Goal: Task Accomplishment & Management: Use online tool/utility

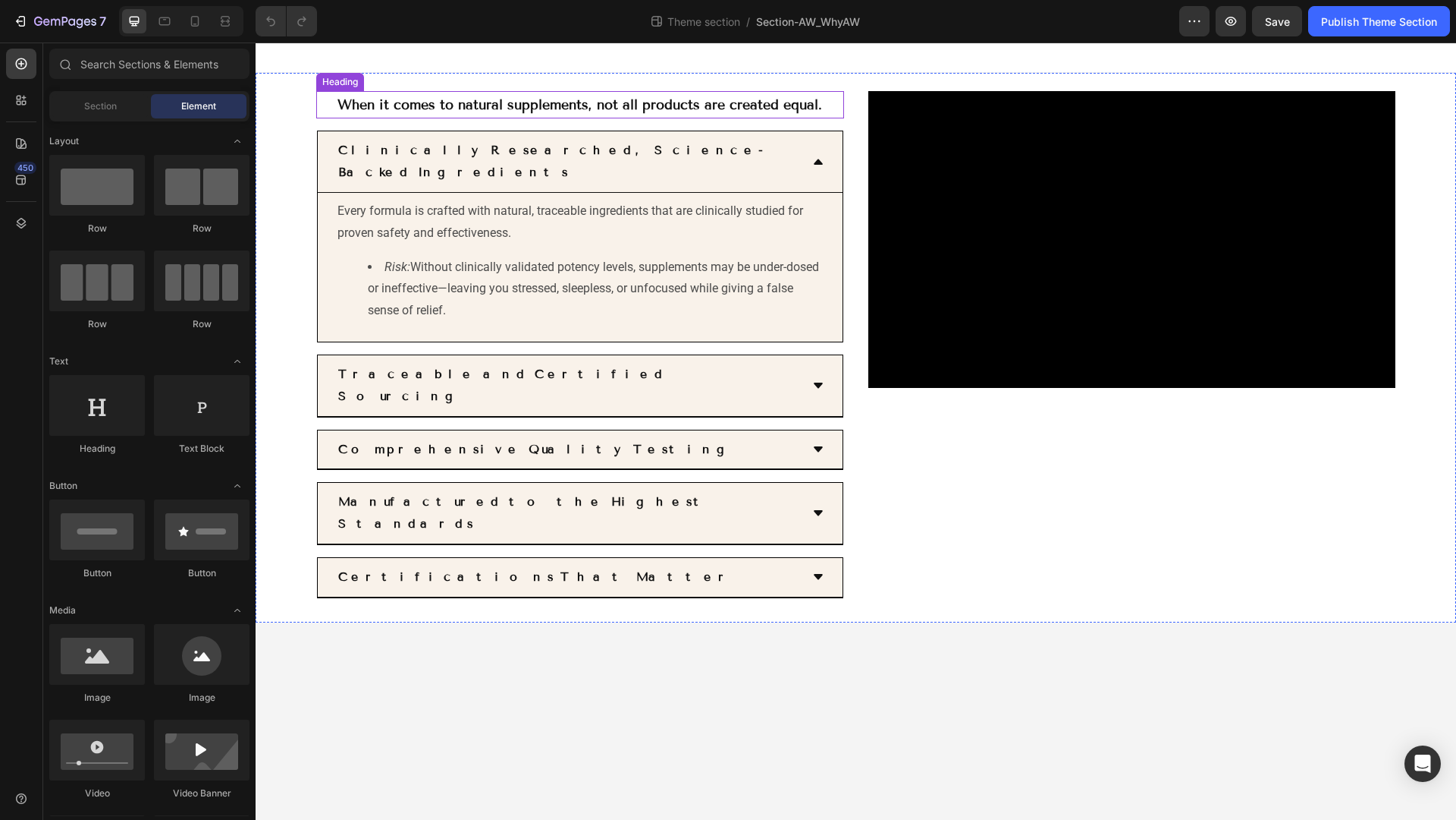
click at [397, 103] on strong "When it comes to natural supplements, not all products are created equal." at bounding box center [580, 104] width 485 height 16
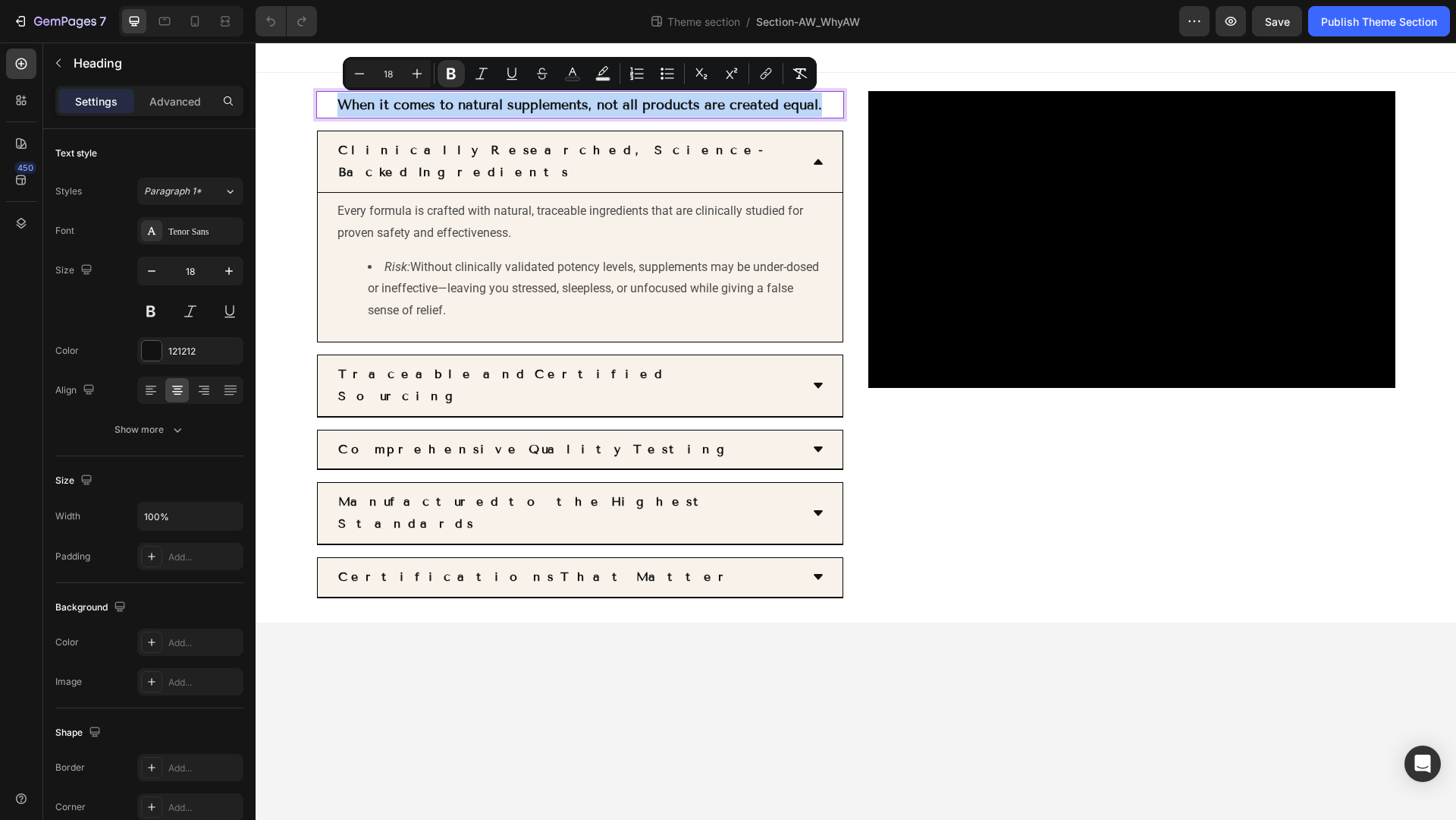
drag, startPoint x: 340, startPoint y: 106, endPoint x: 840, endPoint y: 108, distance: 500.0
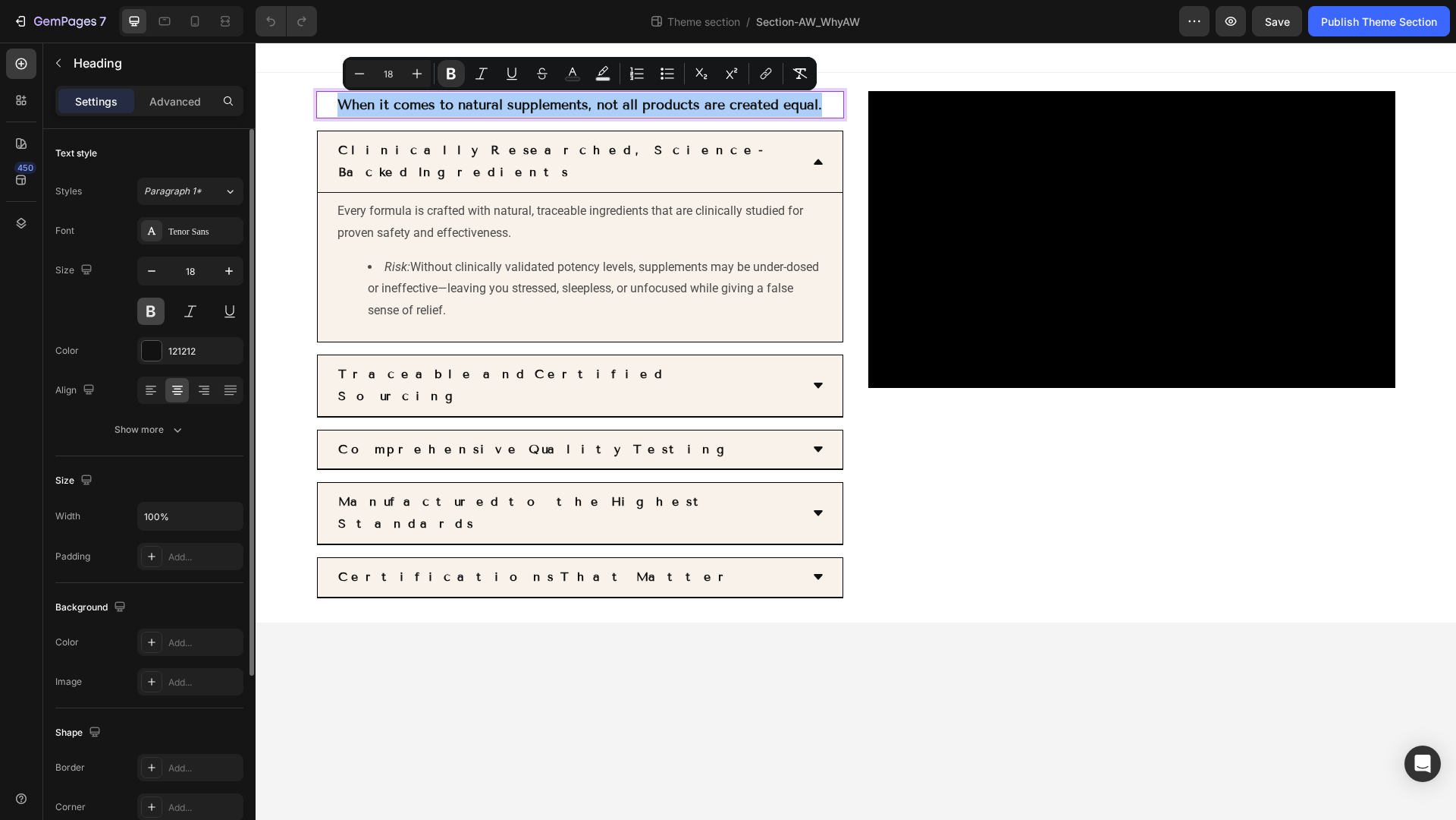
click at [150, 318] on button at bounding box center [151, 311] width 28 height 28
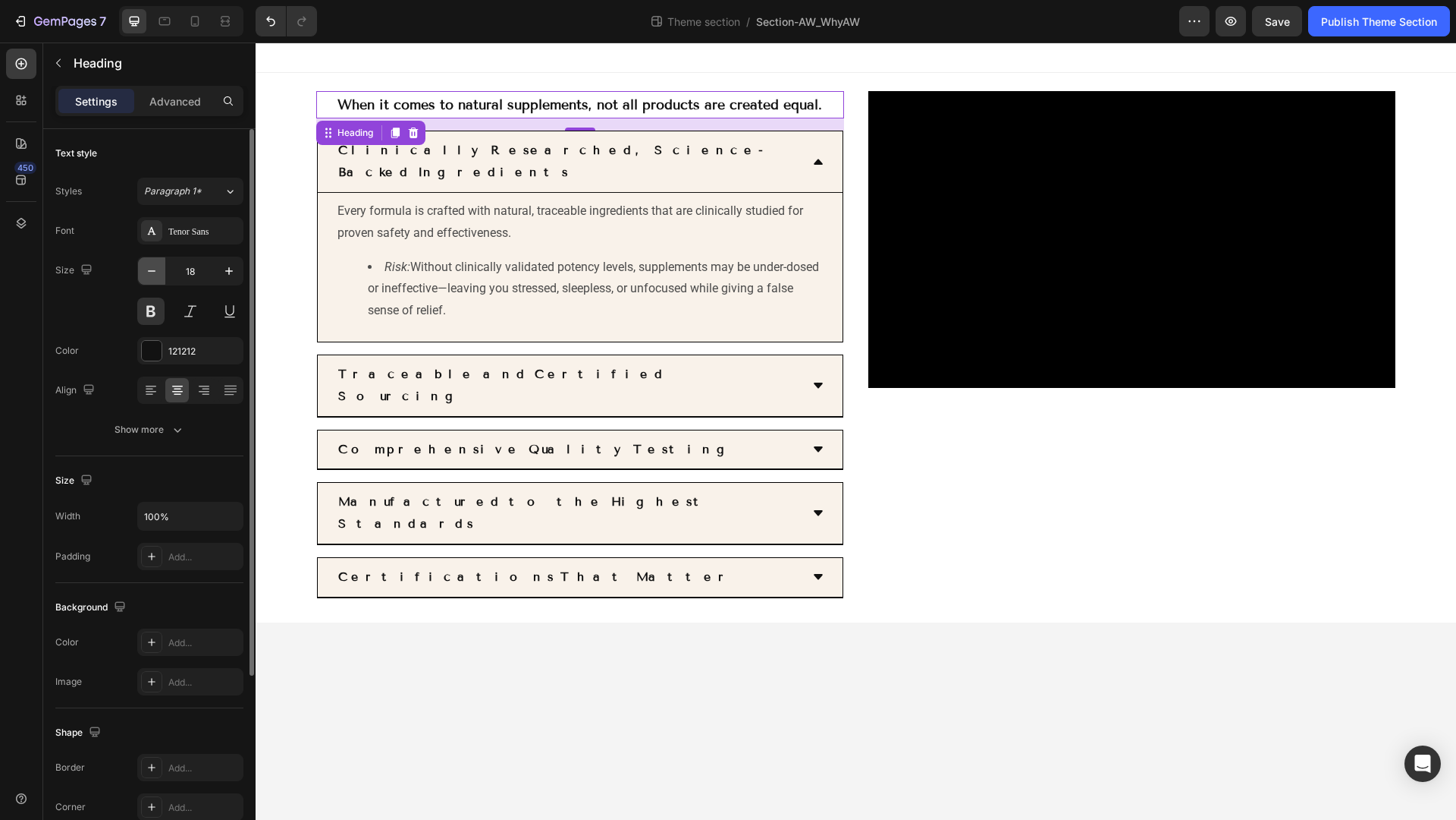
click at [154, 263] on icon "button" at bounding box center [152, 271] width 15 height 15
click at [222, 276] on icon "button" at bounding box center [229, 271] width 15 height 15
type input "17"
click at [343, 102] on strong "When it comes to natural supplements, not all products are created equal." at bounding box center [580, 103] width 485 height 16
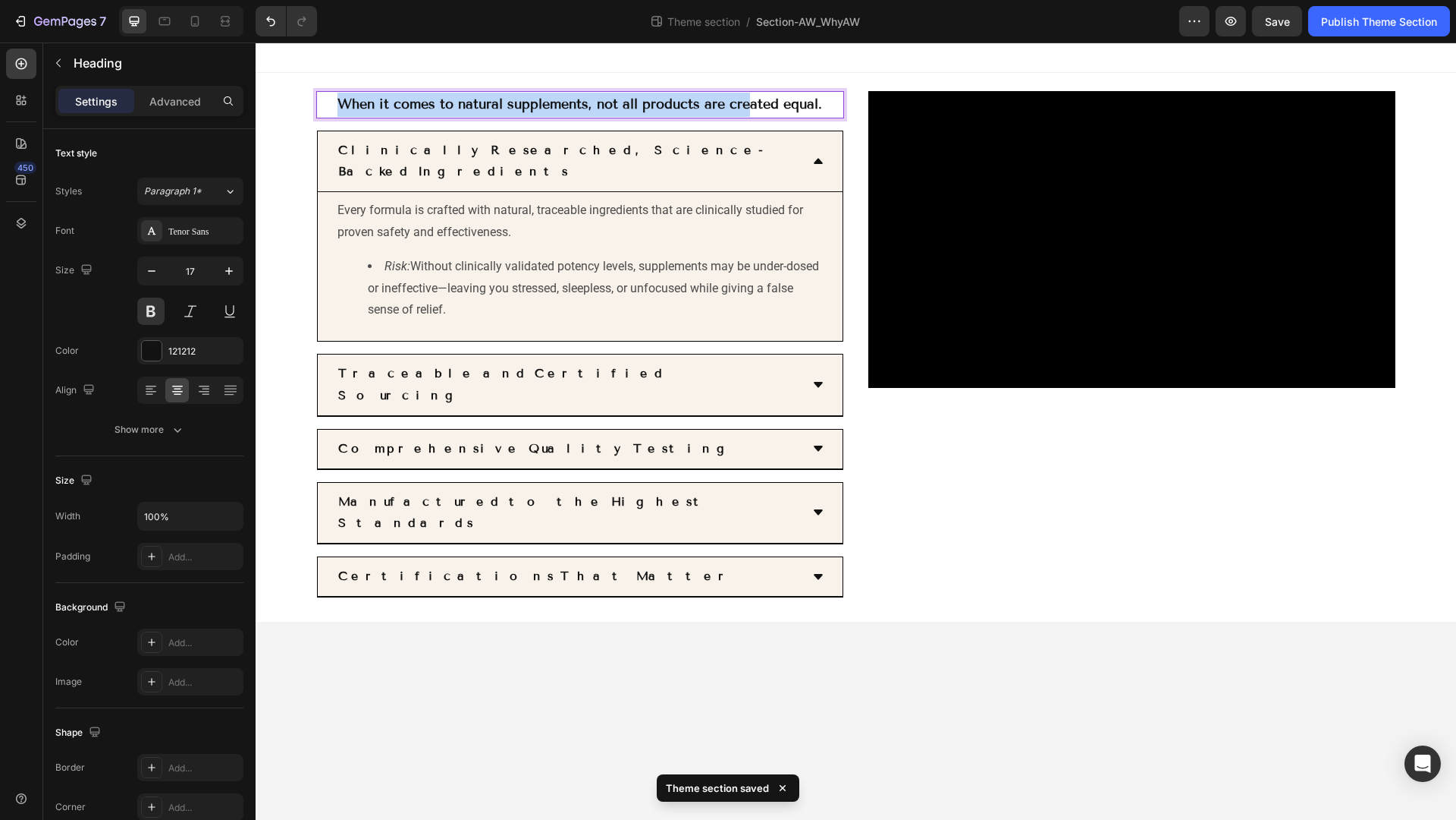
drag, startPoint x: 339, startPoint y: 102, endPoint x: 751, endPoint y: 110, distance: 412.1
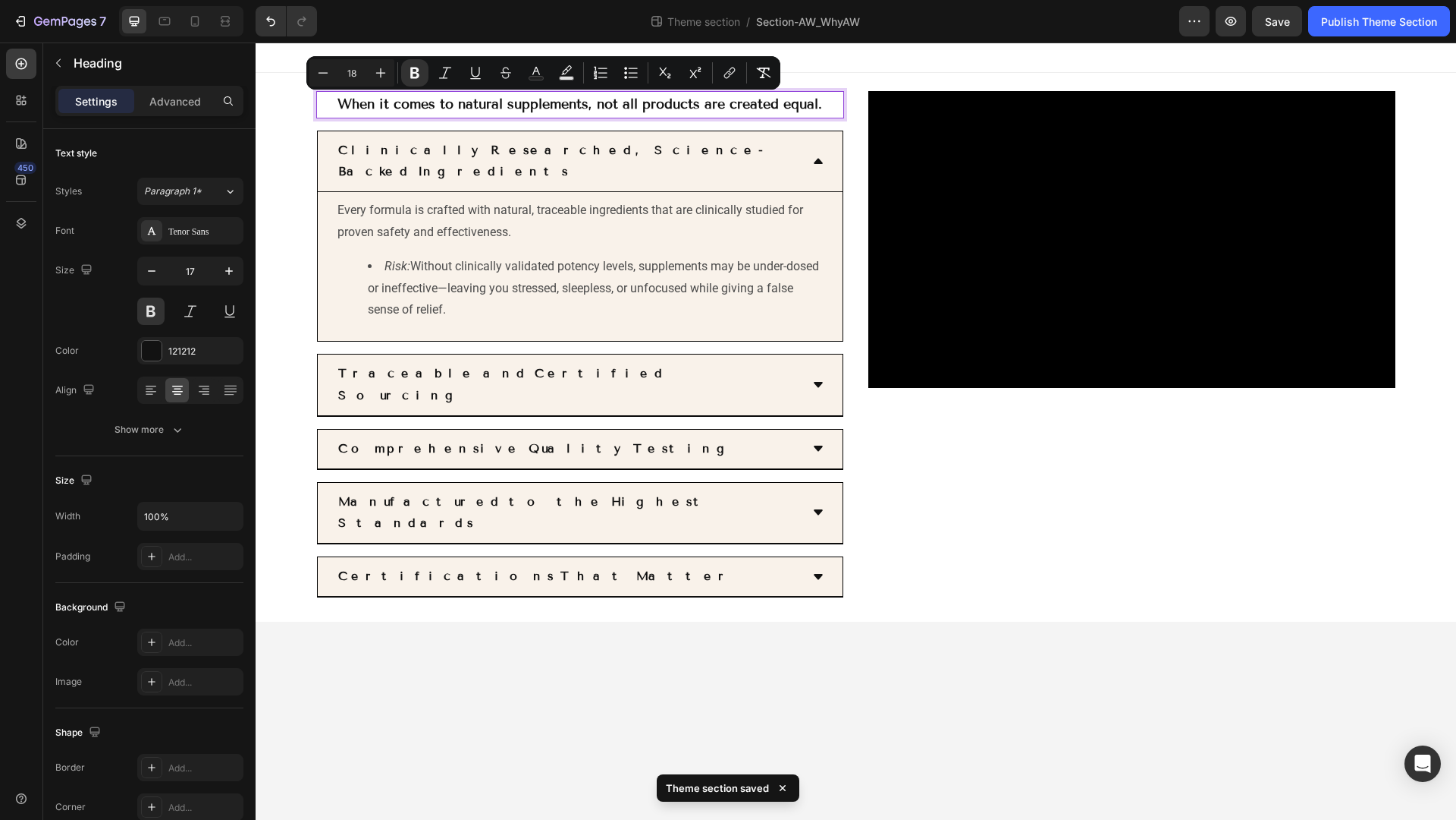
click at [827, 113] on p "When it comes to natural supplements, not all products are created equal." at bounding box center [580, 104] width 525 height 24
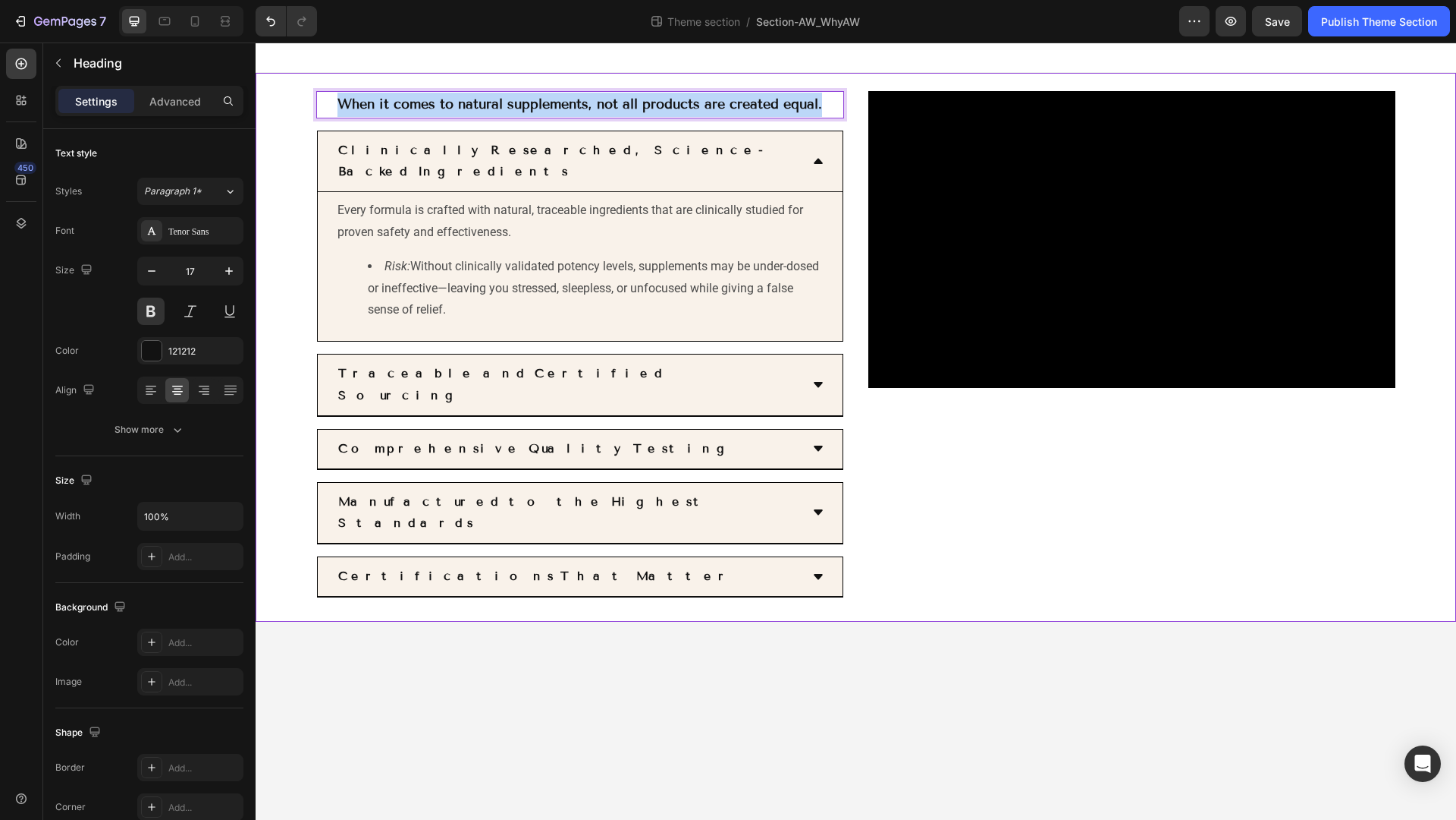
drag, startPoint x: 828, startPoint y: 106, endPoint x: 302, endPoint y: 111, distance: 526.0
click at [302, 111] on div "When it comes to natural supplements, not all products are created equal. Headi…" at bounding box center [856, 347] width 1200 height 549
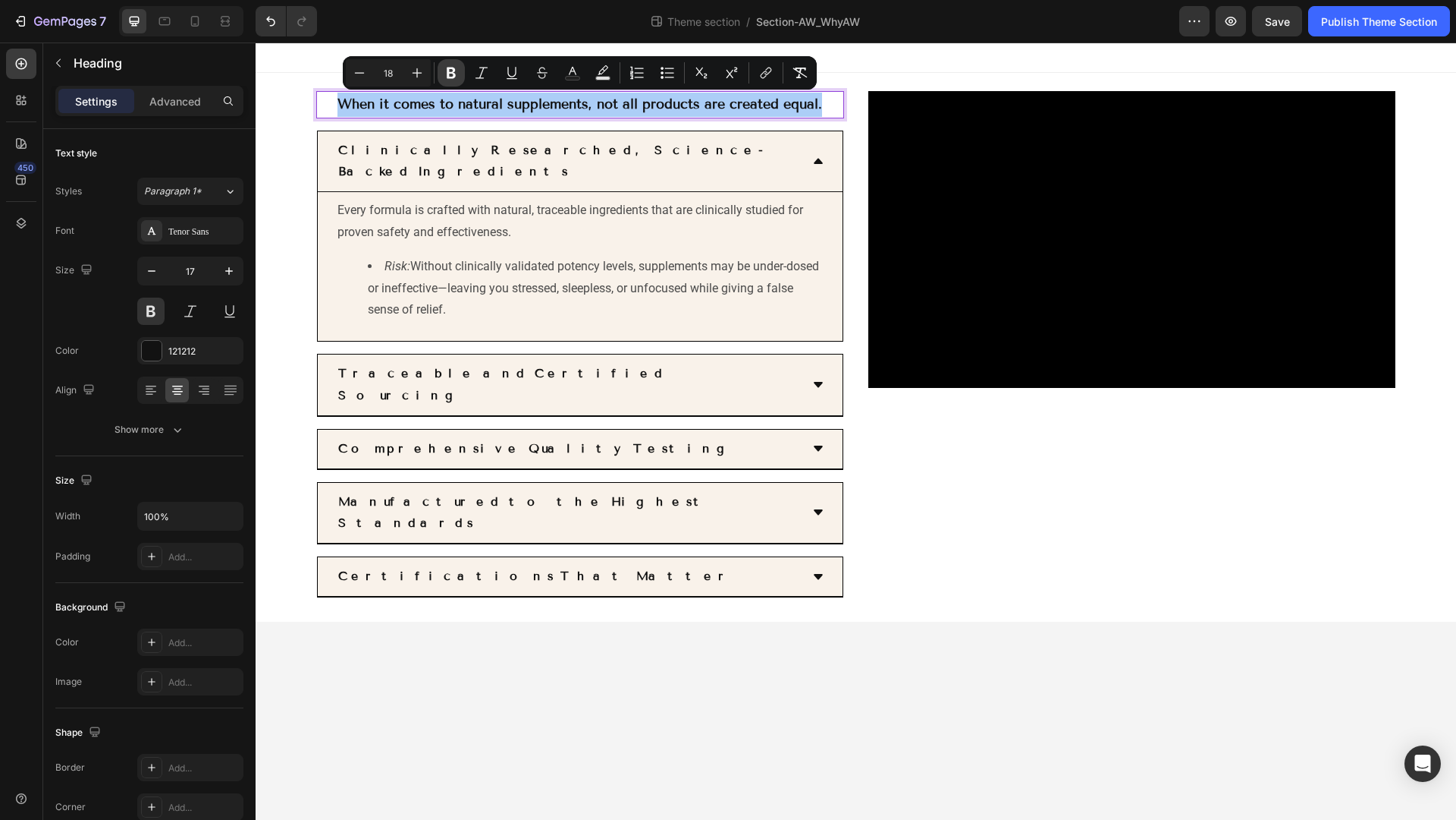
click at [454, 70] on icon "Editor contextual toolbar" at bounding box center [451, 74] width 10 height 11
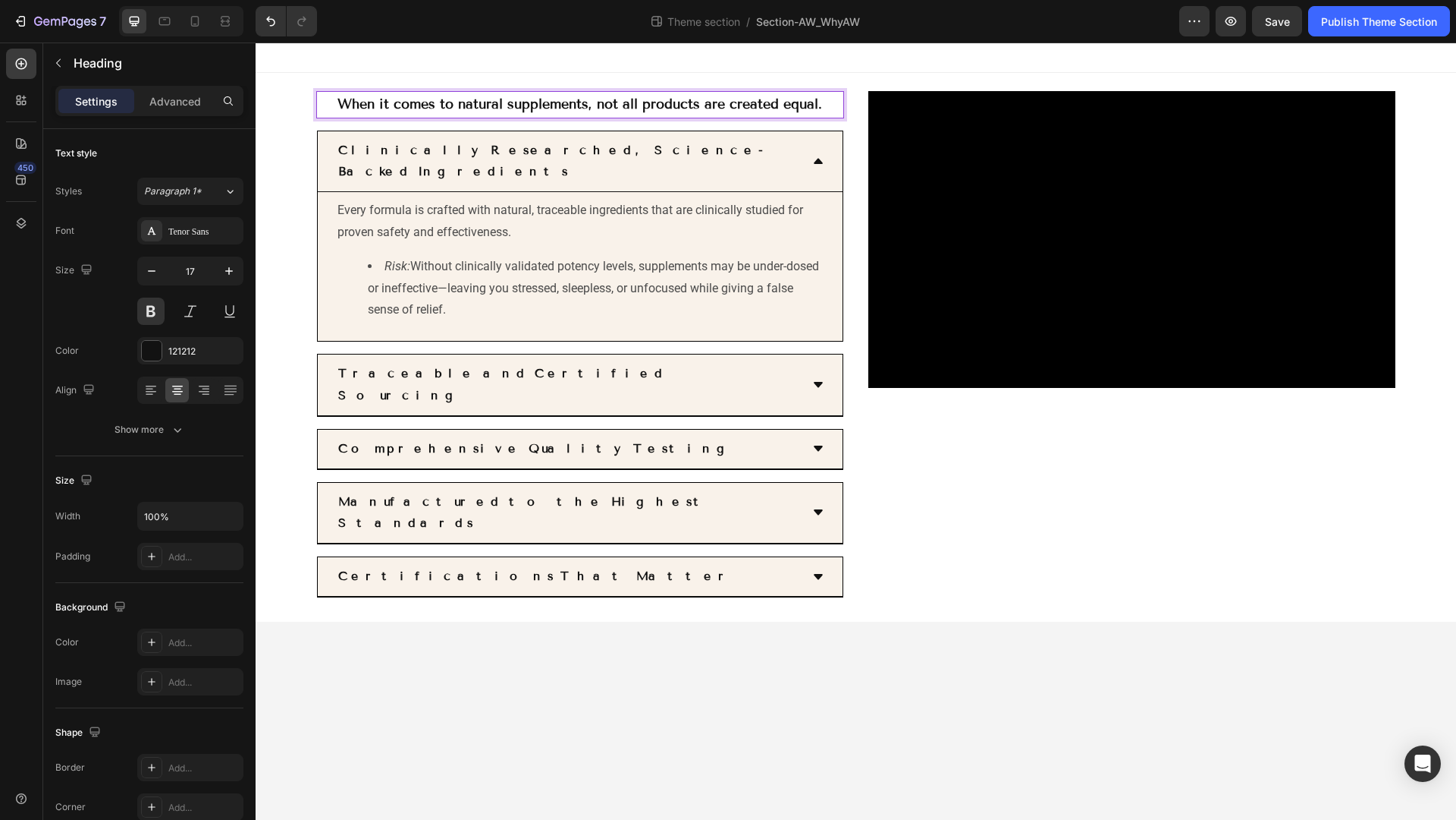
click at [360, 98] on span "When it comes to natural supplements, not all products are created equal." at bounding box center [580, 103] width 485 height 16
drag, startPoint x: 340, startPoint y: 102, endPoint x: 367, endPoint y: 102, distance: 27.0
click at [339, 102] on span "When it comes to natural supplements, not all products are created equal." at bounding box center [580, 103] width 485 height 16
click at [343, 145] on strong "Clinically Researched, Science-Backed Ingredients" at bounding box center [552, 160] width 428 height 36
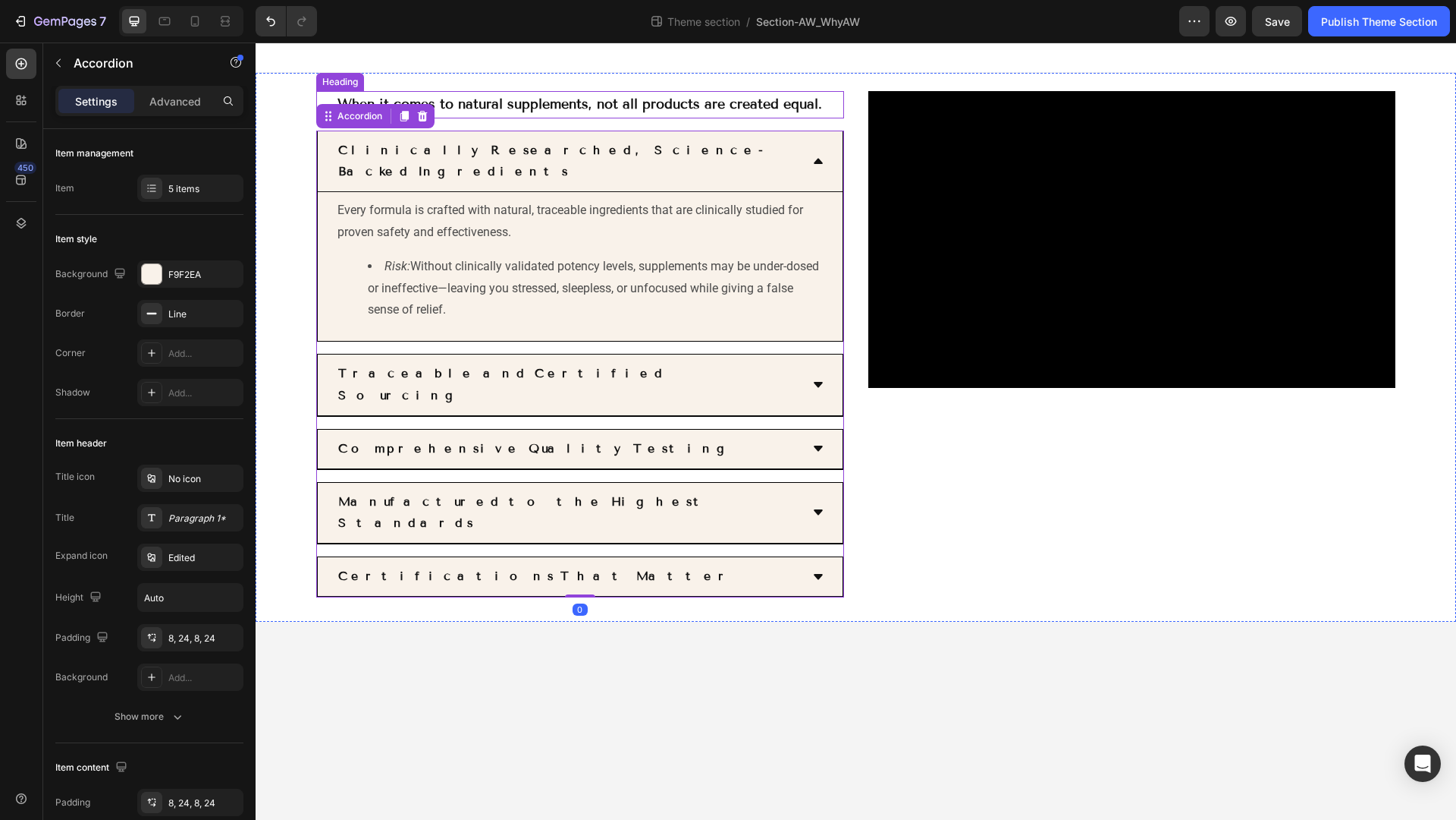
click at [335, 99] on p "⁠⁠⁠⁠⁠⁠⁠ When it comes to natural supplements, not all products are created equa…" at bounding box center [580, 104] width 525 height 24
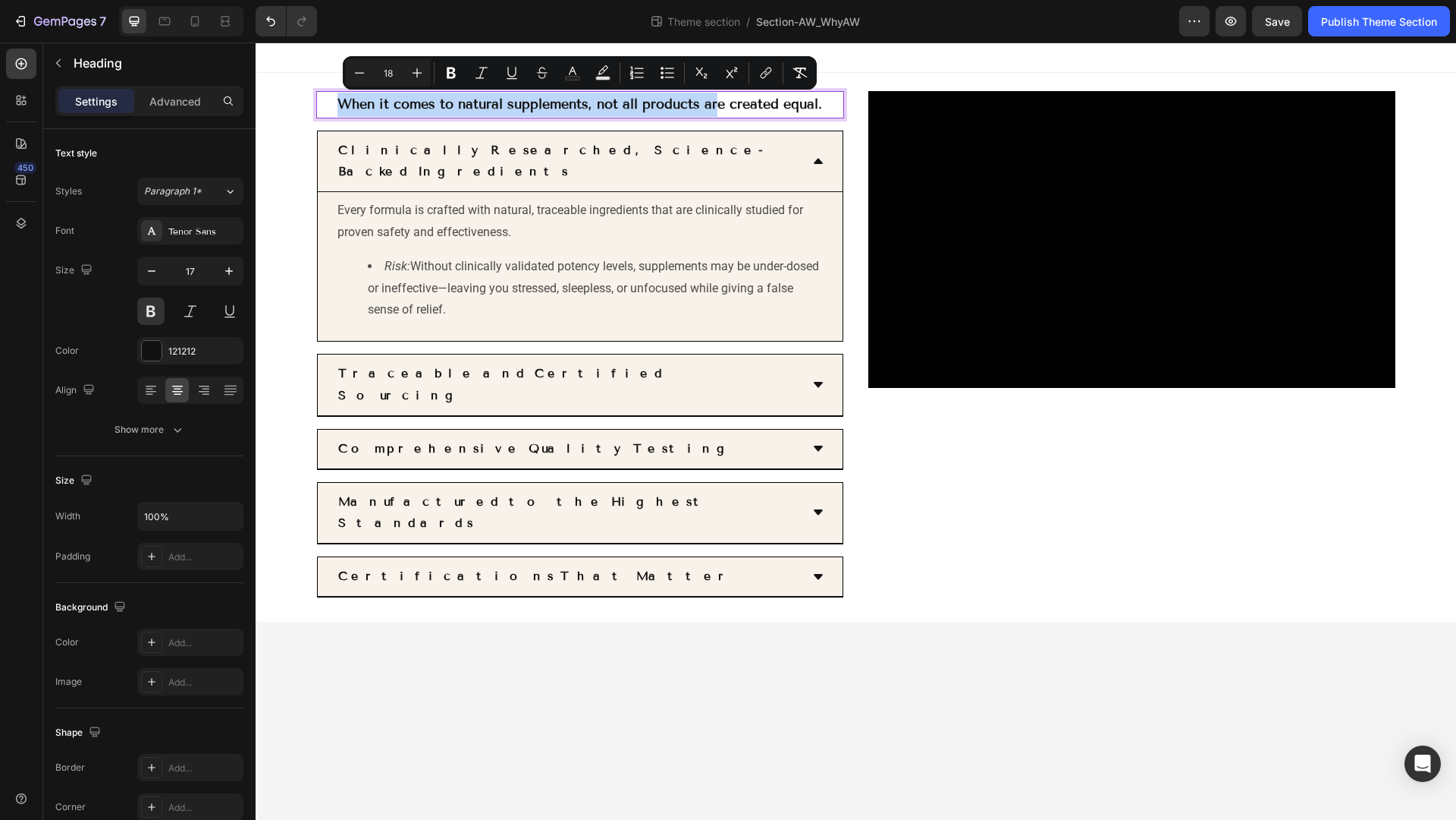
drag, startPoint x: 335, startPoint y: 99, endPoint x: 716, endPoint y: 113, distance: 381.3
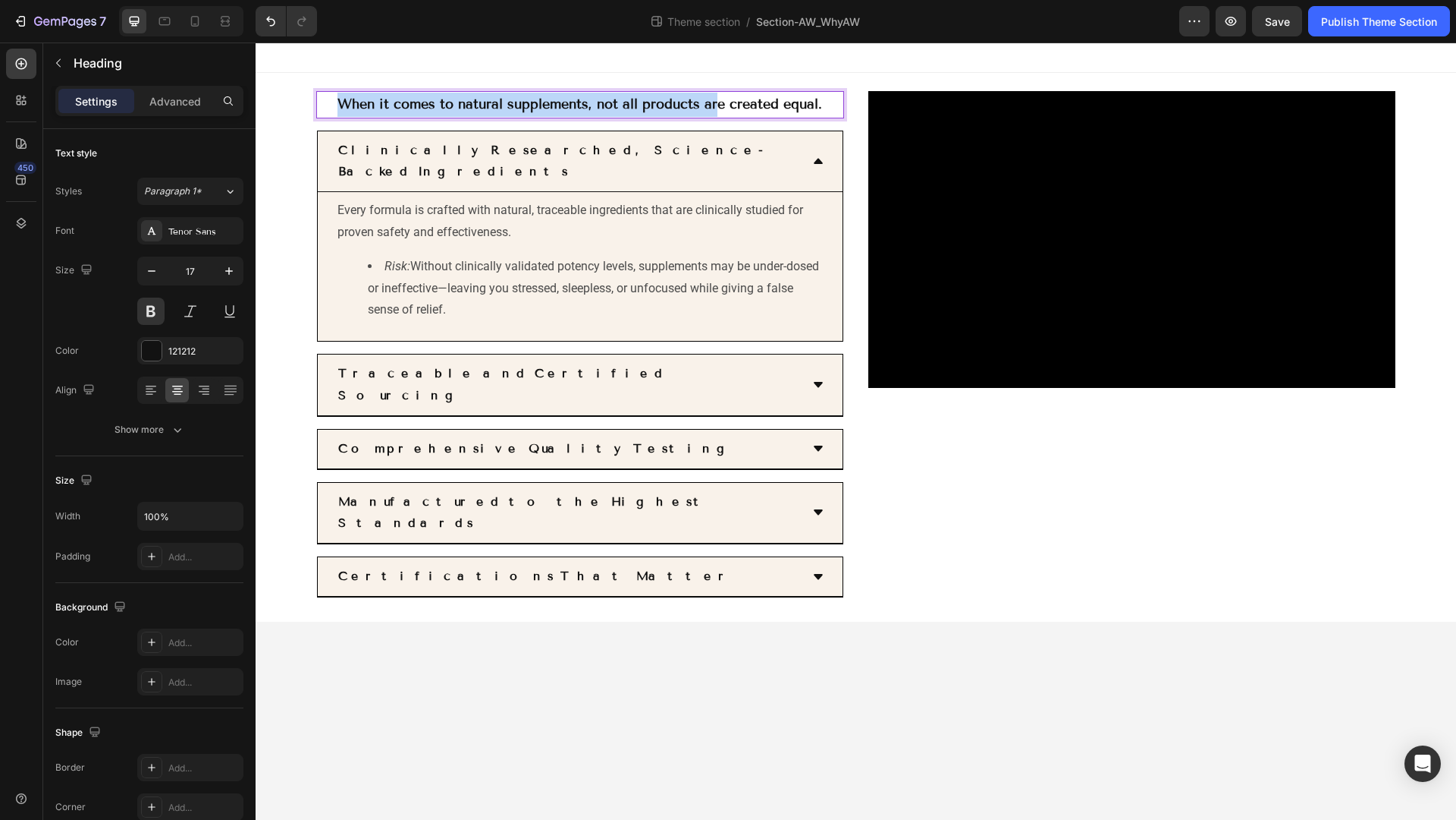
click at [716, 113] on p "When it comes to natural supplements, not all products are created equal." at bounding box center [580, 104] width 525 height 24
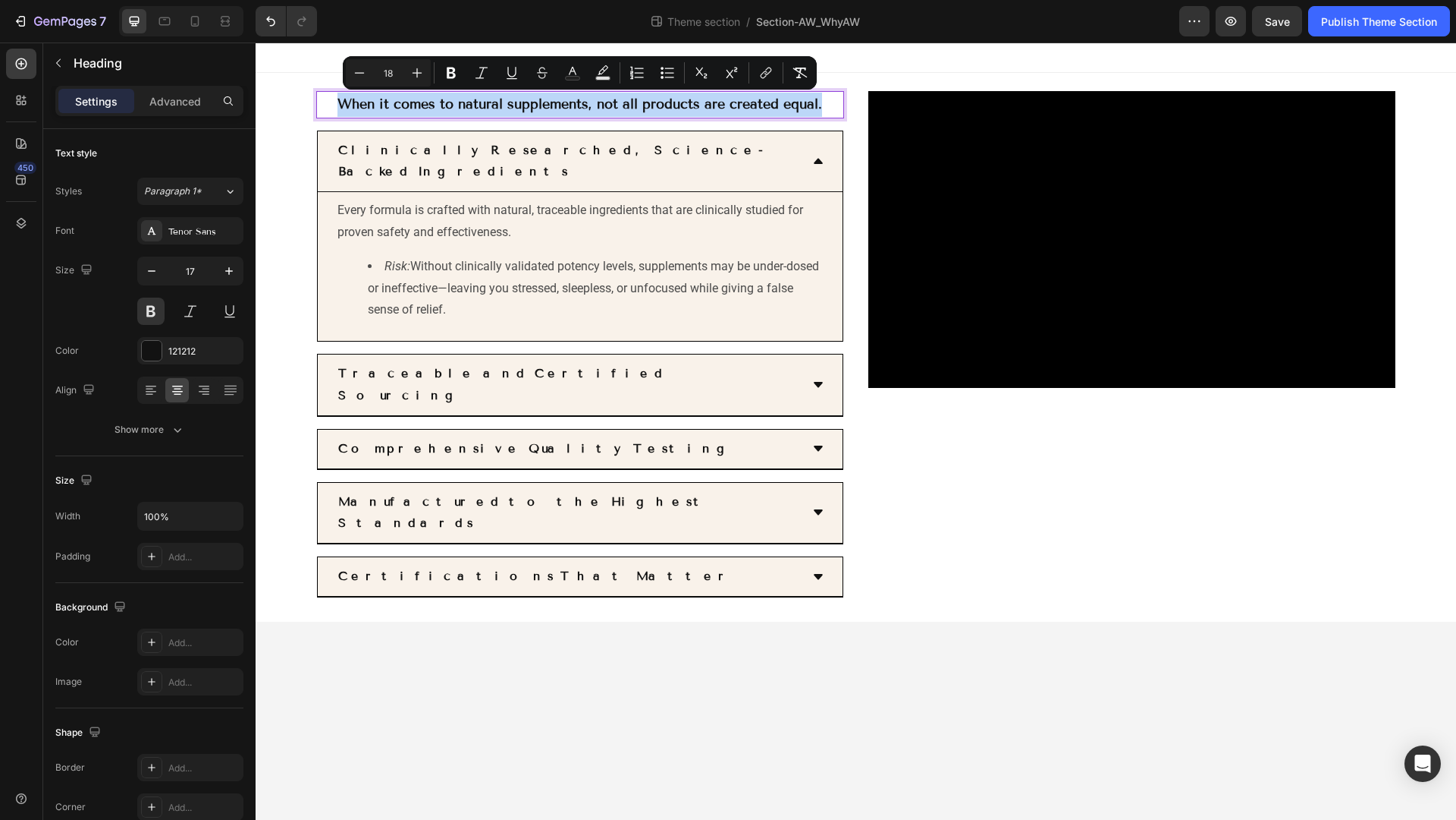
drag, startPoint x: 824, startPoint y: 104, endPoint x: 335, endPoint y: 93, distance: 489.1
click at [335, 93] on p "When it comes to natural supplements, not all products are created equal." at bounding box center [580, 104] width 525 height 24
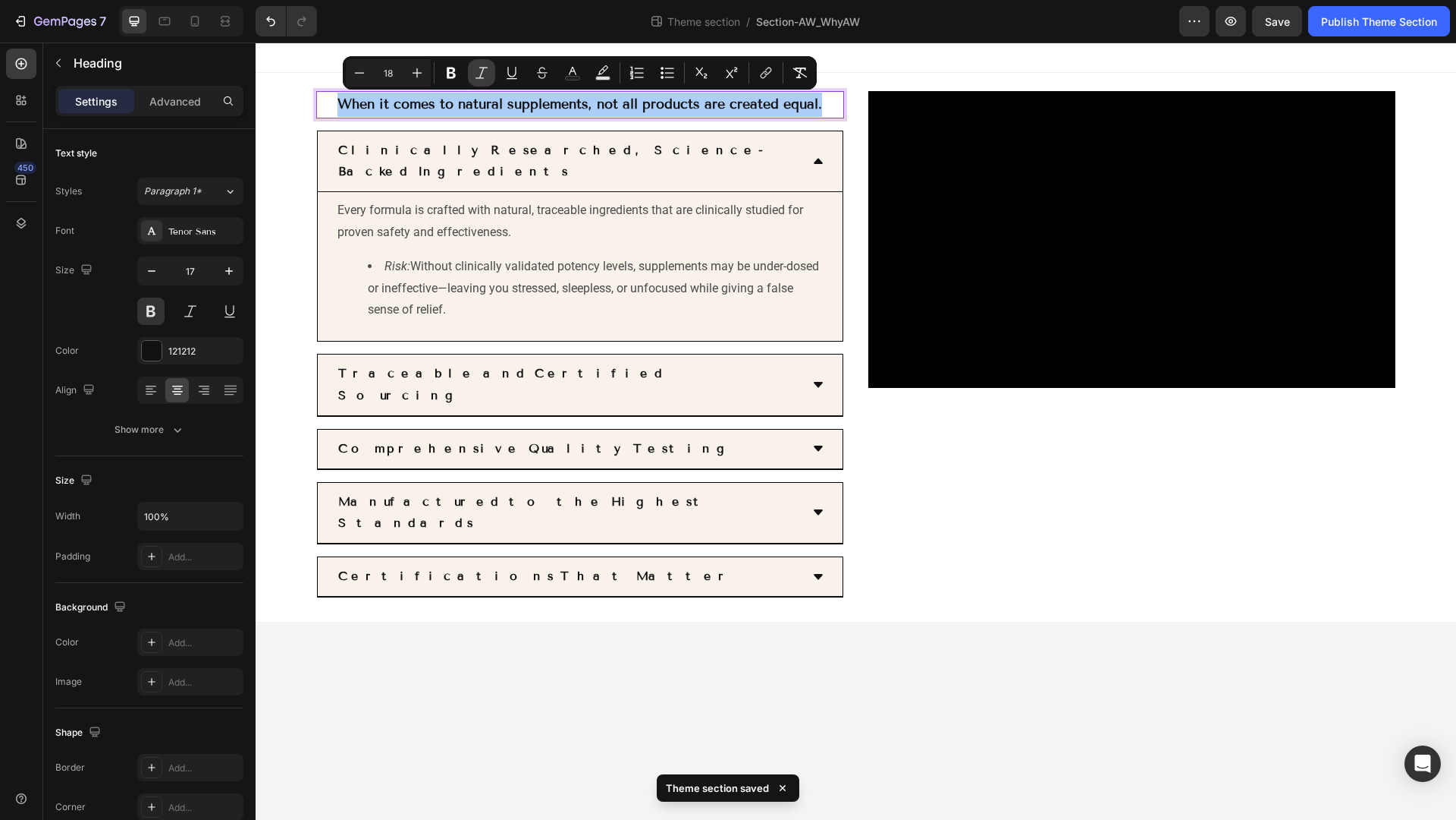
click at [483, 72] on icon "Editor contextual toolbar" at bounding box center [482, 73] width 15 height 15
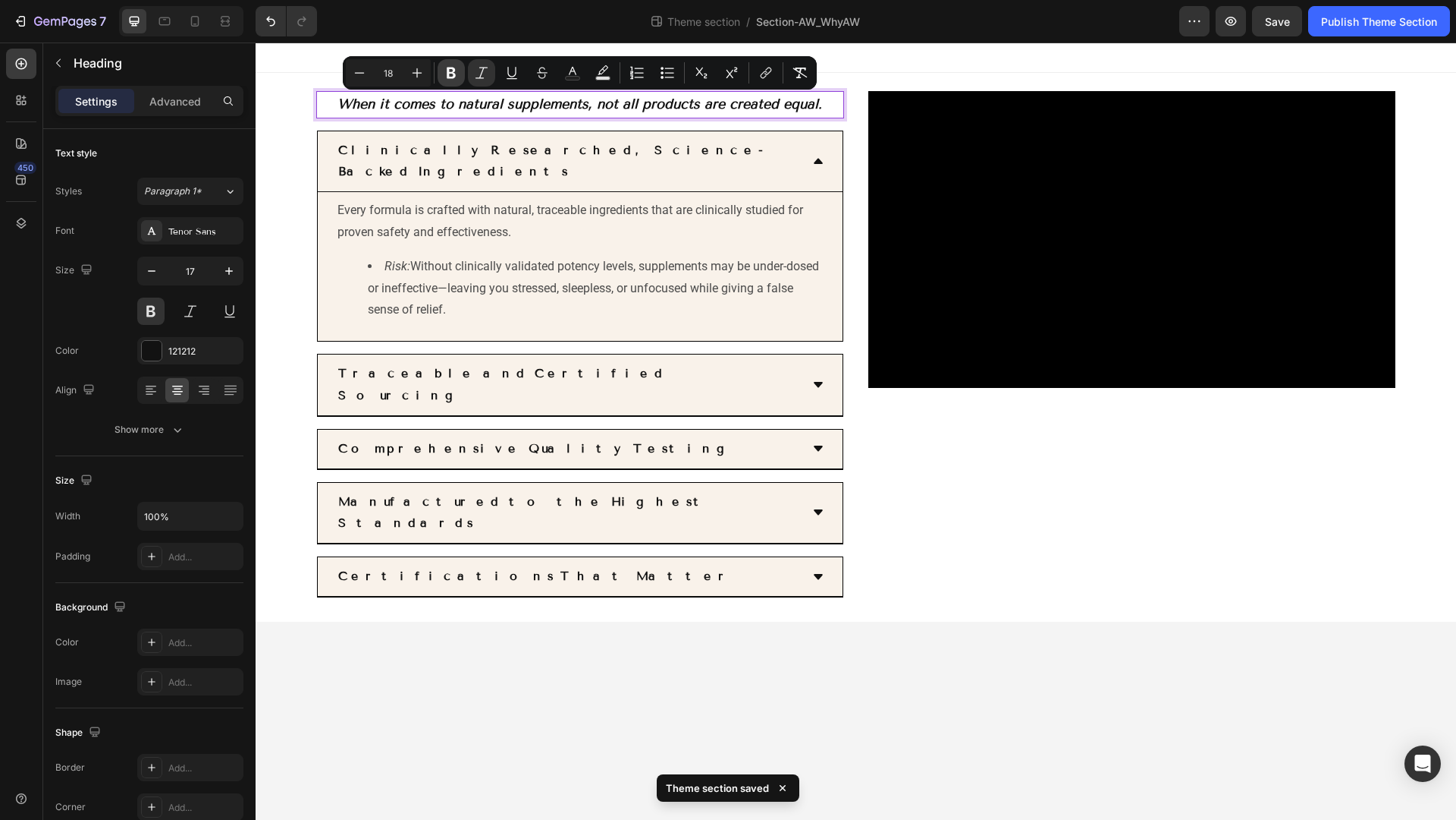
click at [455, 74] on icon "Editor contextual toolbar" at bounding box center [451, 74] width 10 height 11
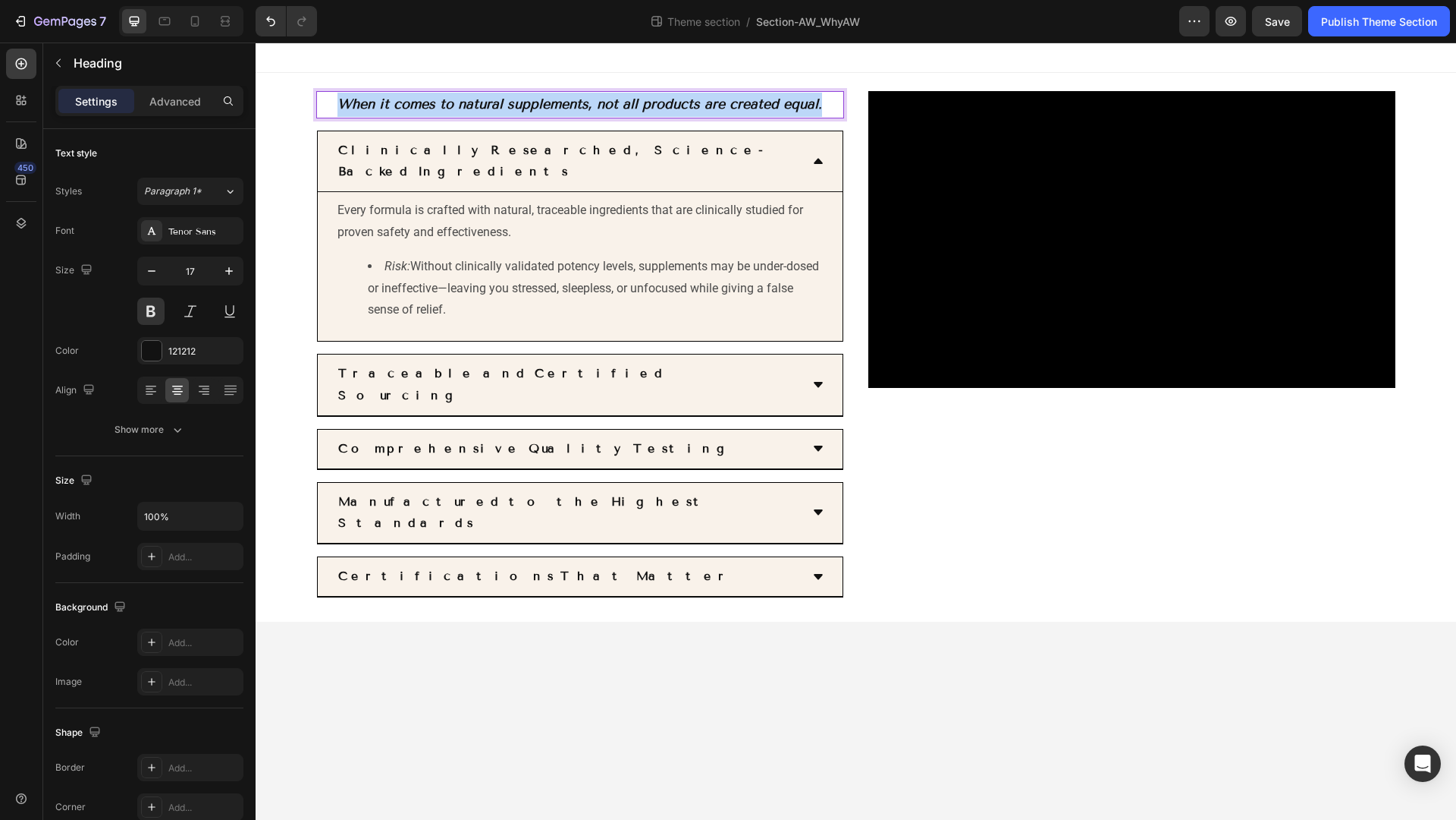
drag, startPoint x: 339, startPoint y: 101, endPoint x: 831, endPoint y: 109, distance: 492.1
click at [426, 152] on strong "Clinically Researched, Science-Backed Ingredients" at bounding box center [552, 160] width 428 height 36
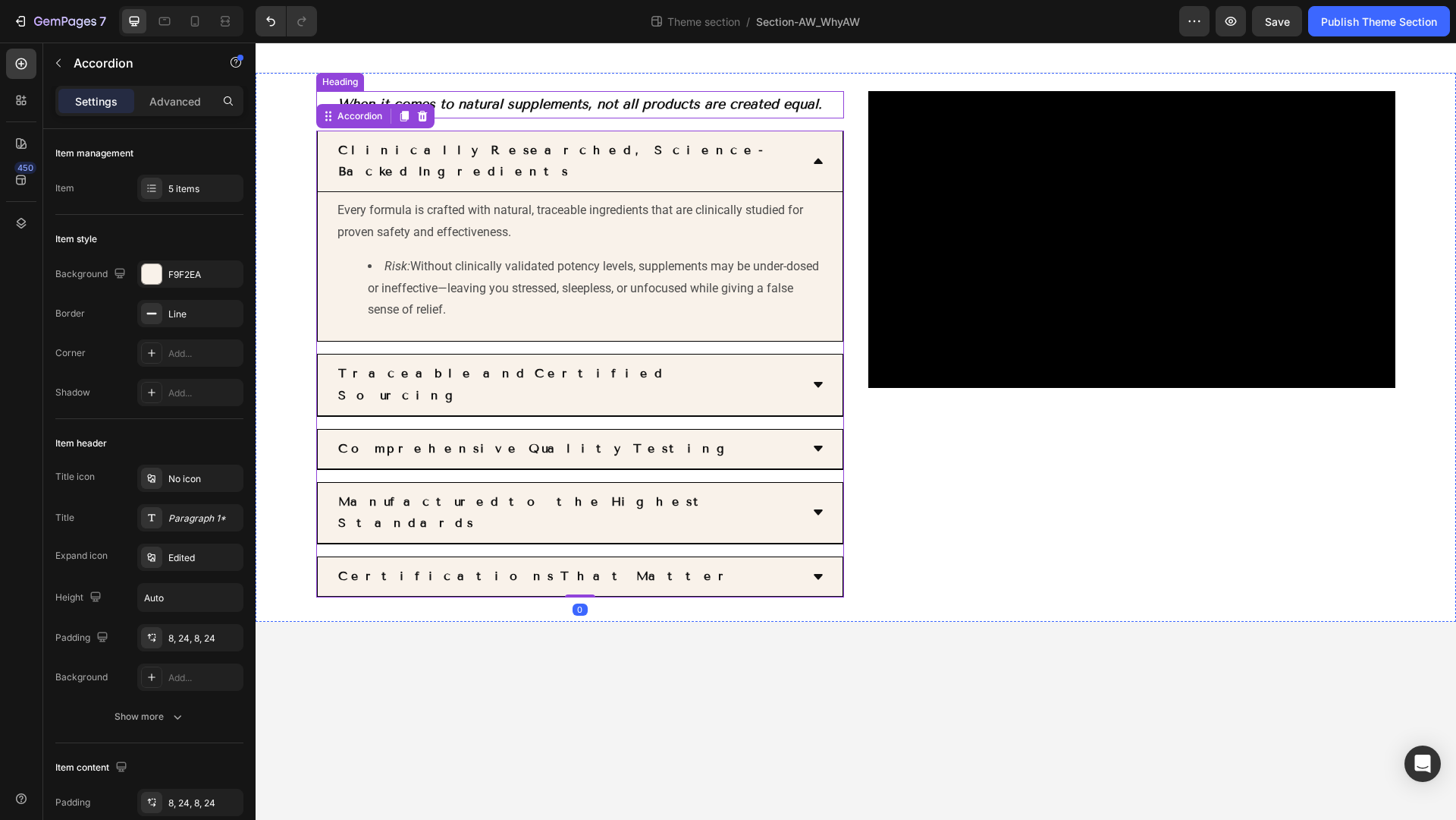
click at [469, 109] on strong "When it comes to natural supplements, not all products are created equal." at bounding box center [580, 103] width 485 height 16
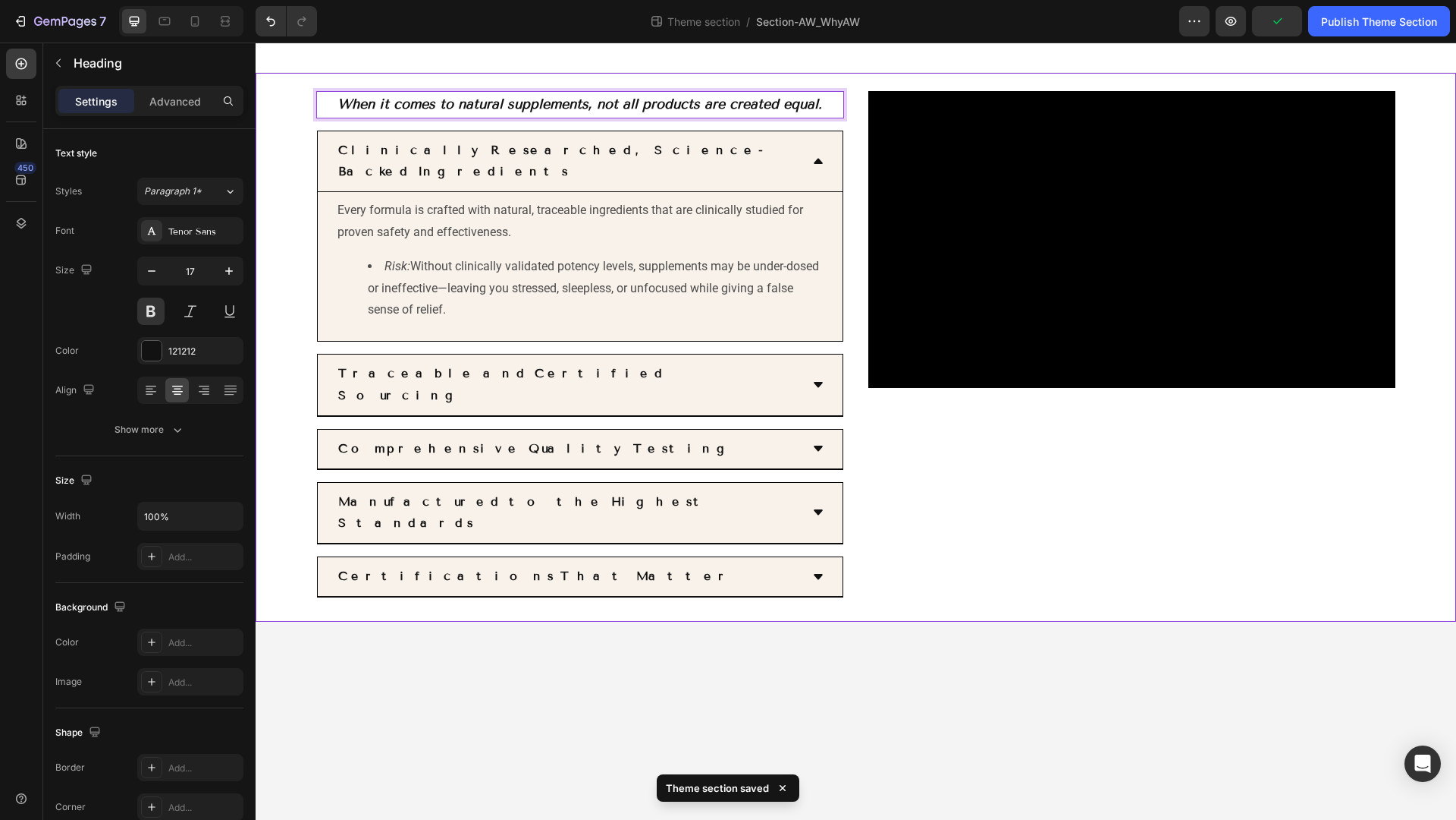
drag, startPoint x: 343, startPoint y: 106, endPoint x: 674, endPoint y: 121, distance: 331.3
click at [674, 121] on div "When it comes to natural supplements, not all products are created equal. Headi…" at bounding box center [580, 344] width 528 height 506
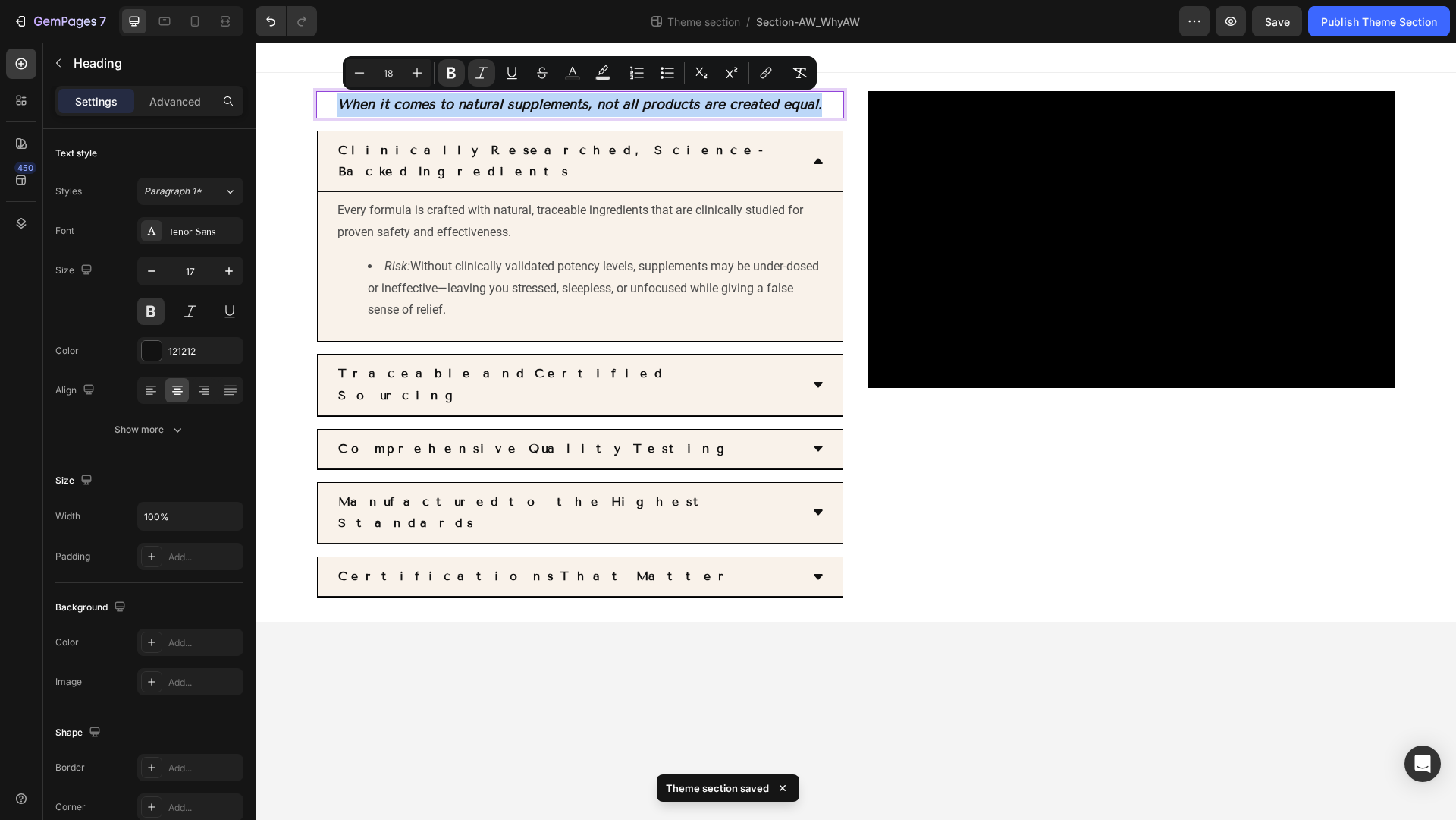
drag, startPoint x: 830, startPoint y: 105, endPoint x: 335, endPoint y: 102, distance: 495.0
click at [335, 102] on p "When it comes to natural supplements, not all products are created equal." at bounding box center [580, 104] width 525 height 24
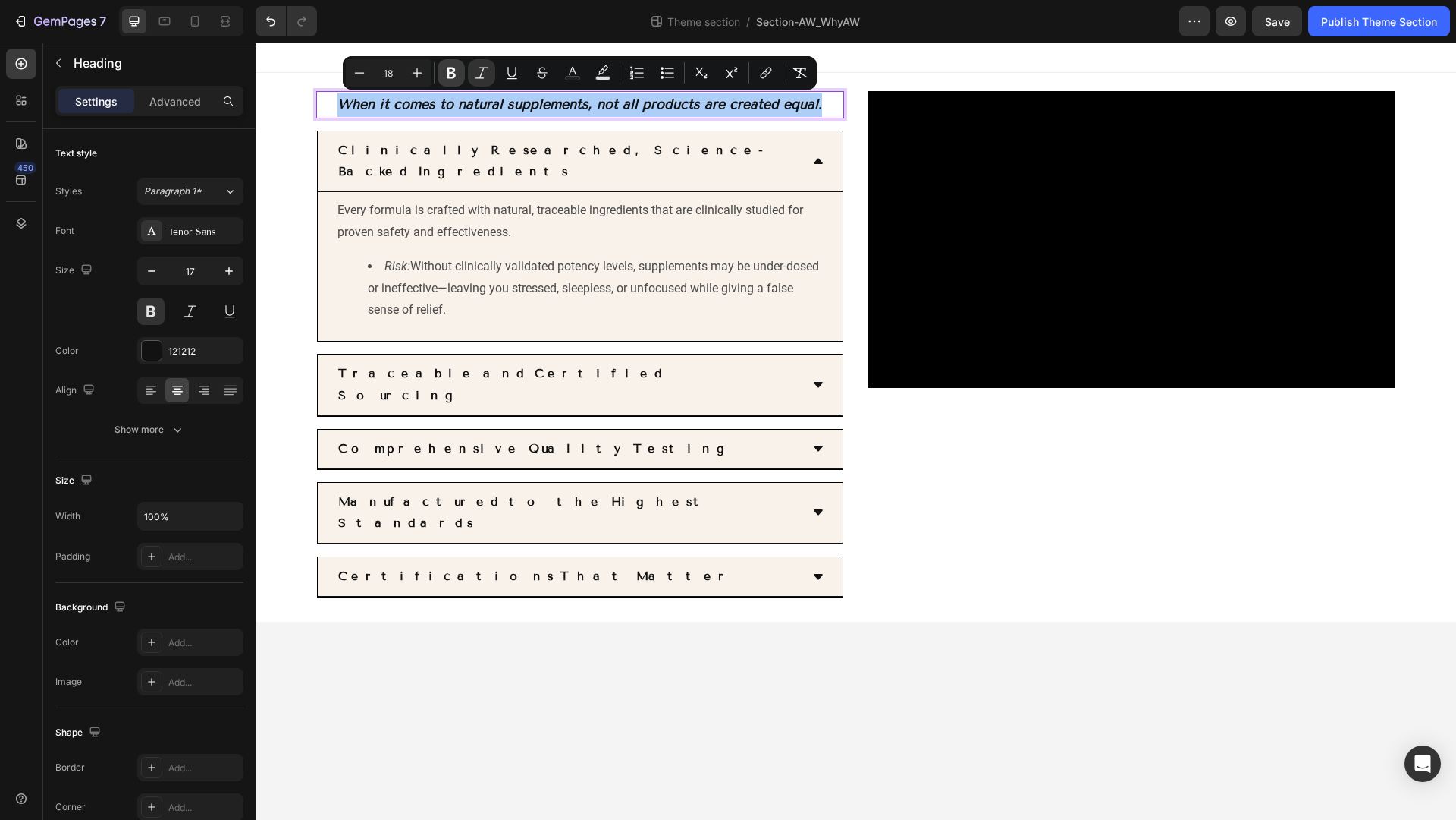
click at [460, 73] on button "Bold" at bounding box center [451, 73] width 28 height 28
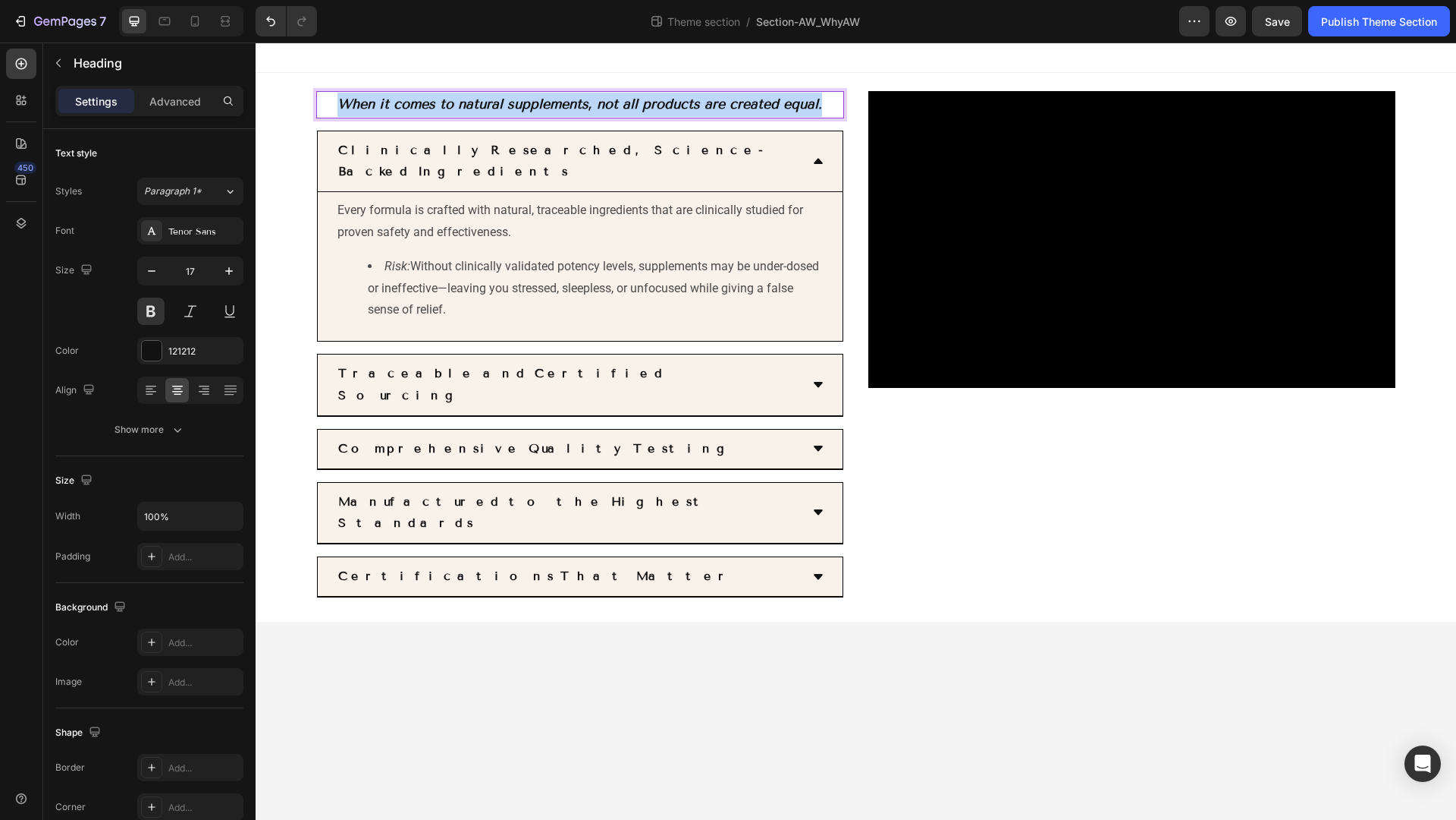
drag, startPoint x: 339, startPoint y: 105, endPoint x: 830, endPoint y: 101, distance: 491.0
click at [412, 146] on strong "Clinically Researched, Science-Backed Ingredients" at bounding box center [552, 160] width 428 height 36
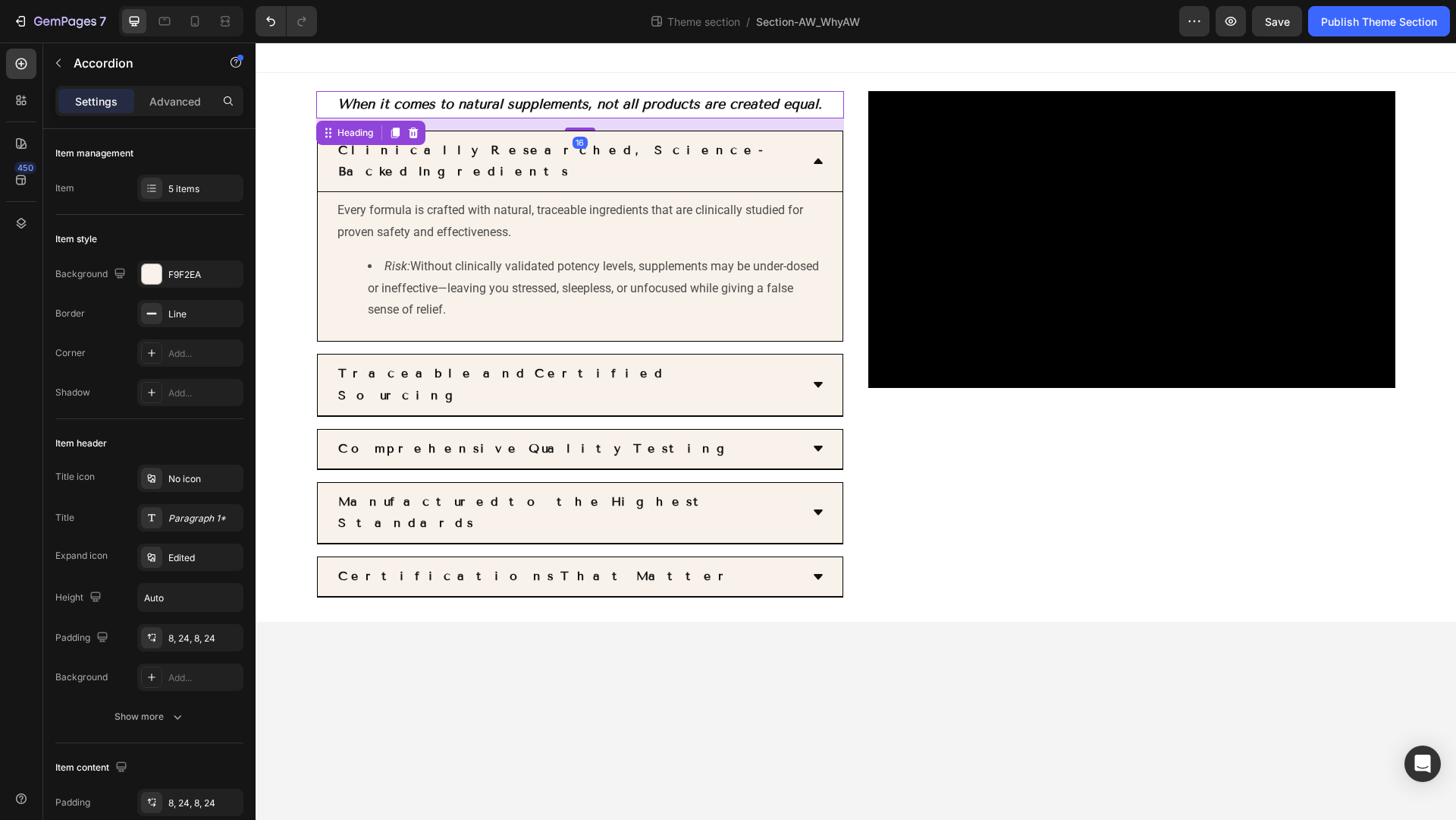
click at [353, 98] on icon "When it comes to natural supplements, not all products are created equal." at bounding box center [580, 103] width 485 height 16
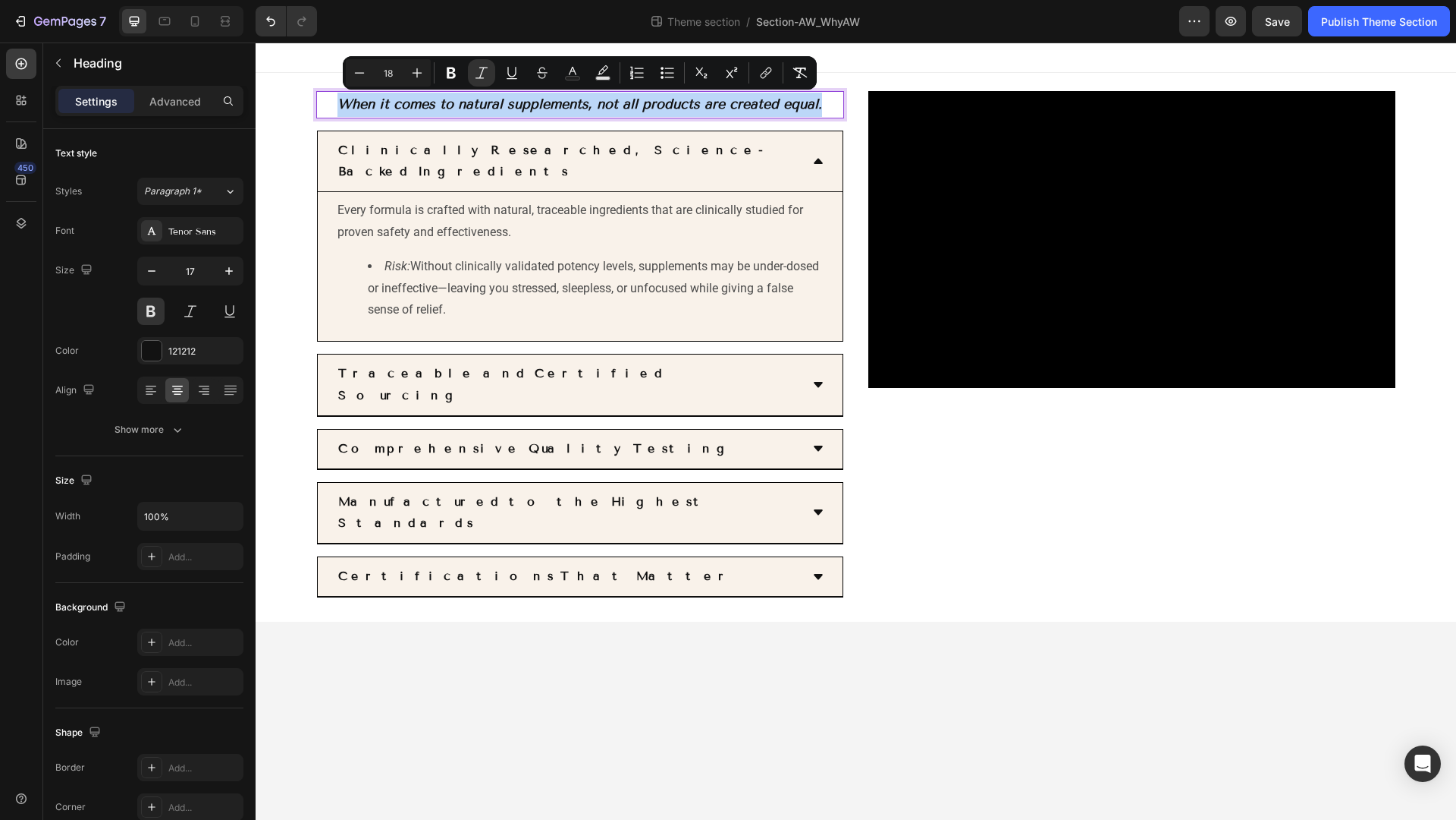
drag, startPoint x: 335, startPoint y: 108, endPoint x: 823, endPoint y: 110, distance: 488.0
click at [823, 110] on p "When it comes to natural supplements, not all products are created equal." at bounding box center [580, 104] width 525 height 24
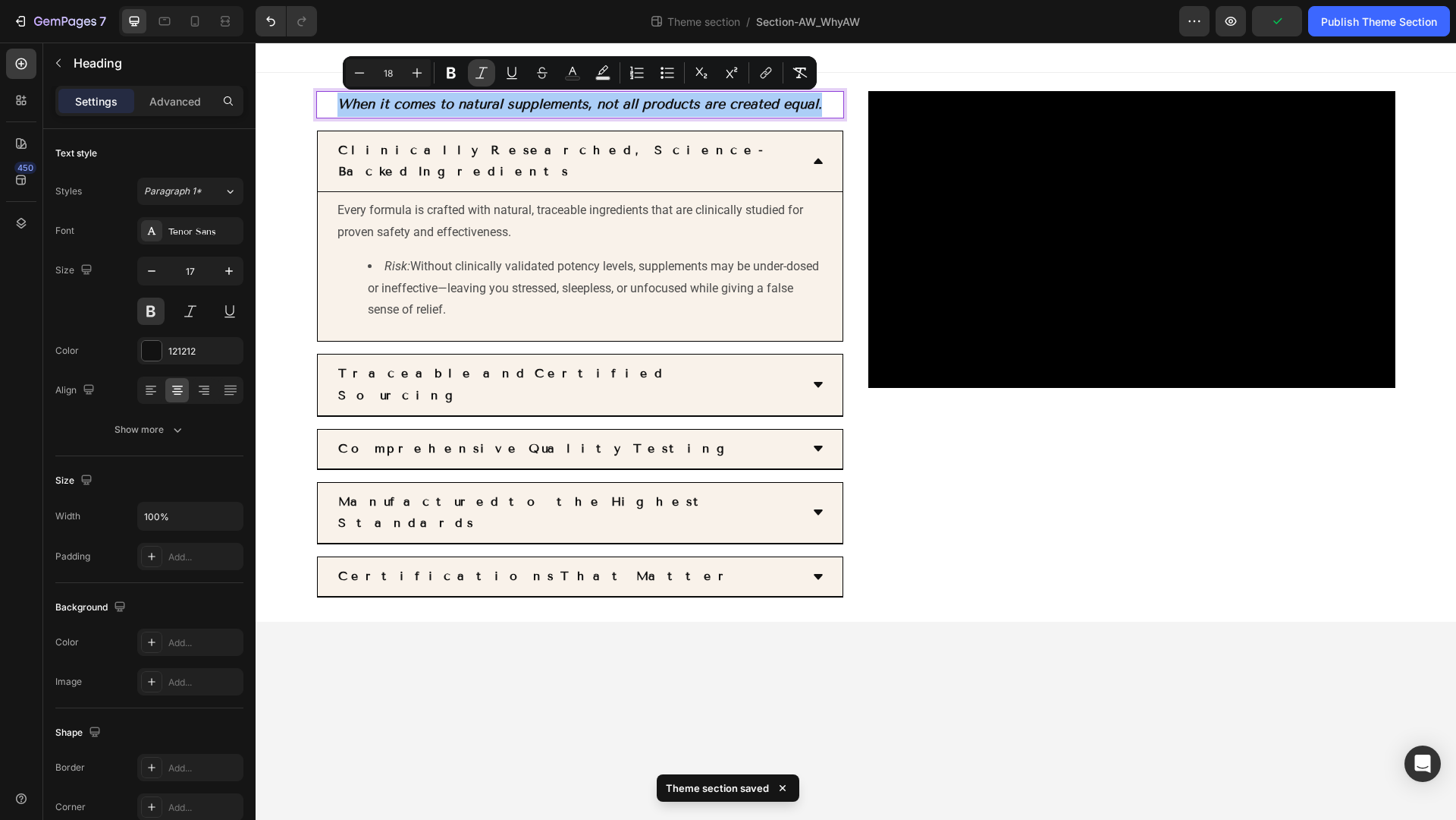
click at [483, 68] on icon "Editor contextual toolbar" at bounding box center [481, 73] width 12 height 11
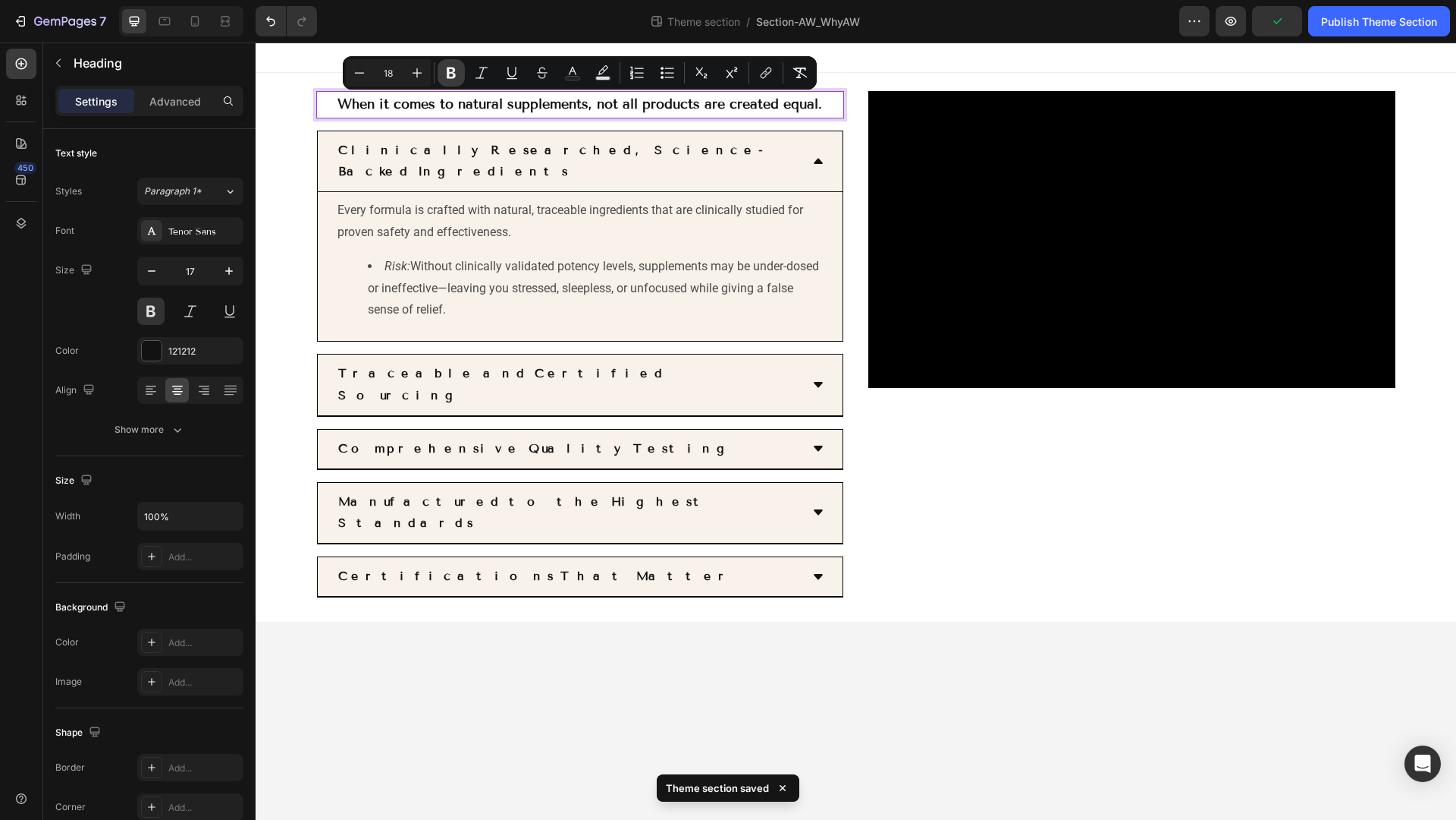
click at [450, 71] on icon "Editor contextual toolbar" at bounding box center [451, 73] width 15 height 15
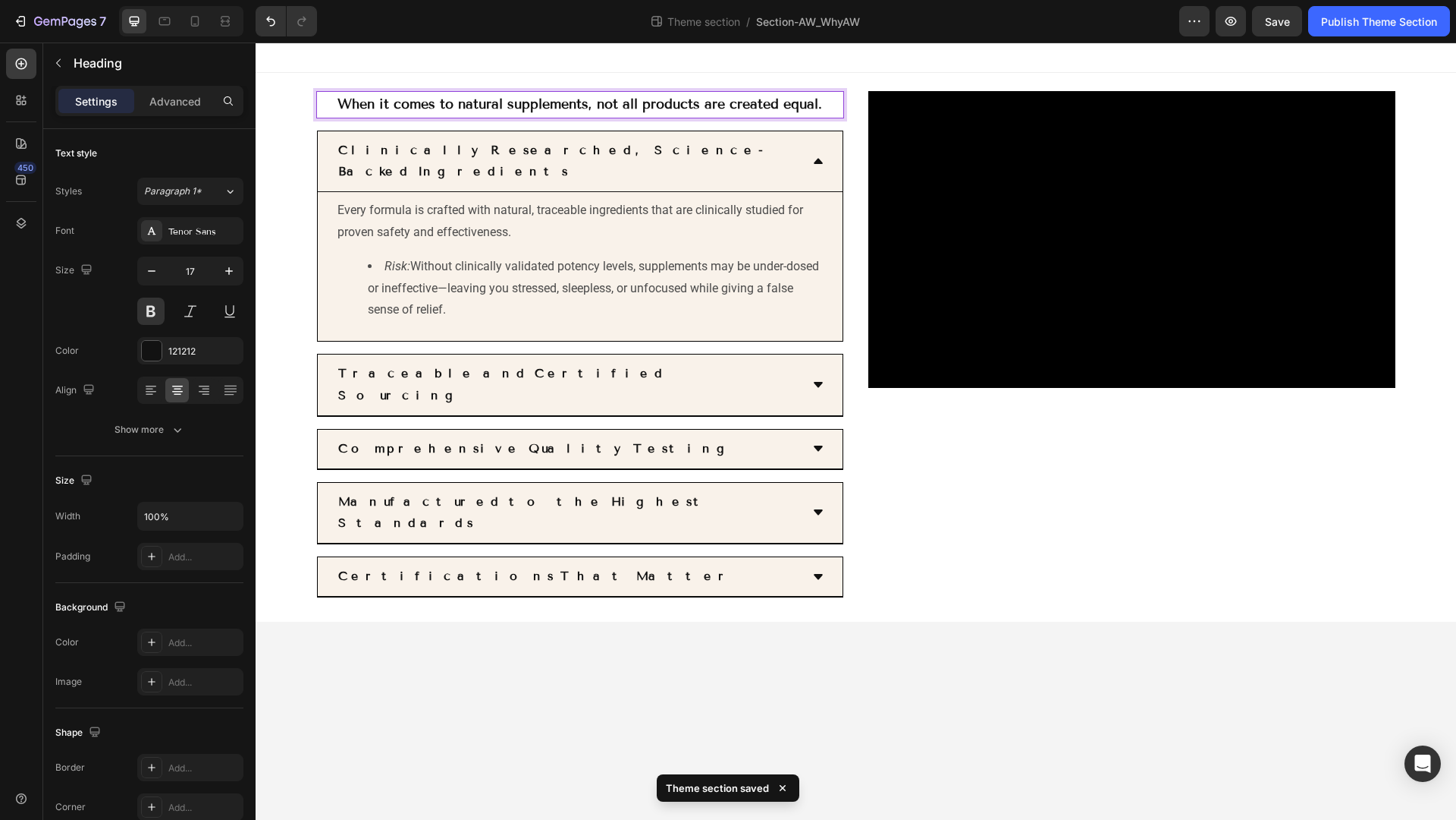
click at [338, 100] on strong "When it comes to natural supplements, not all products are created equal." at bounding box center [580, 103] width 485 height 16
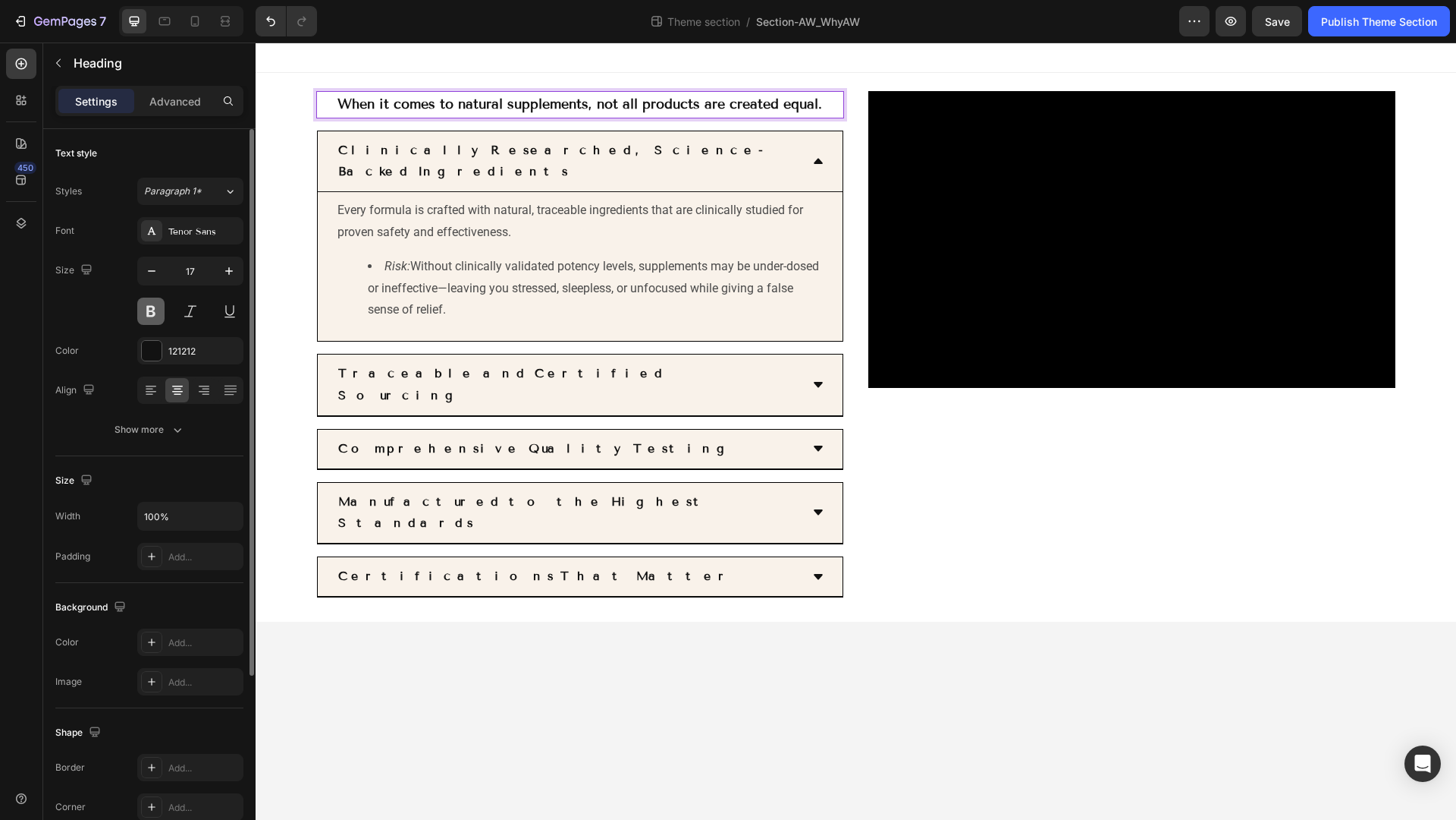
click at [148, 311] on button at bounding box center [151, 311] width 28 height 28
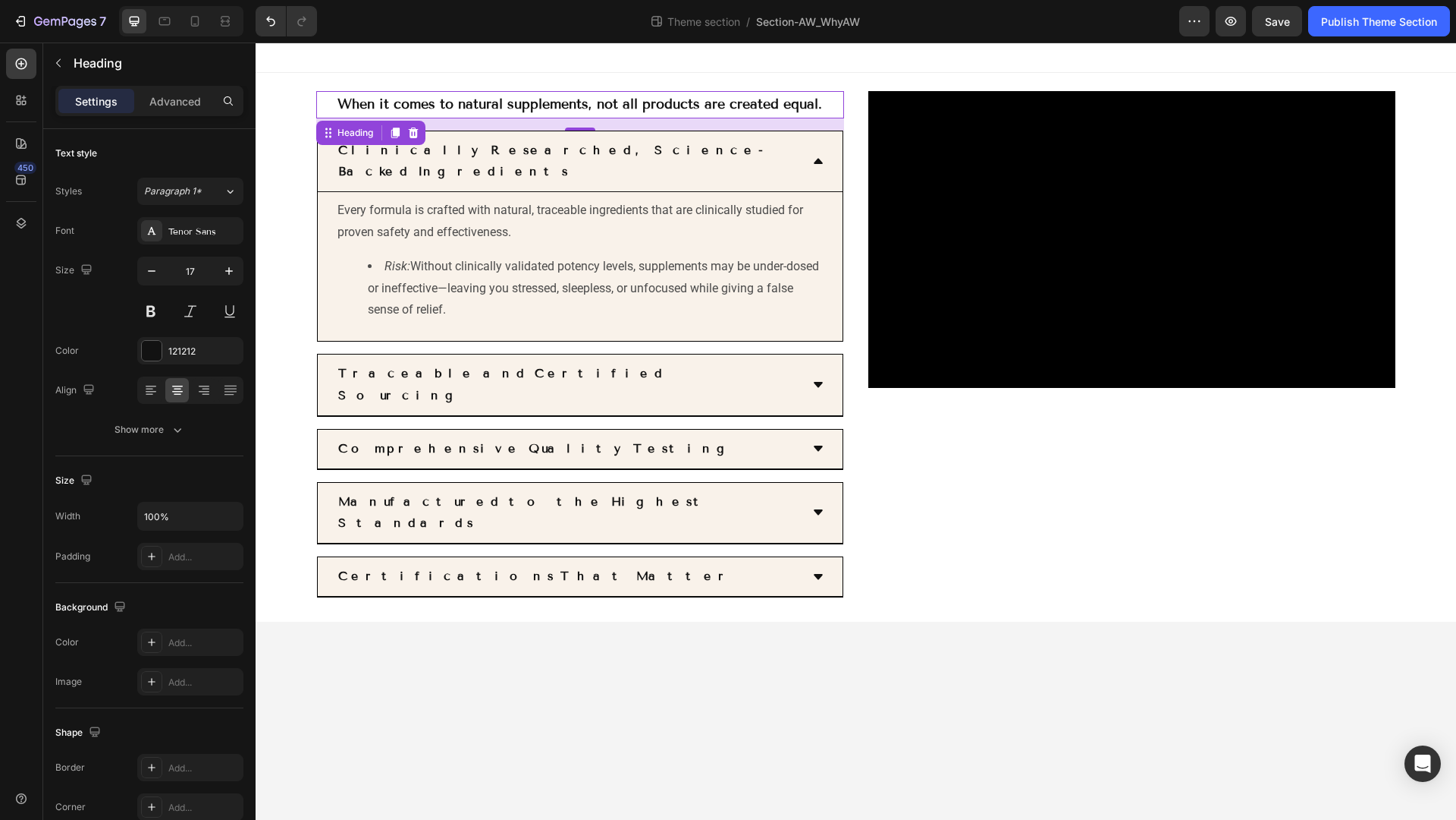
click at [361, 108] on strong "When it comes to natural supplements, not all products are created equal." at bounding box center [580, 103] width 485 height 16
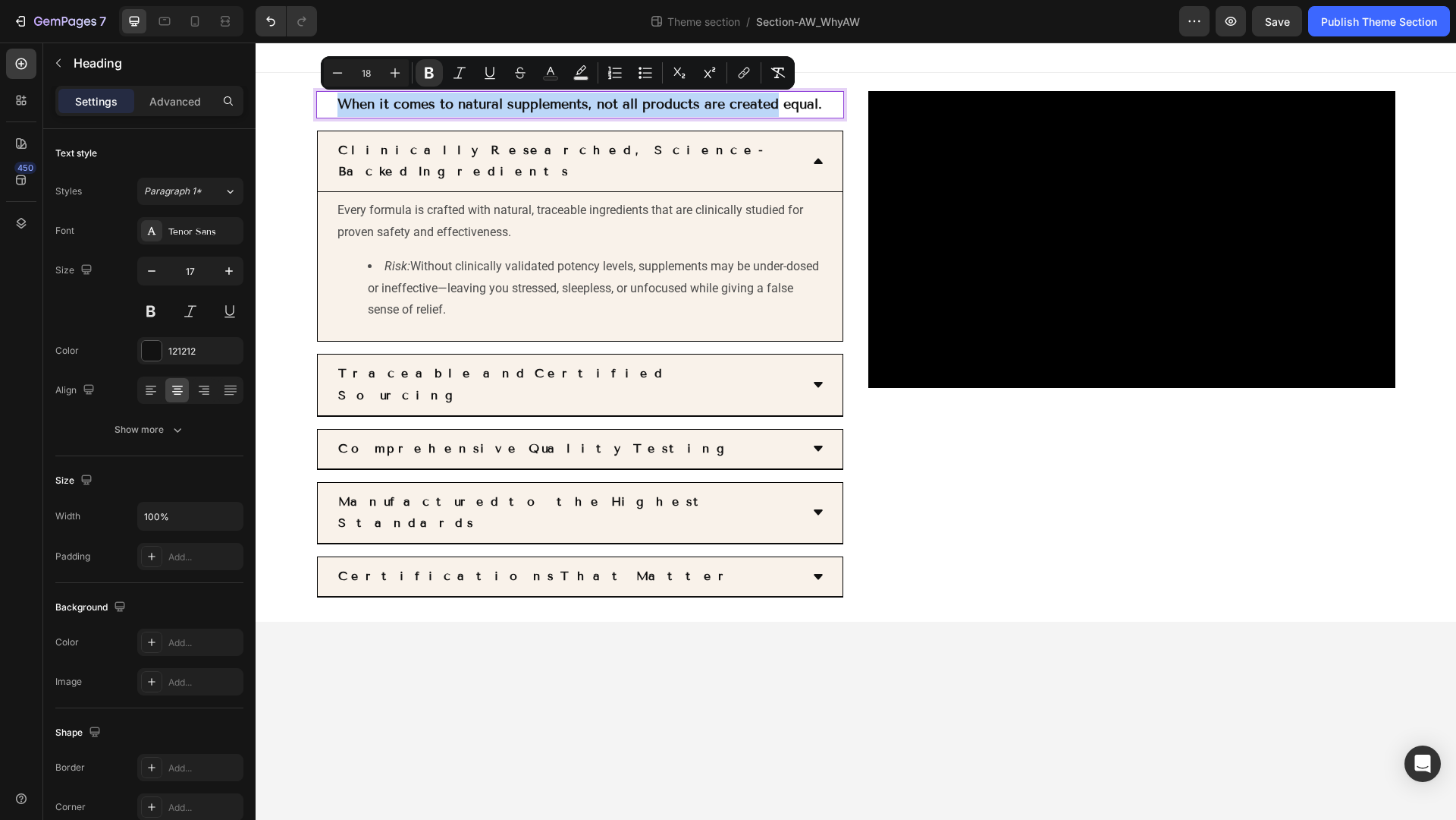
drag, startPoint x: 336, startPoint y: 103, endPoint x: 780, endPoint y: 111, distance: 444.1
click at [780, 111] on strong "When it comes to natural supplements, not all products are created equal." at bounding box center [580, 103] width 485 height 16
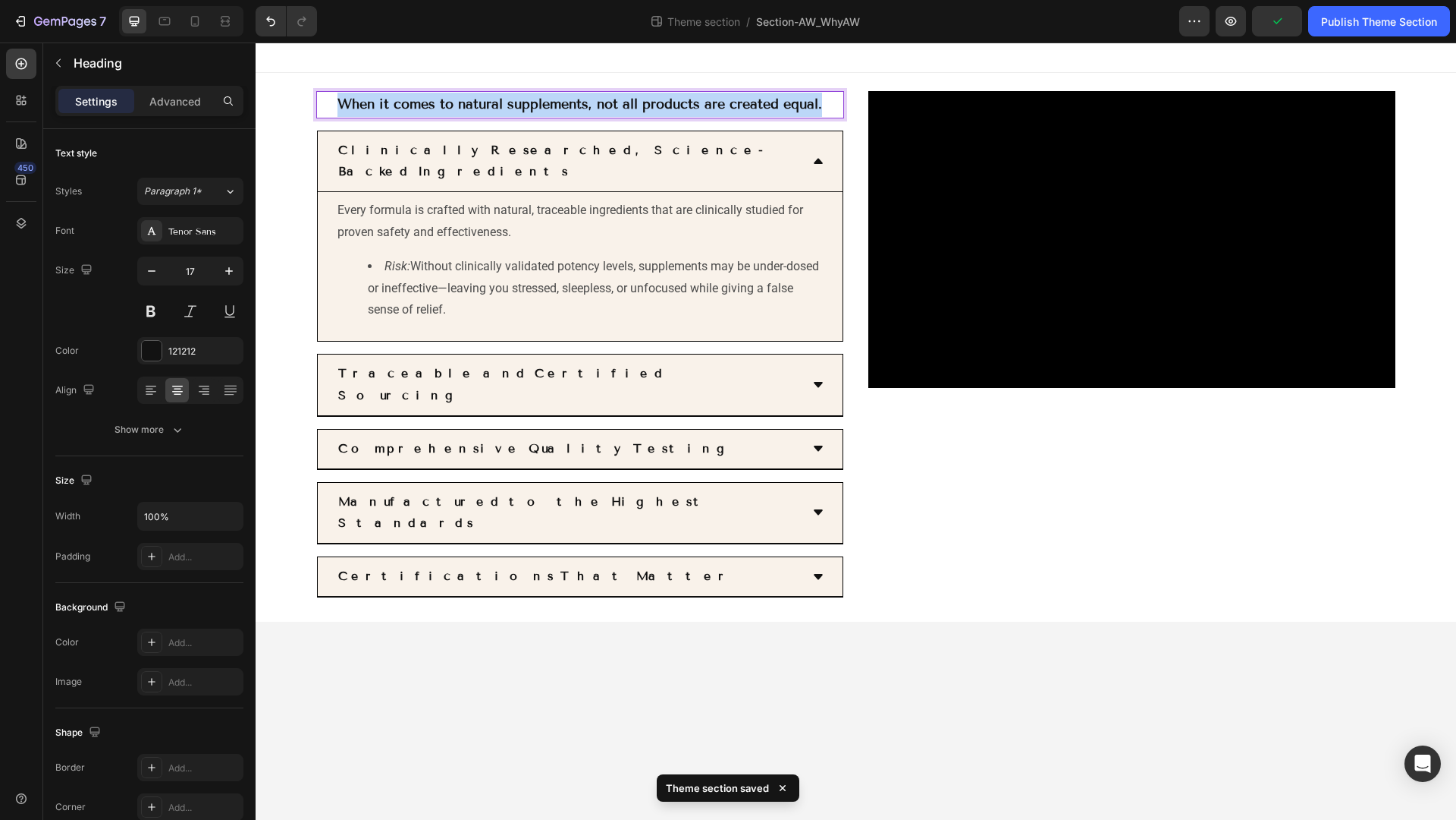
drag, startPoint x: 826, startPoint y: 109, endPoint x: 337, endPoint y: 105, distance: 489.0
click at [337, 105] on p "When it comes to natural supplements, not all products are created equal." at bounding box center [580, 104] width 525 height 24
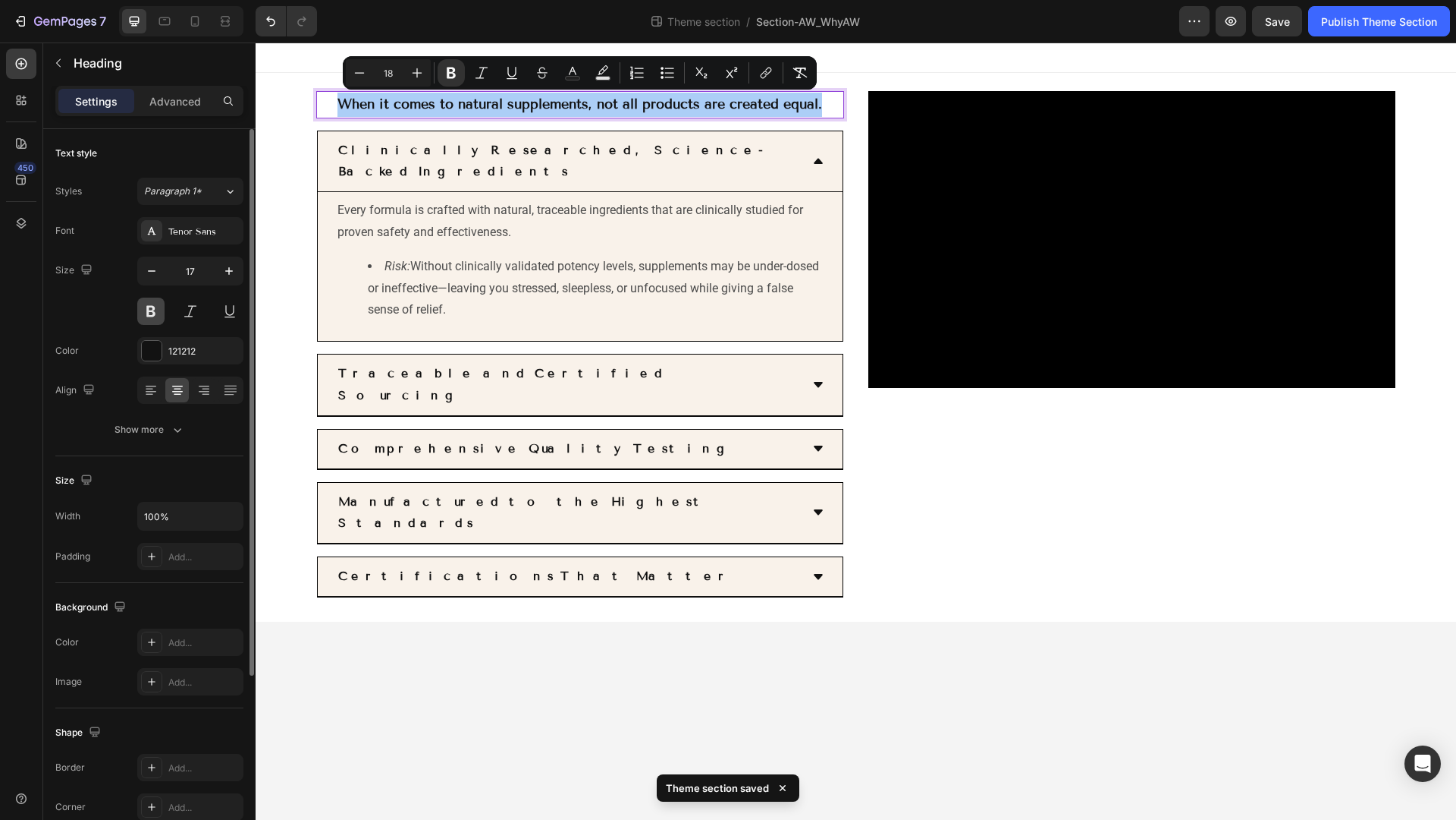
click at [153, 305] on button at bounding box center [151, 311] width 28 height 28
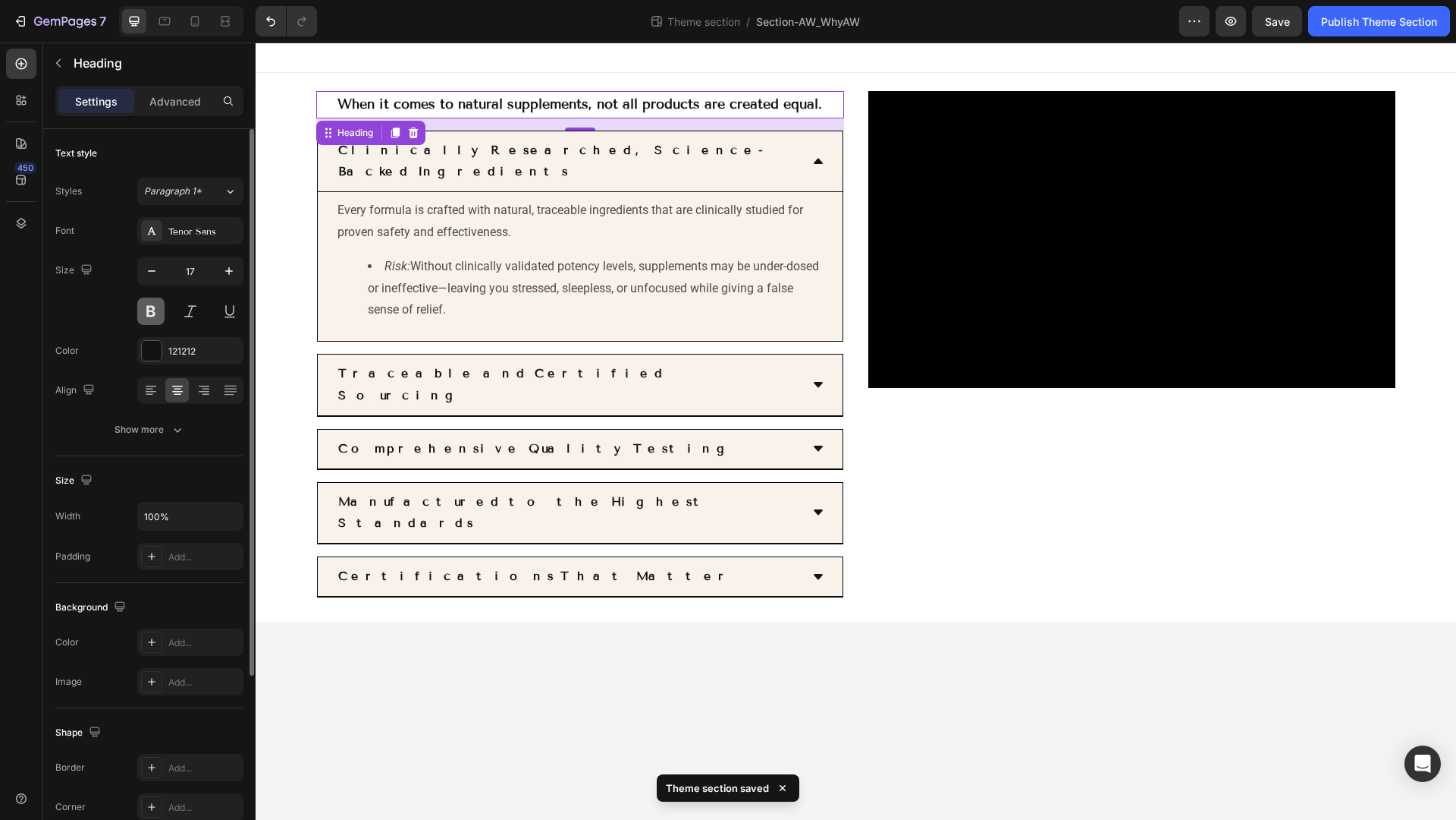
click at [153, 305] on button at bounding box center [151, 311] width 28 height 28
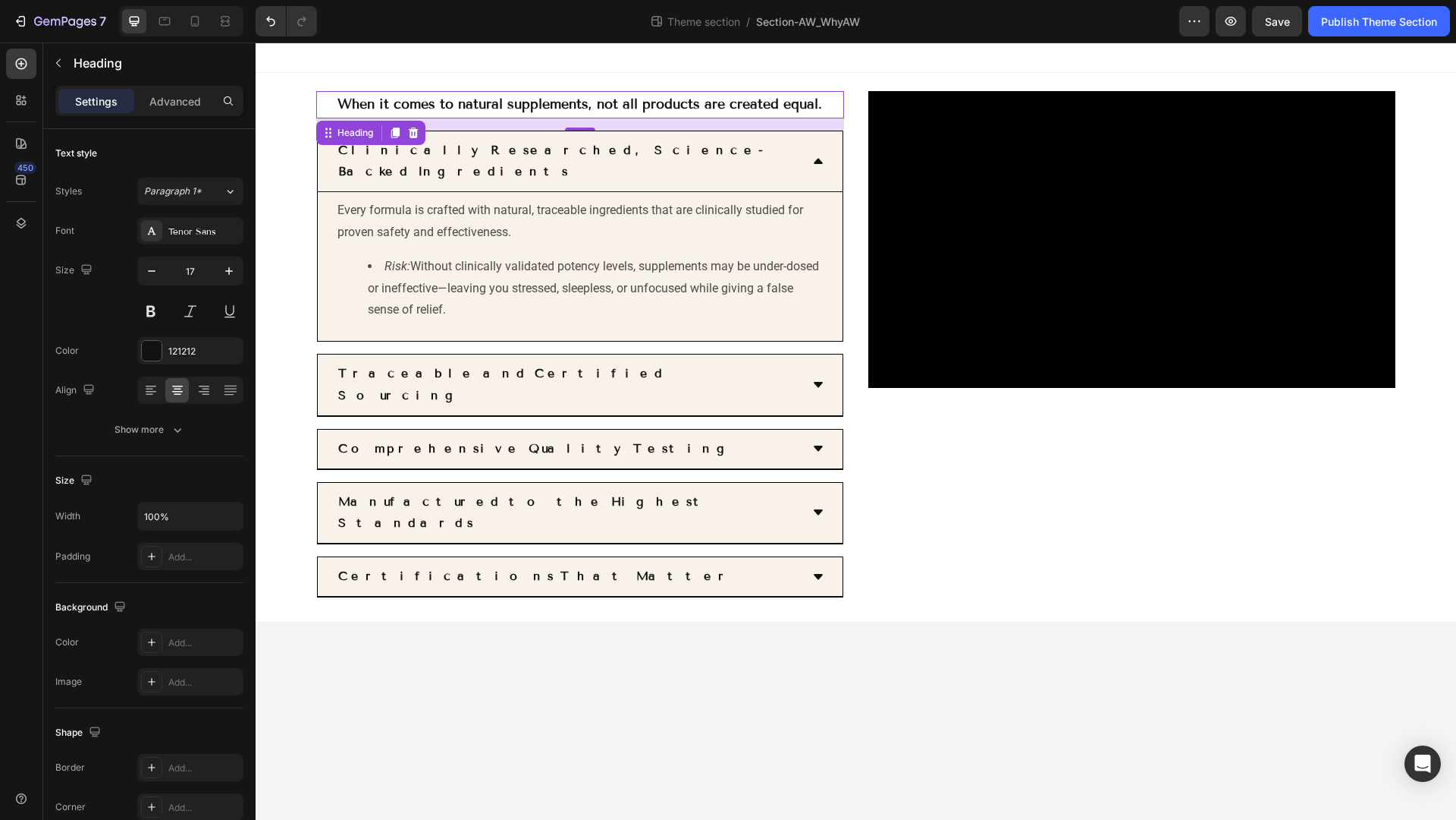
click at [346, 99] on strong "When it comes to natural supplements, not all products are created equal." at bounding box center [580, 103] width 485 height 16
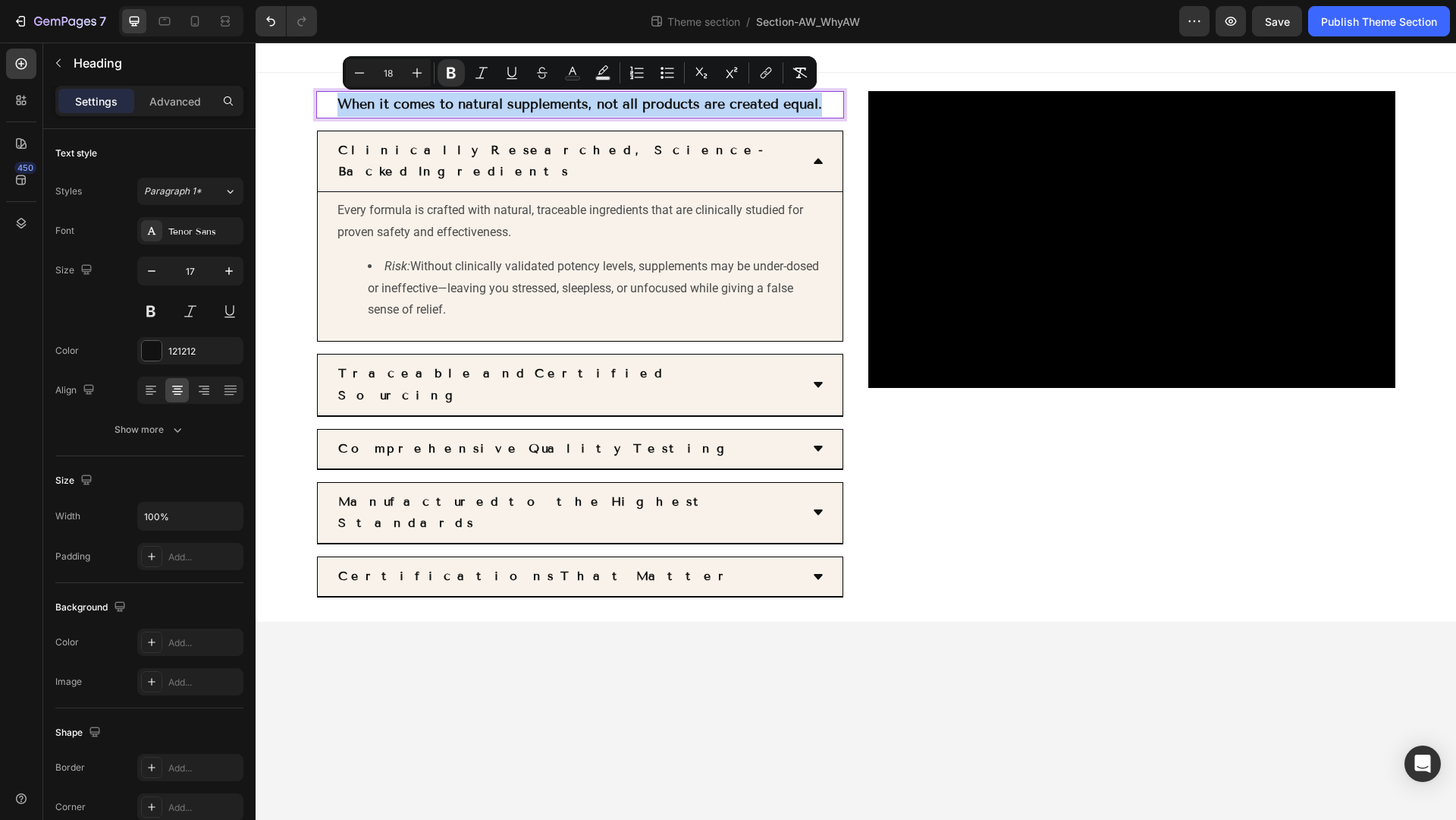
drag, startPoint x: 335, startPoint y: 100, endPoint x: 829, endPoint y: 108, distance: 494.1
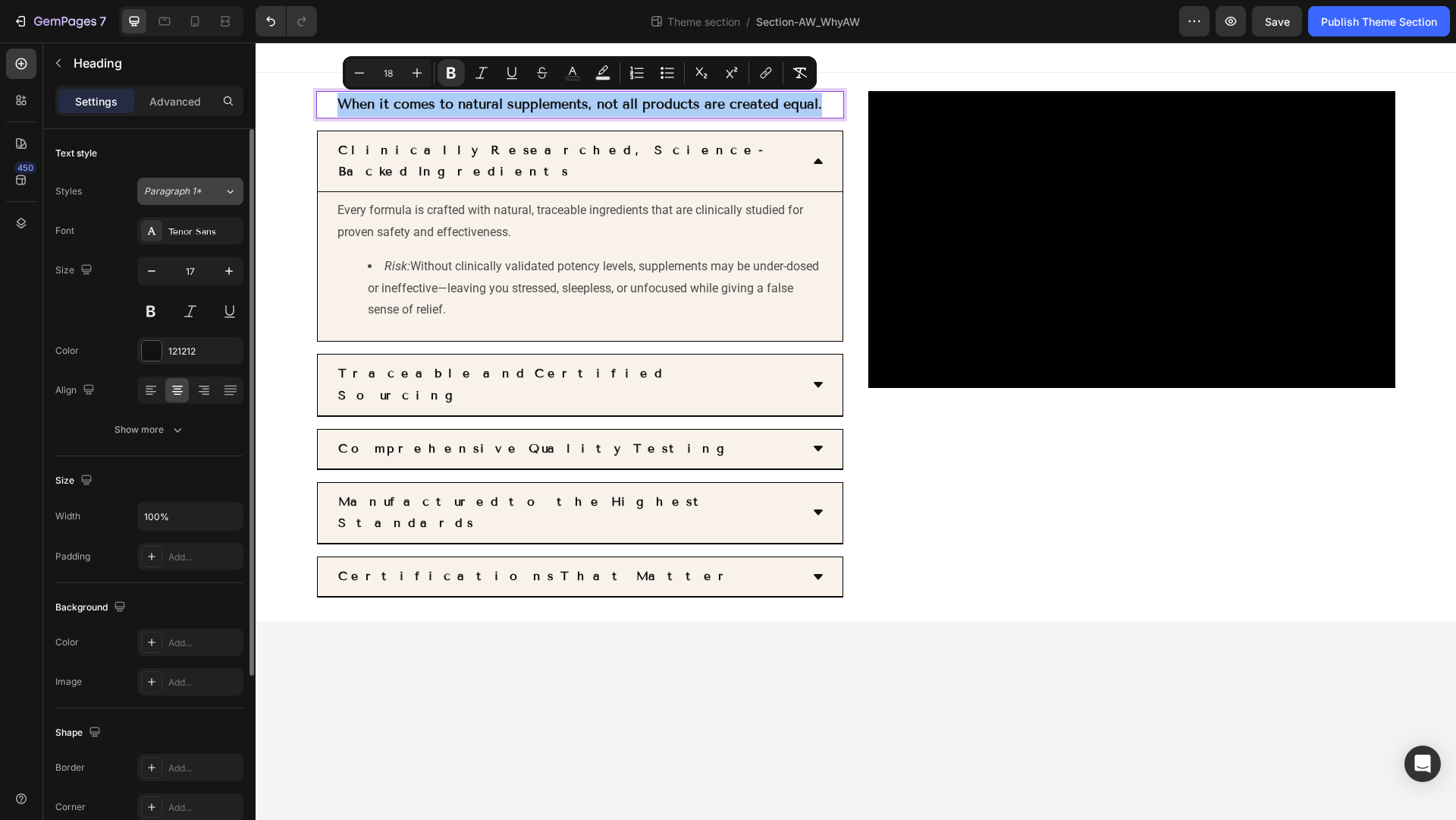
click at [226, 195] on icon at bounding box center [231, 191] width 13 height 15
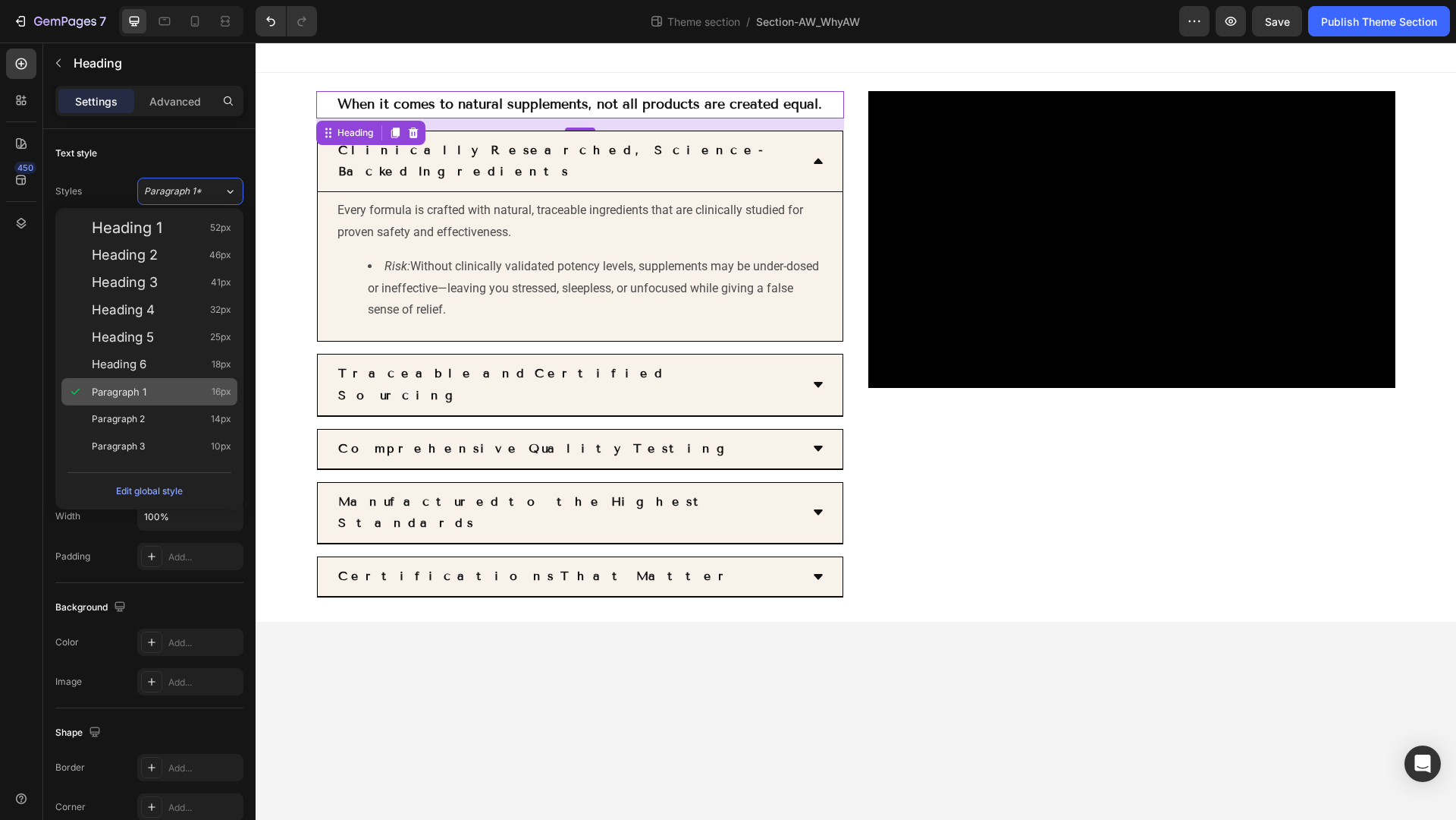
click at [144, 396] on span "Paragraph 1" at bounding box center [118, 391] width 54 height 15
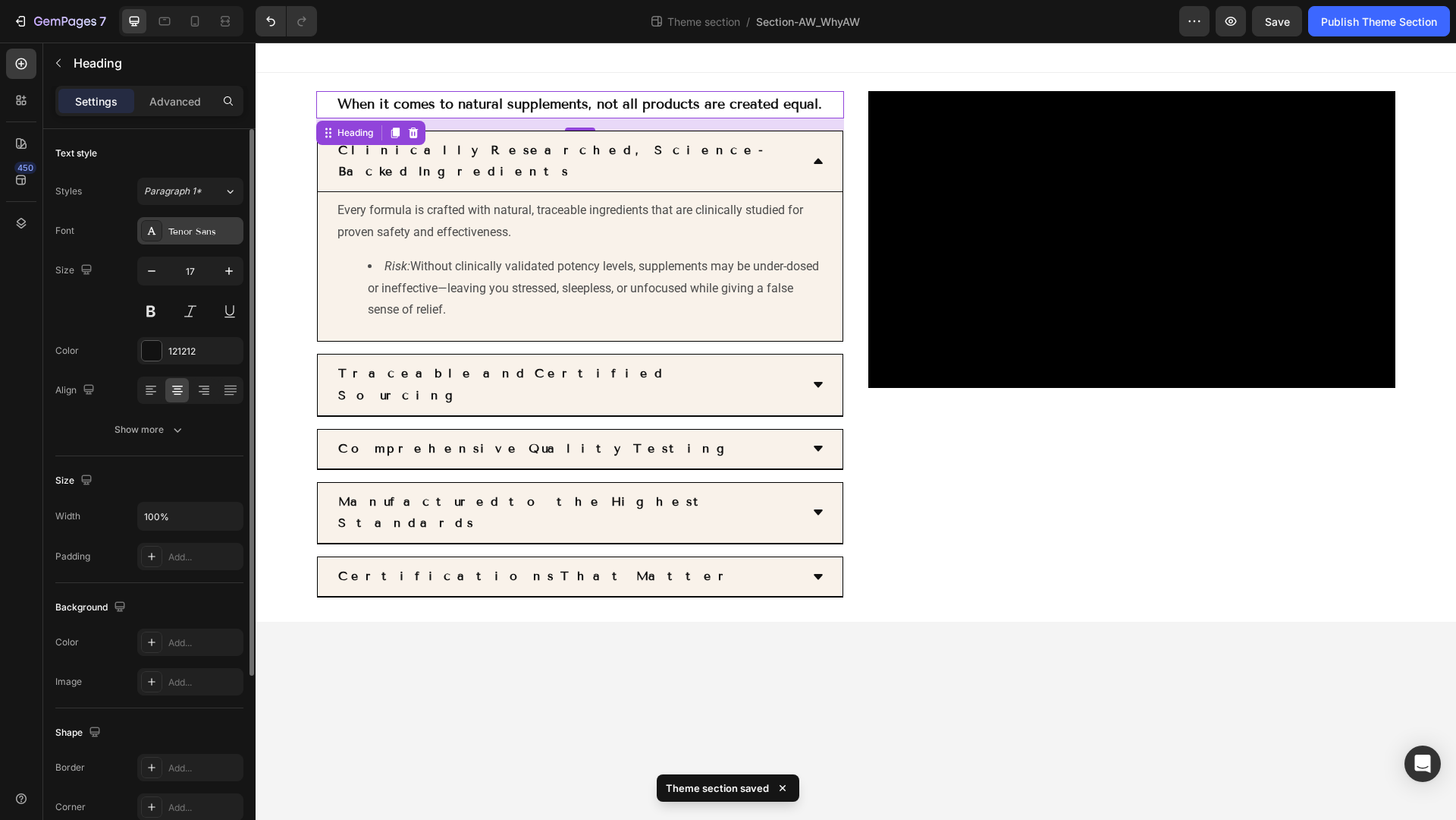
click at [215, 237] on div "Tenor Sans" at bounding box center [203, 231] width 72 height 13
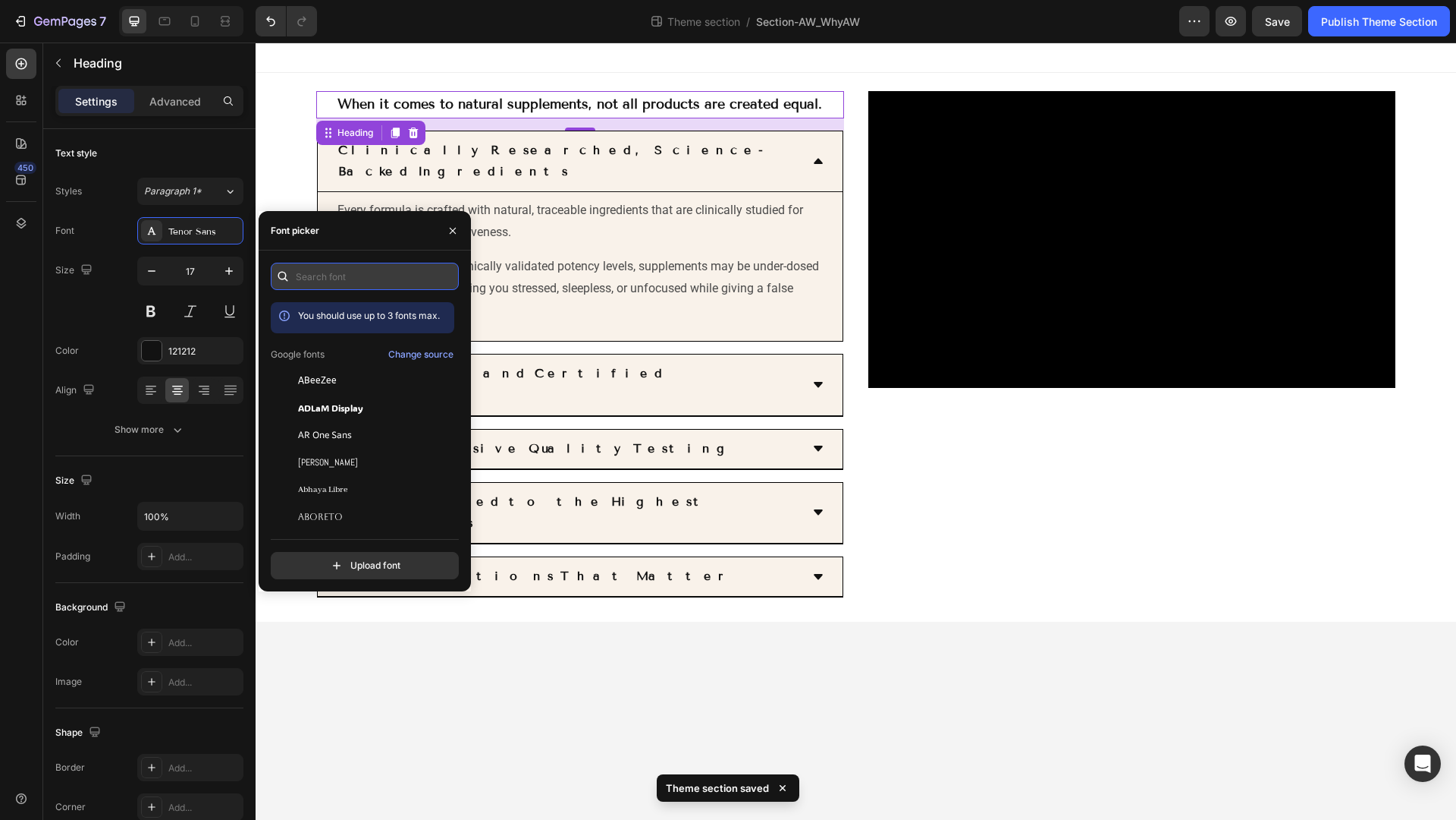
click at [326, 284] on input "text" at bounding box center [364, 276] width 188 height 28
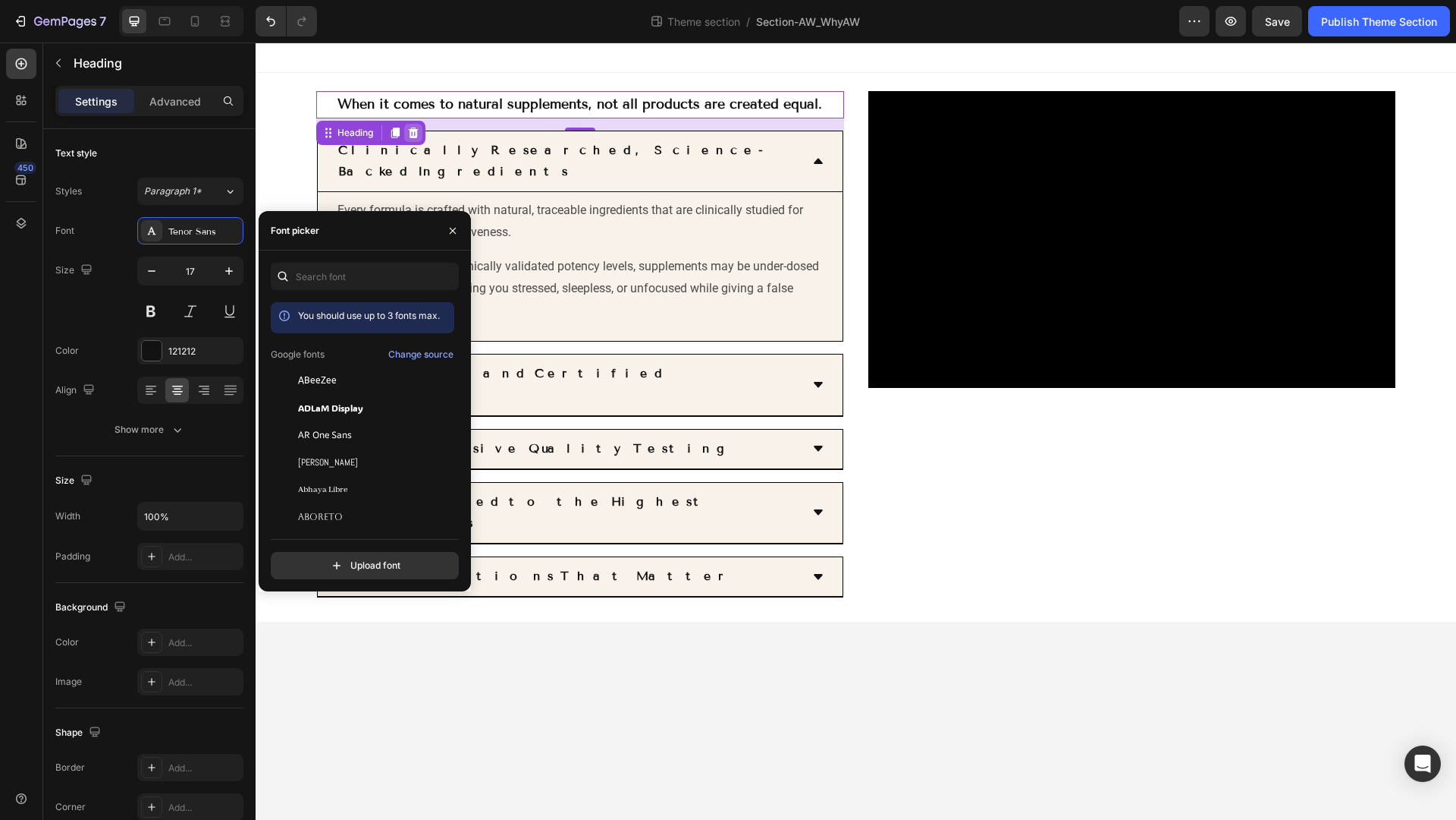
click at [412, 127] on icon at bounding box center [413, 133] width 12 height 12
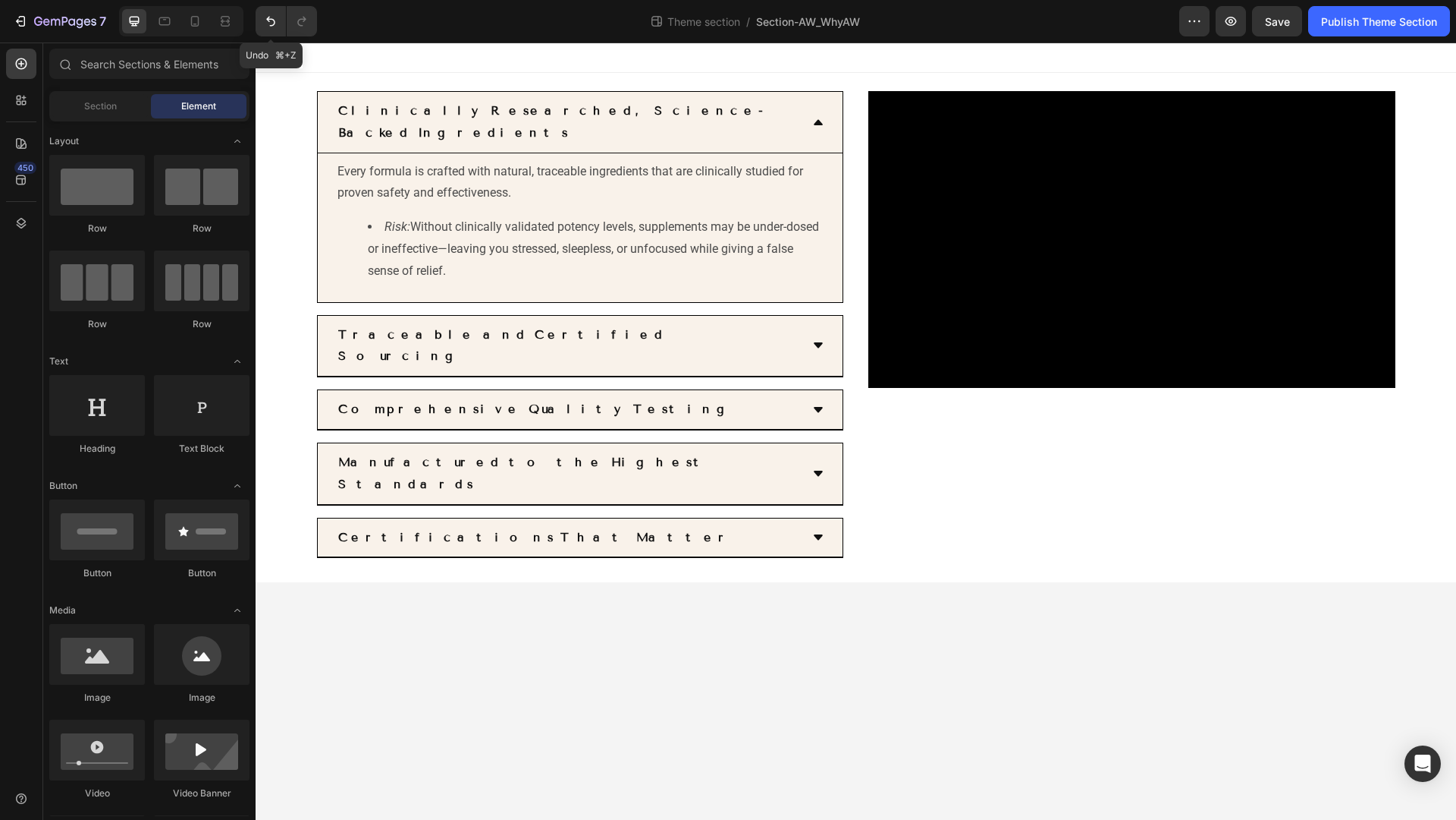
click at [263, 13] on icon "Undo/Redo" at bounding box center [271, 21] width 15 height 15
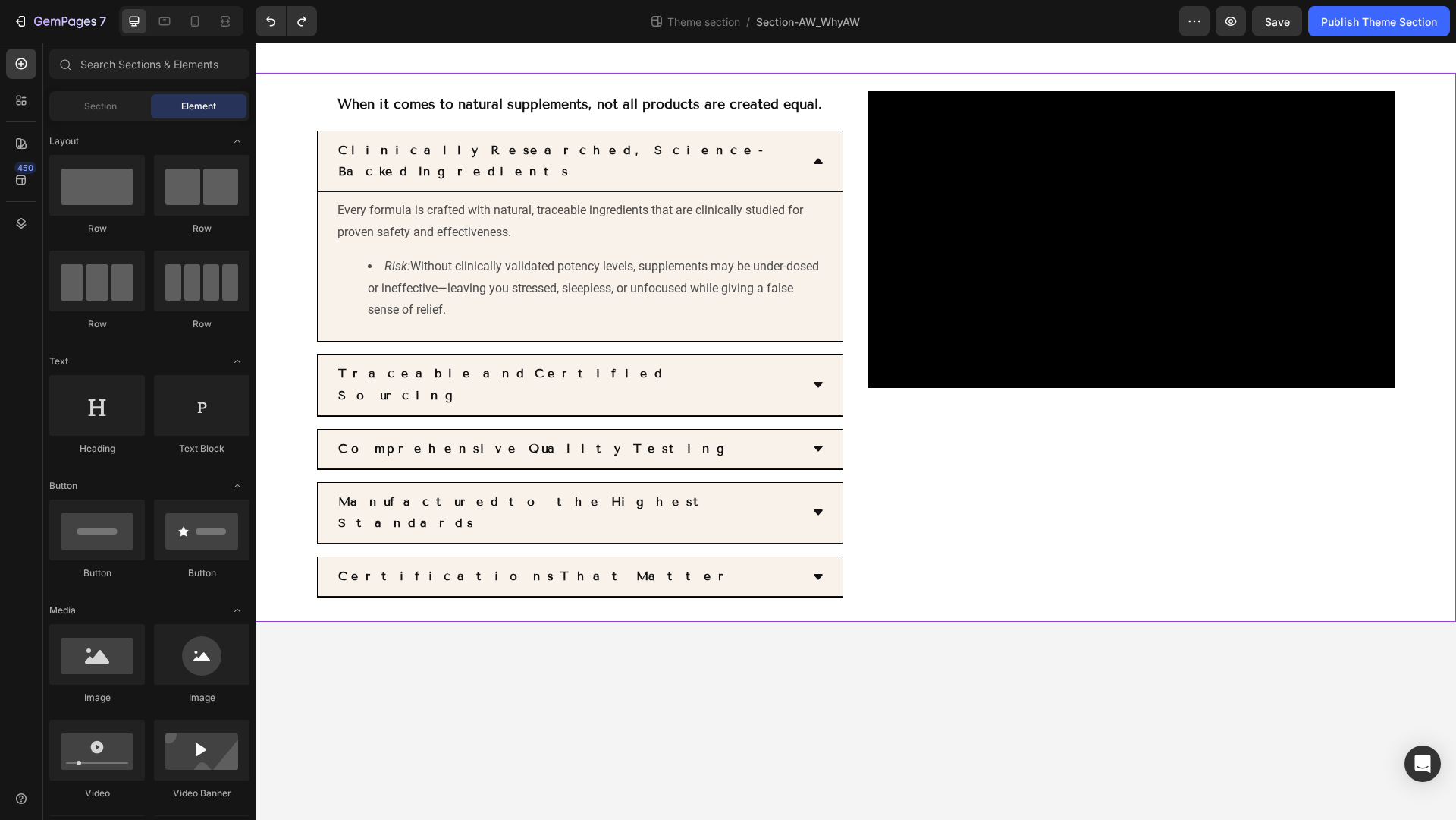
click at [338, 94] on h2 "When it comes to natural supplements, not all products are created equal." at bounding box center [580, 104] width 528 height 28
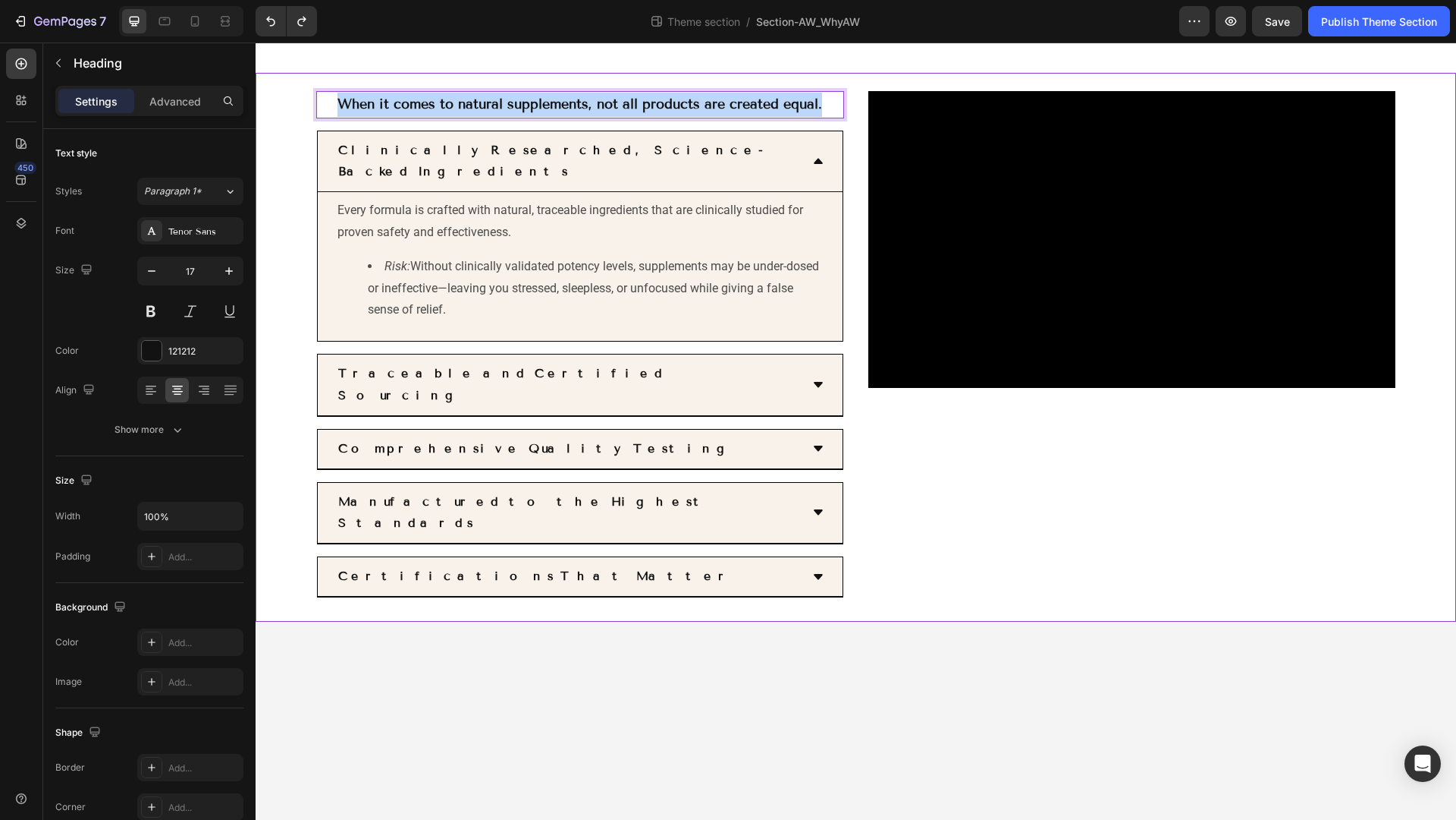
drag, startPoint x: 340, startPoint y: 102, endPoint x: 845, endPoint y: 111, distance: 505.1
click at [845, 111] on div "When it comes to natural supplements, not all products are created equal. Headi…" at bounding box center [856, 347] width 1200 height 549
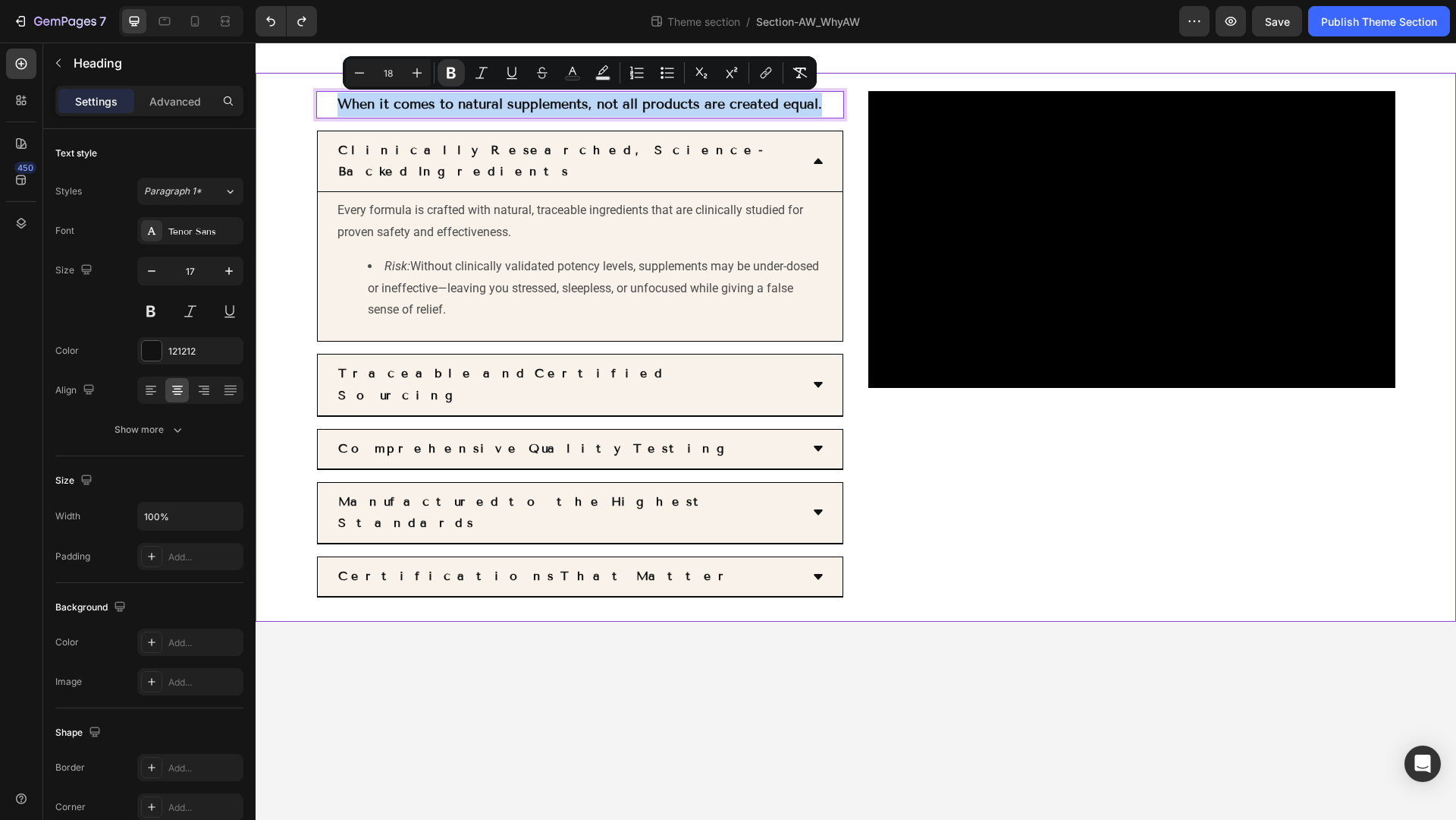
copy strong "When it comes to natural supplements, not all products are created equal."
click at [183, 95] on p "Advanced" at bounding box center [176, 101] width 52 height 16
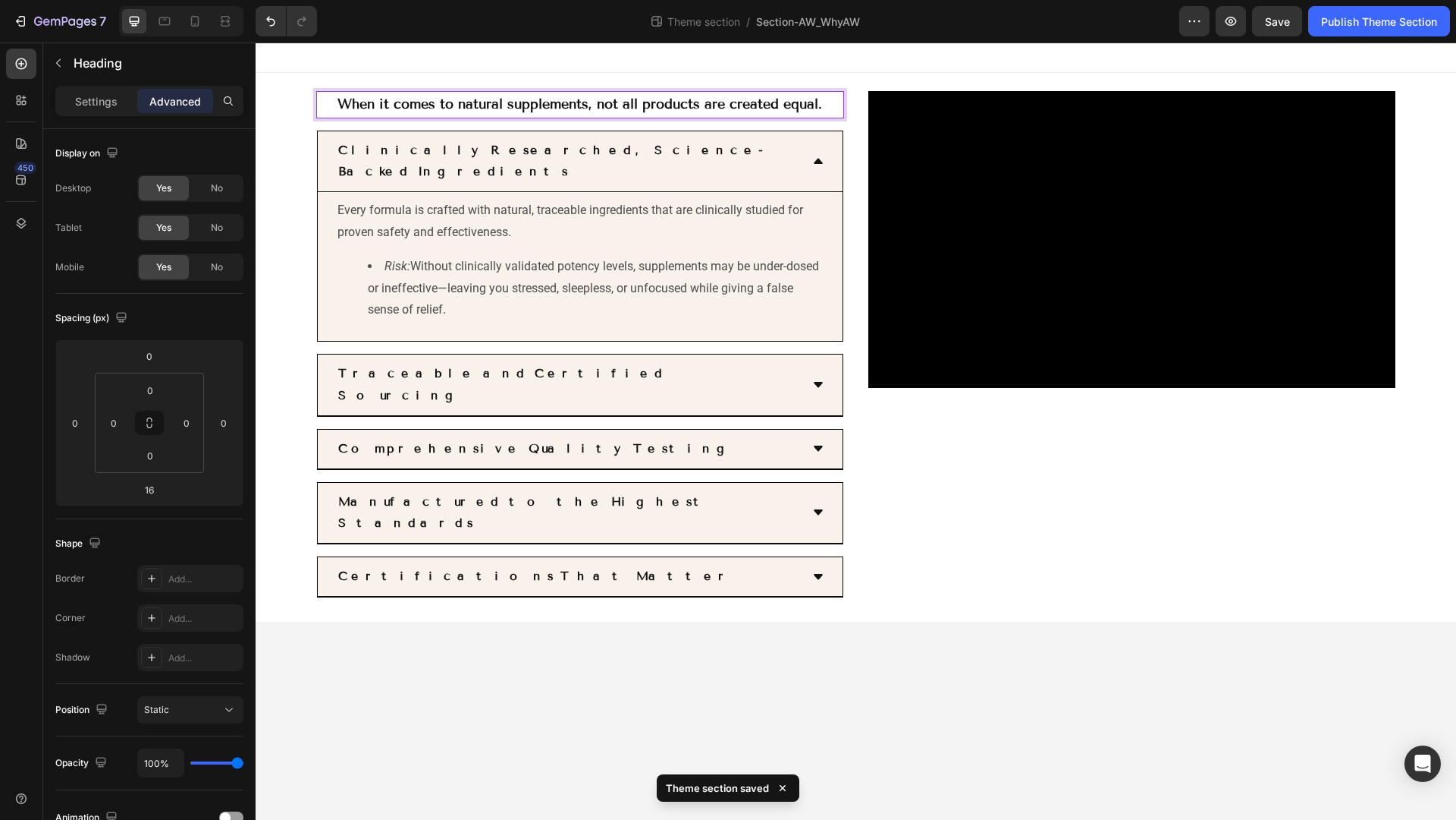
click at [398, 108] on strong "When it comes to natural supplements, not all products are created equal." at bounding box center [580, 103] width 485 height 16
click at [427, 110] on strong "When it comes to natural supplements, not all products are created equal." at bounding box center [580, 103] width 485 height 16
click at [668, 107] on strong "When it comes to natural supplements, not all products are created equal." at bounding box center [580, 103] width 485 height 16
click at [610, 76] on div "When it comes to natural supplements, not all products are created equal. Headi…" at bounding box center [856, 347] width 1200 height 549
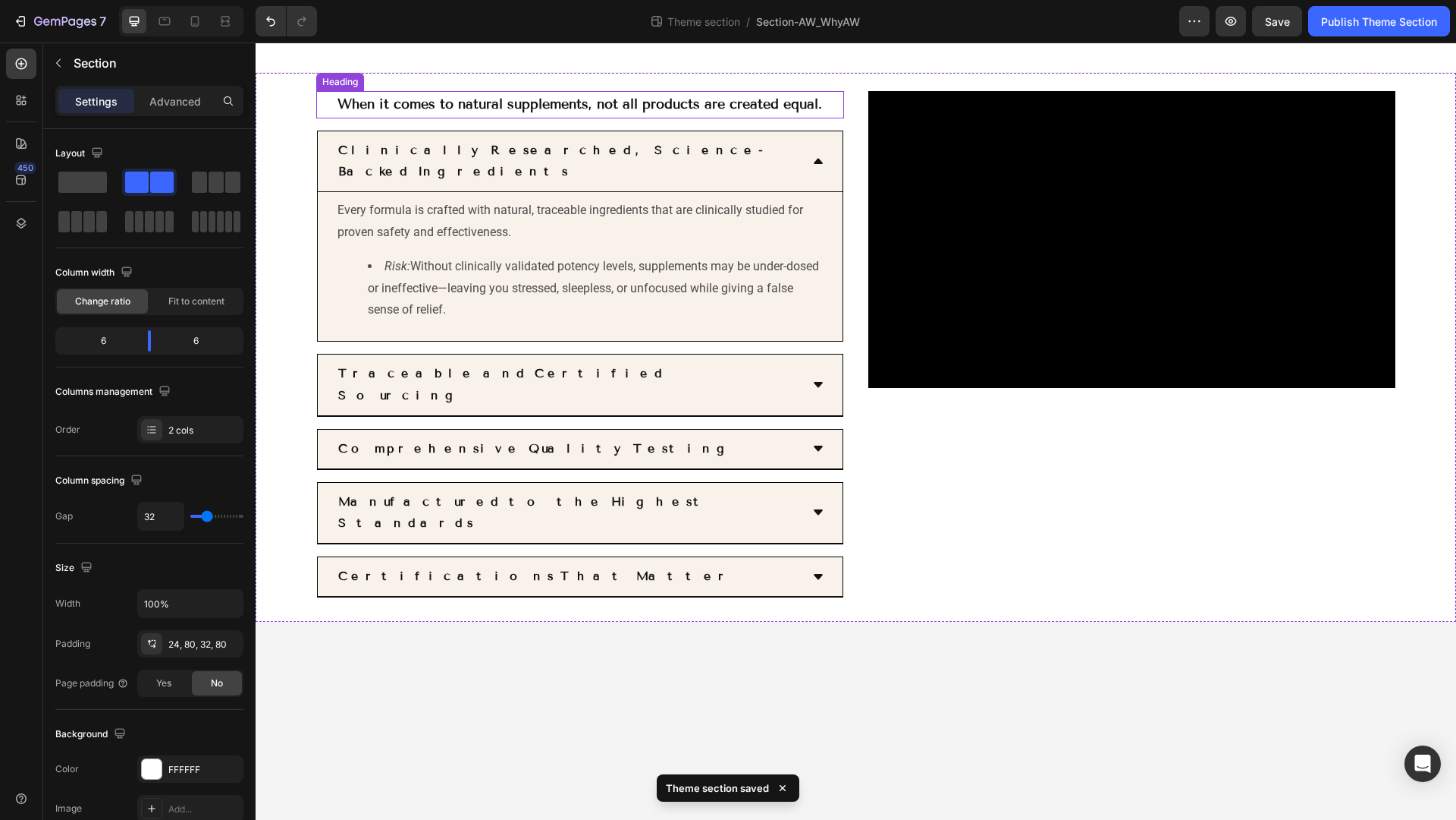
click at [597, 95] on strong "When it comes to natural supplements, not all products are created equal." at bounding box center [580, 103] width 485 height 16
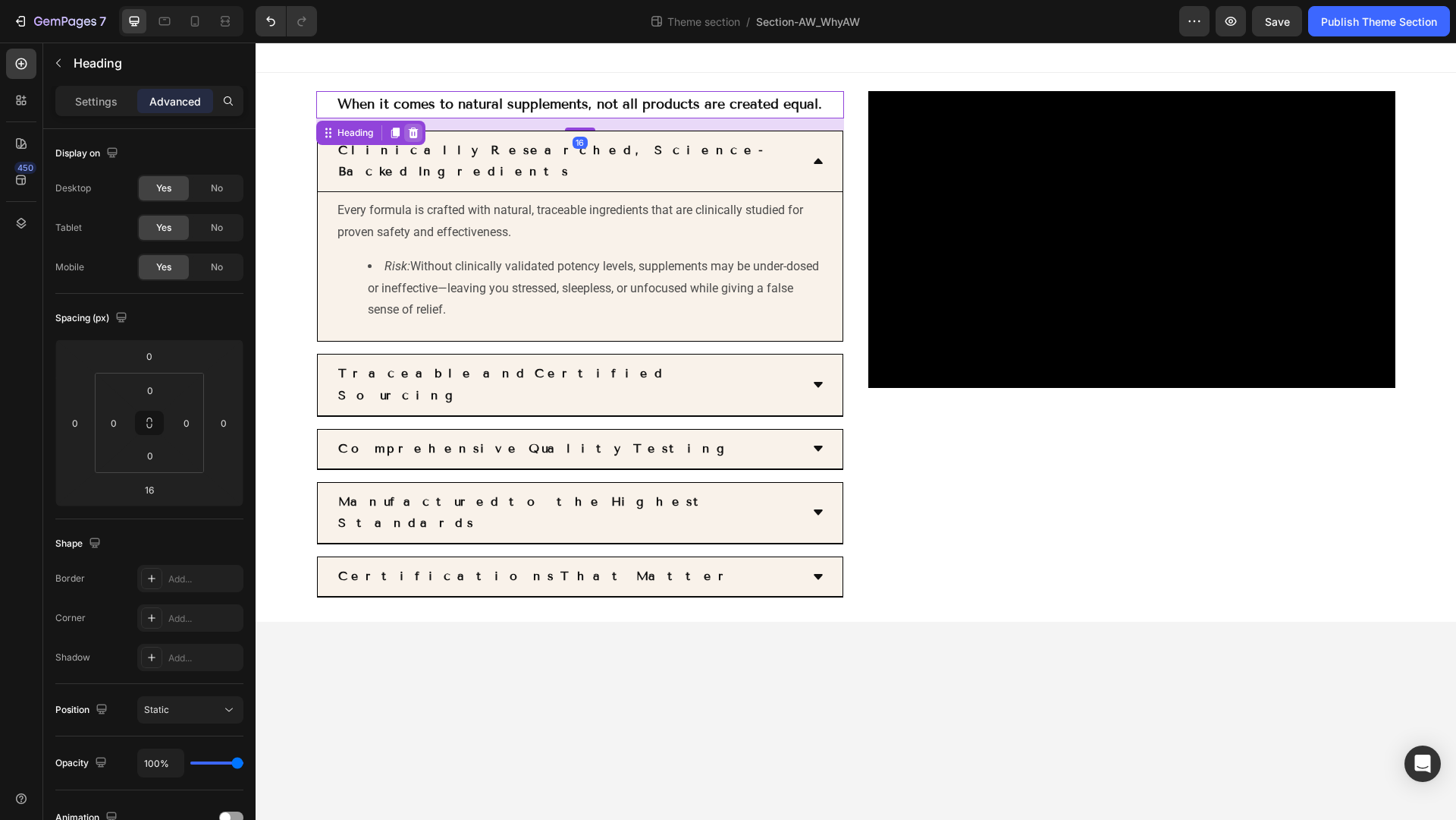
click at [416, 128] on icon at bounding box center [413, 133] width 12 height 12
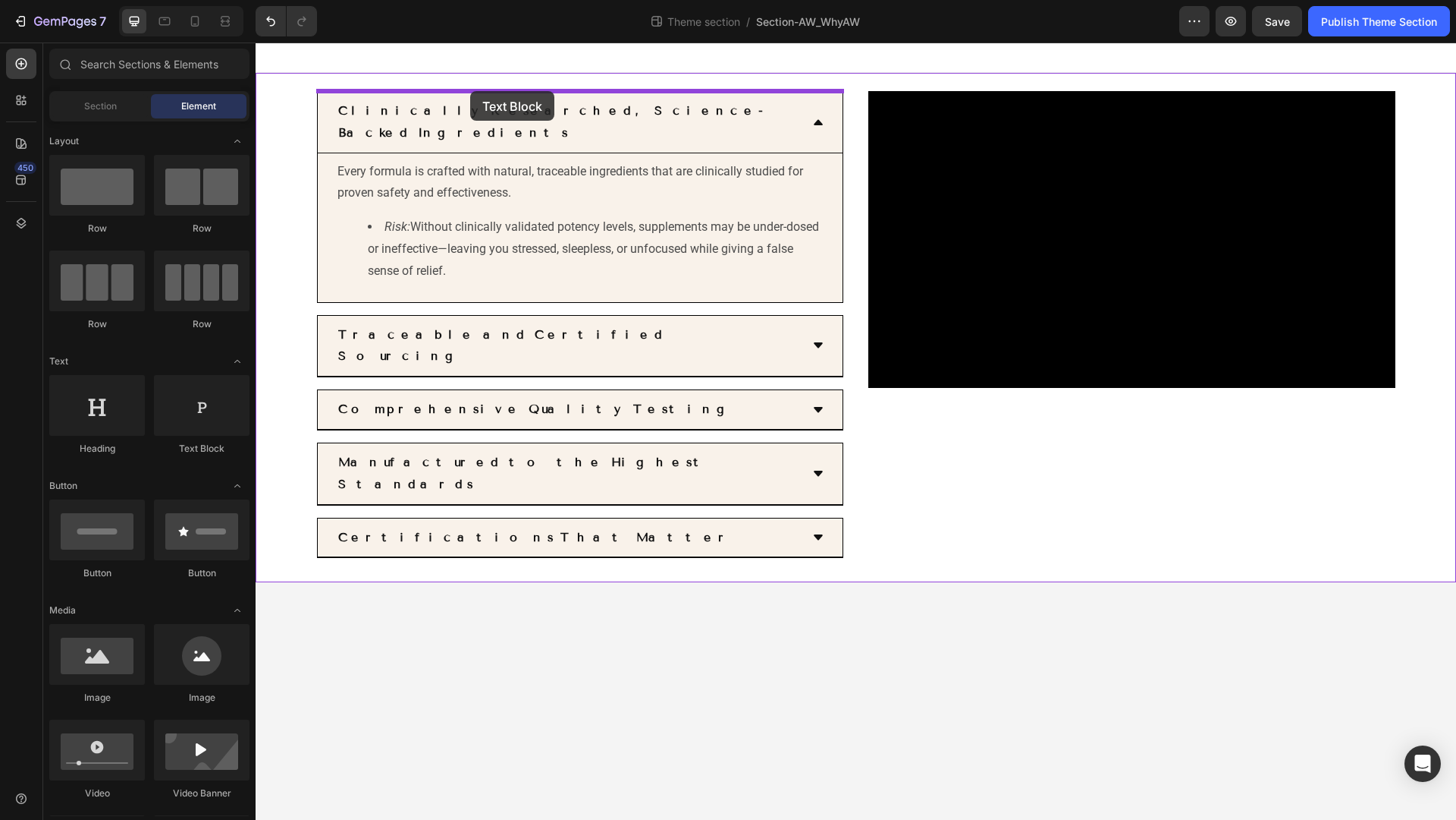
drag, startPoint x: 457, startPoint y: 462, endPoint x: 470, endPoint y: 91, distance: 371.2
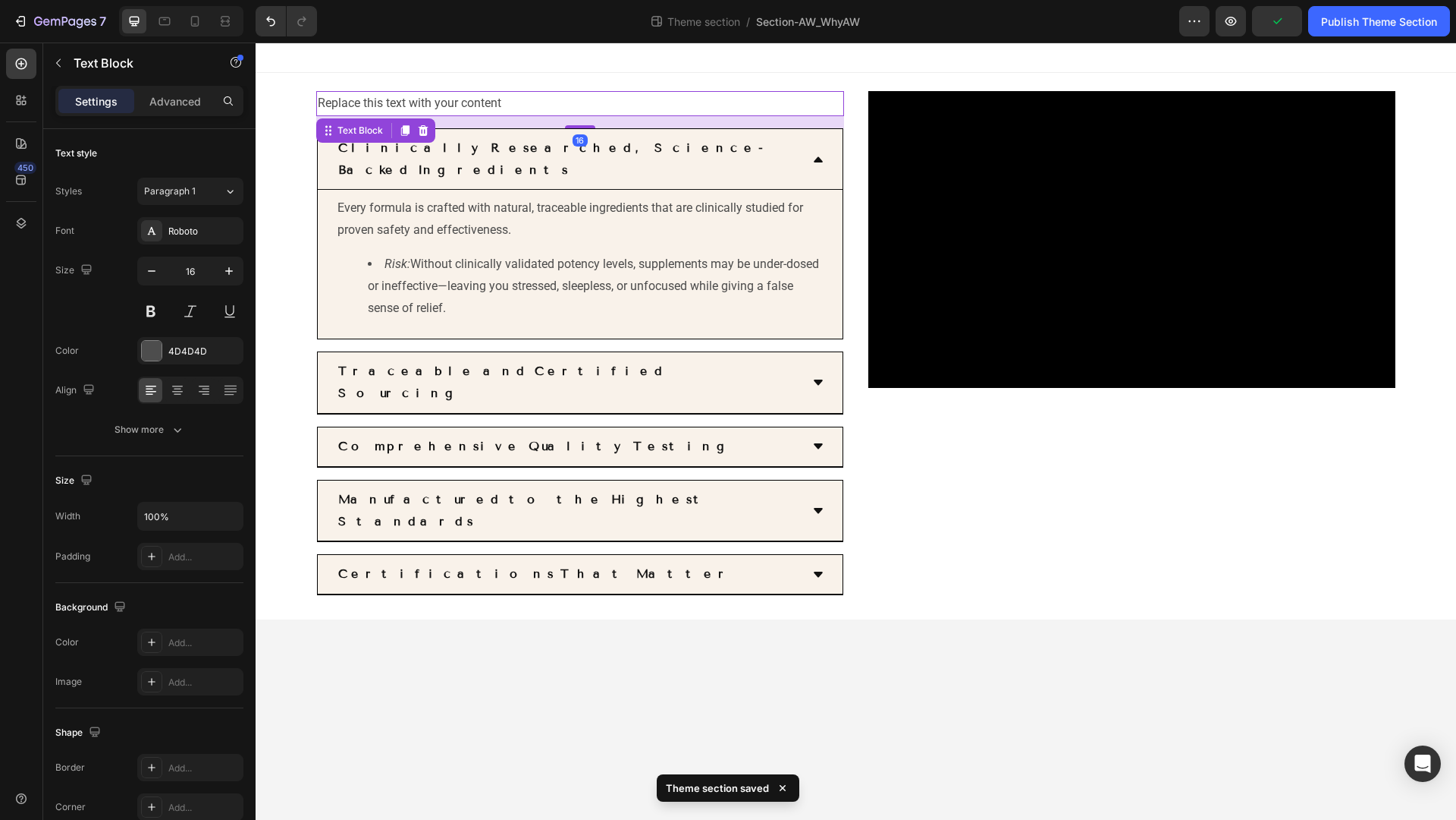
click at [475, 109] on div "Replace this text with your content" at bounding box center [580, 103] width 528 height 25
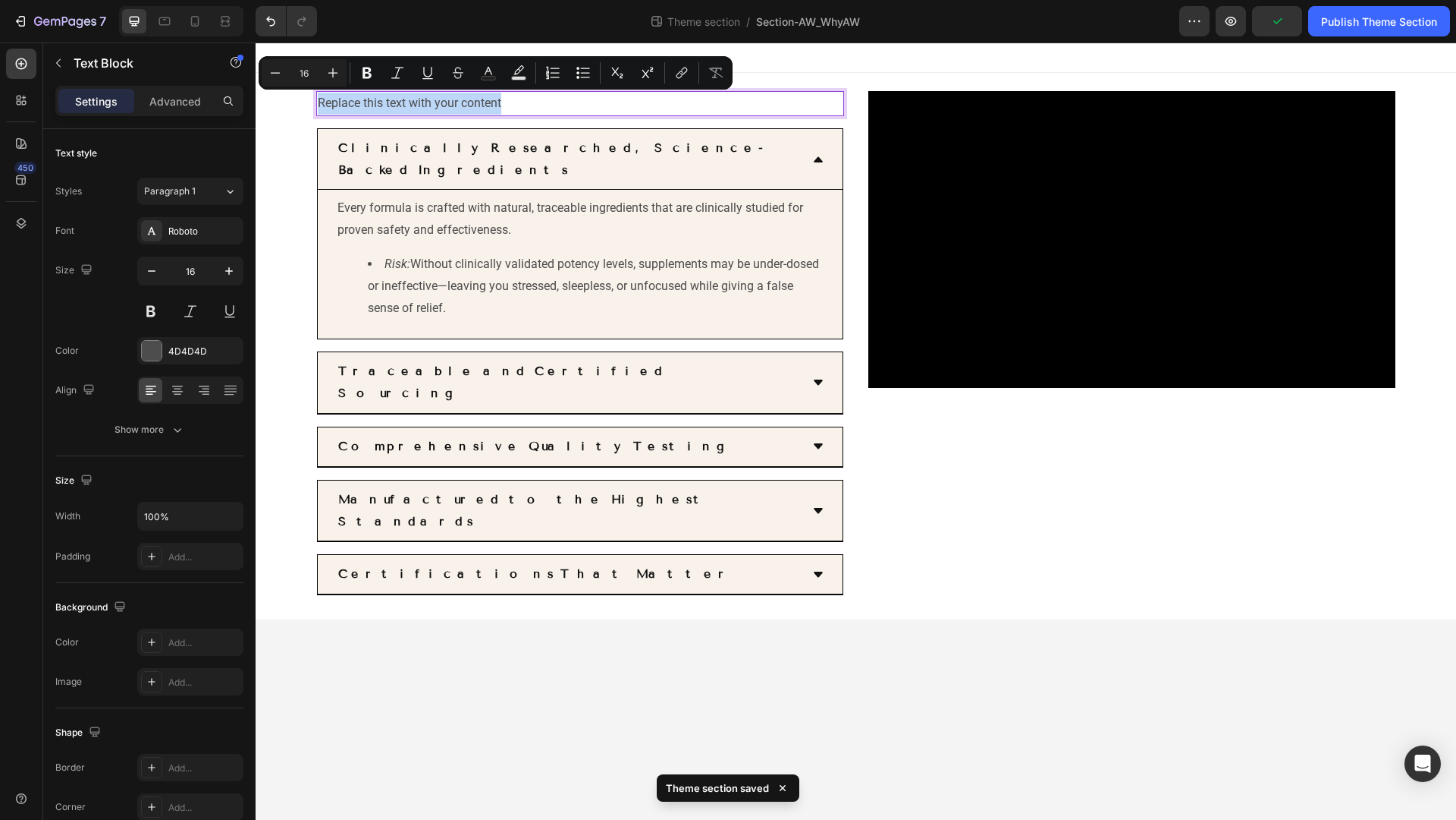
drag, startPoint x: 510, startPoint y: 106, endPoint x: 289, endPoint y: 69, distance: 224.1
click at [289, 69] on div "Replace this text with your content Text Block 16 Clinically Researched, Scienc…" at bounding box center [856, 331] width 1200 height 577
type input "18"
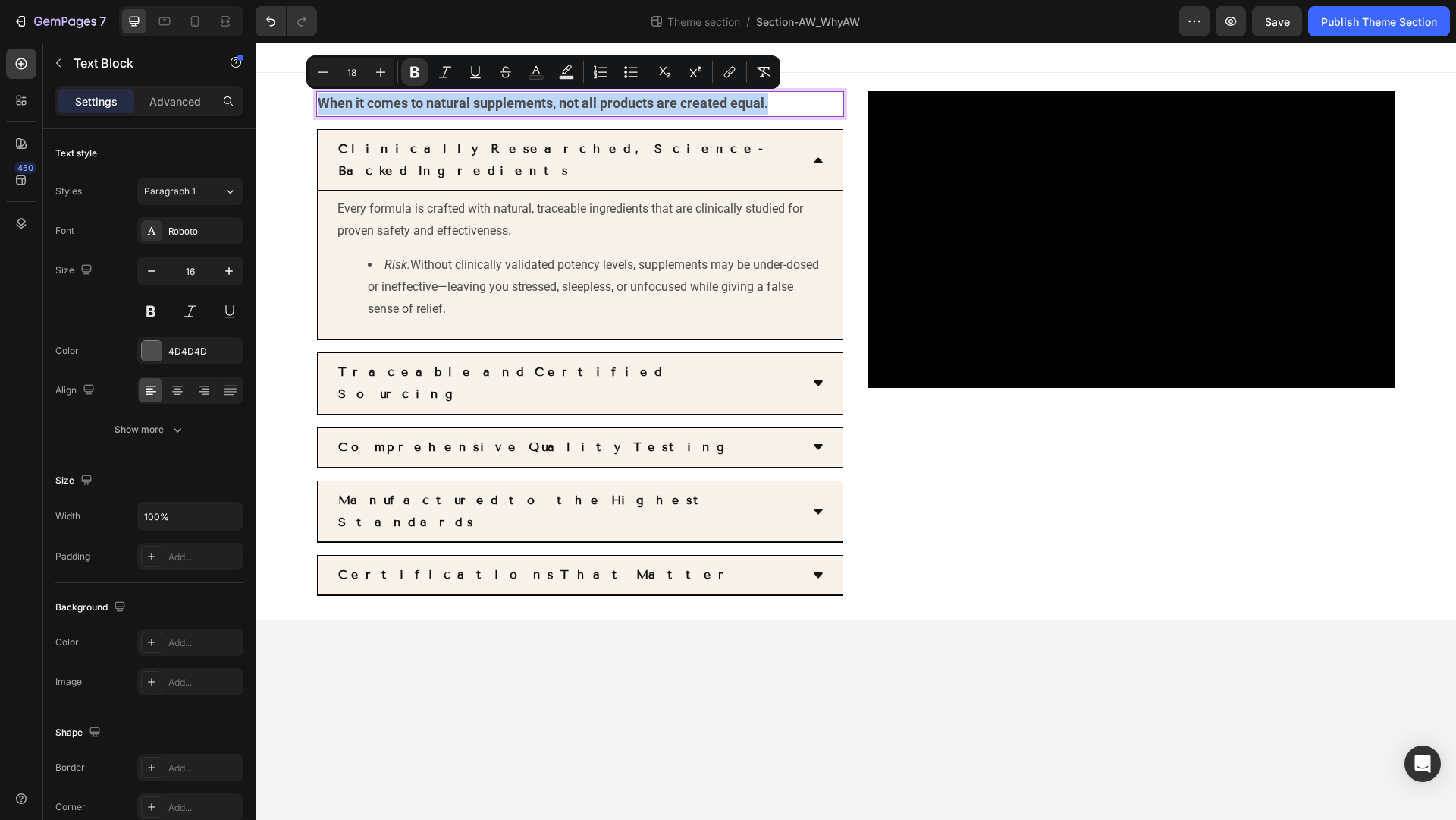
drag, startPoint x: 787, startPoint y: 106, endPoint x: 319, endPoint y: 104, distance: 468.0
click at [319, 104] on p "When it comes to natural supplements, not all products are created equal." at bounding box center [580, 104] width 525 height 23
click at [416, 73] on icon "Editor contextual toolbar" at bounding box center [415, 73] width 10 height 11
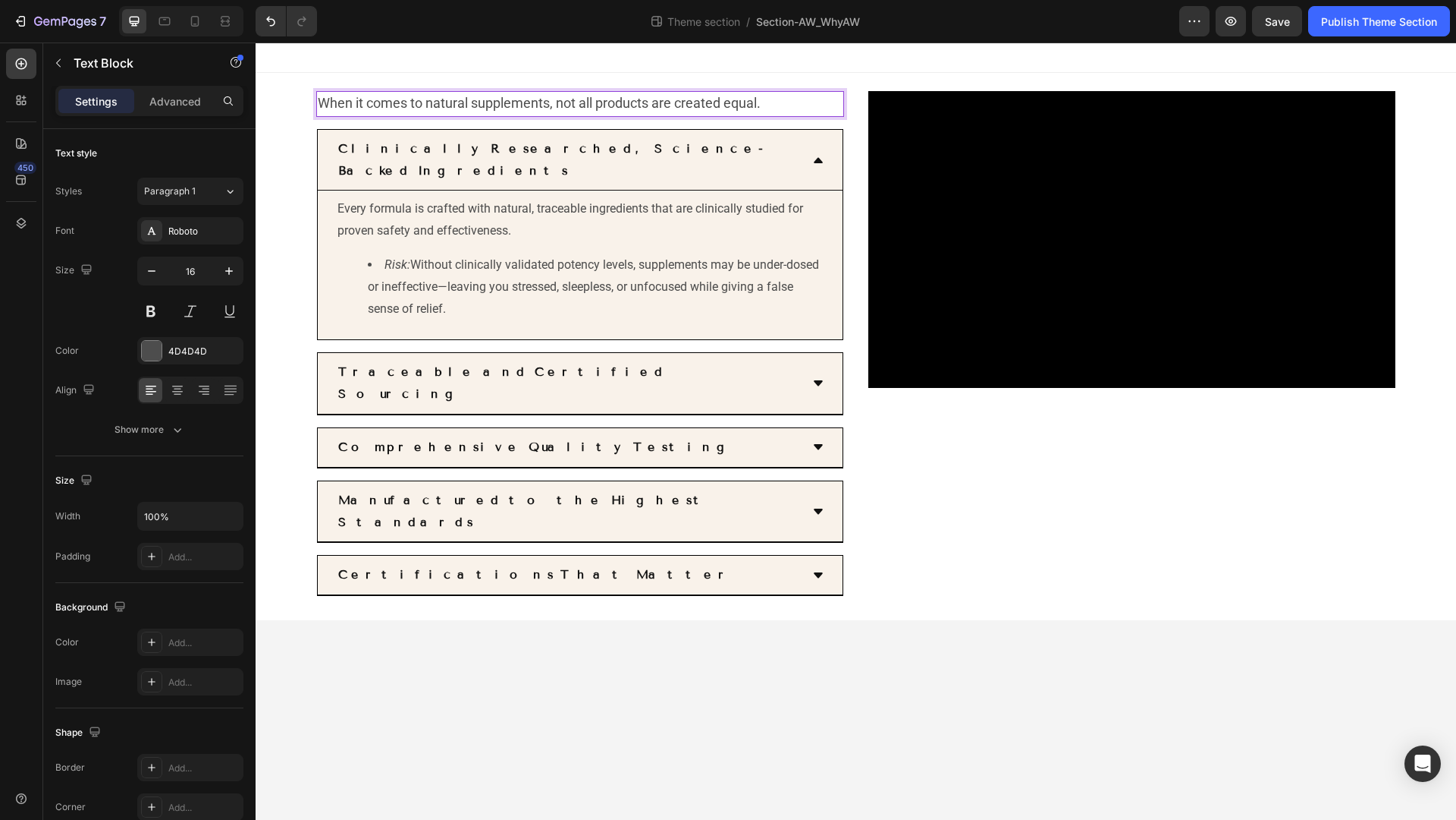
click at [406, 99] on span "When it comes to natural supplements, not all products are created equal." at bounding box center [539, 102] width 443 height 16
click at [179, 402] on div at bounding box center [177, 389] width 24 height 24
click at [221, 230] on div "Roboto" at bounding box center [203, 231] width 72 height 13
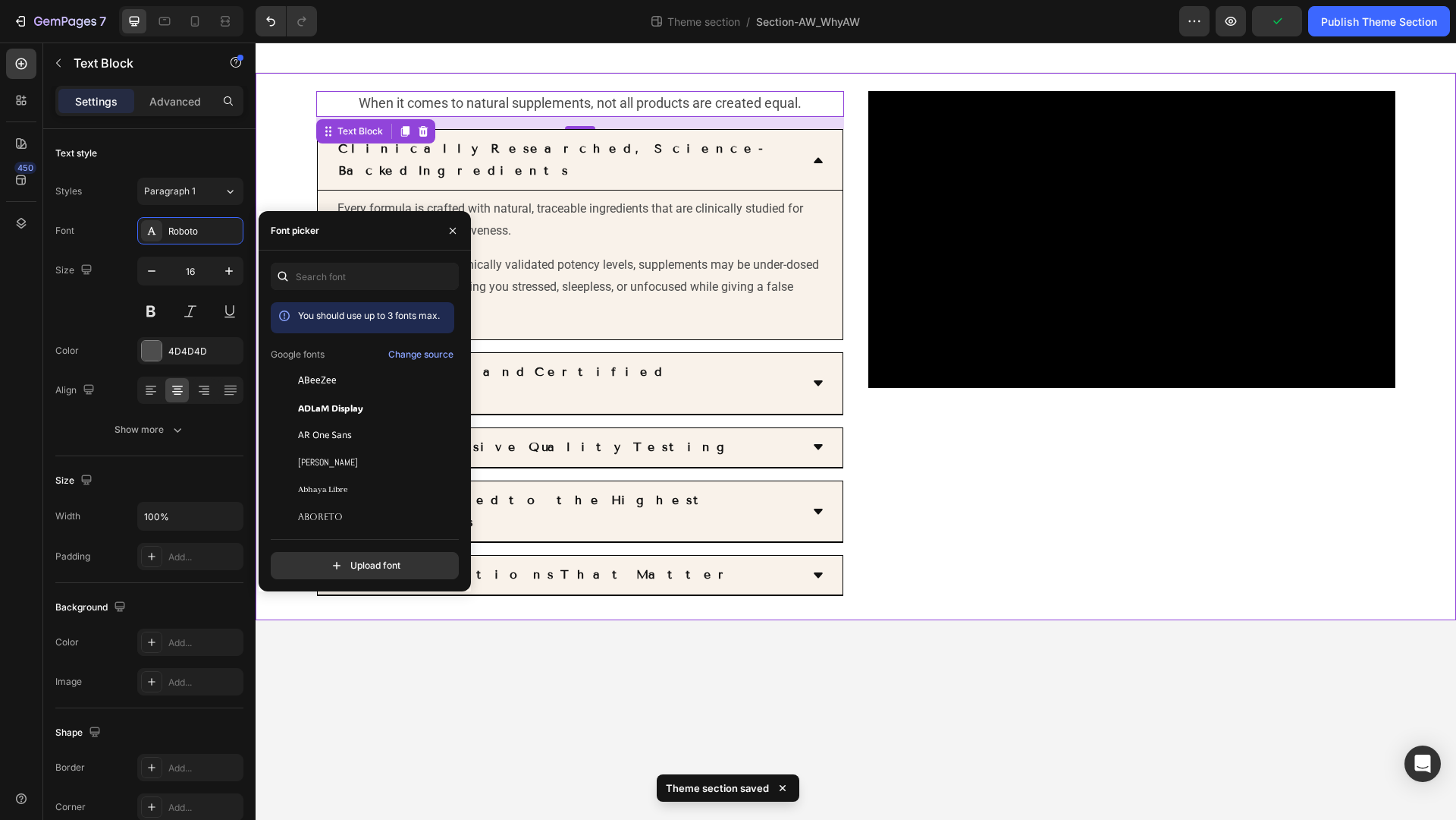
click at [294, 162] on div "When it comes to natural supplements, not all products are created equal. Text …" at bounding box center [856, 346] width 1200 height 547
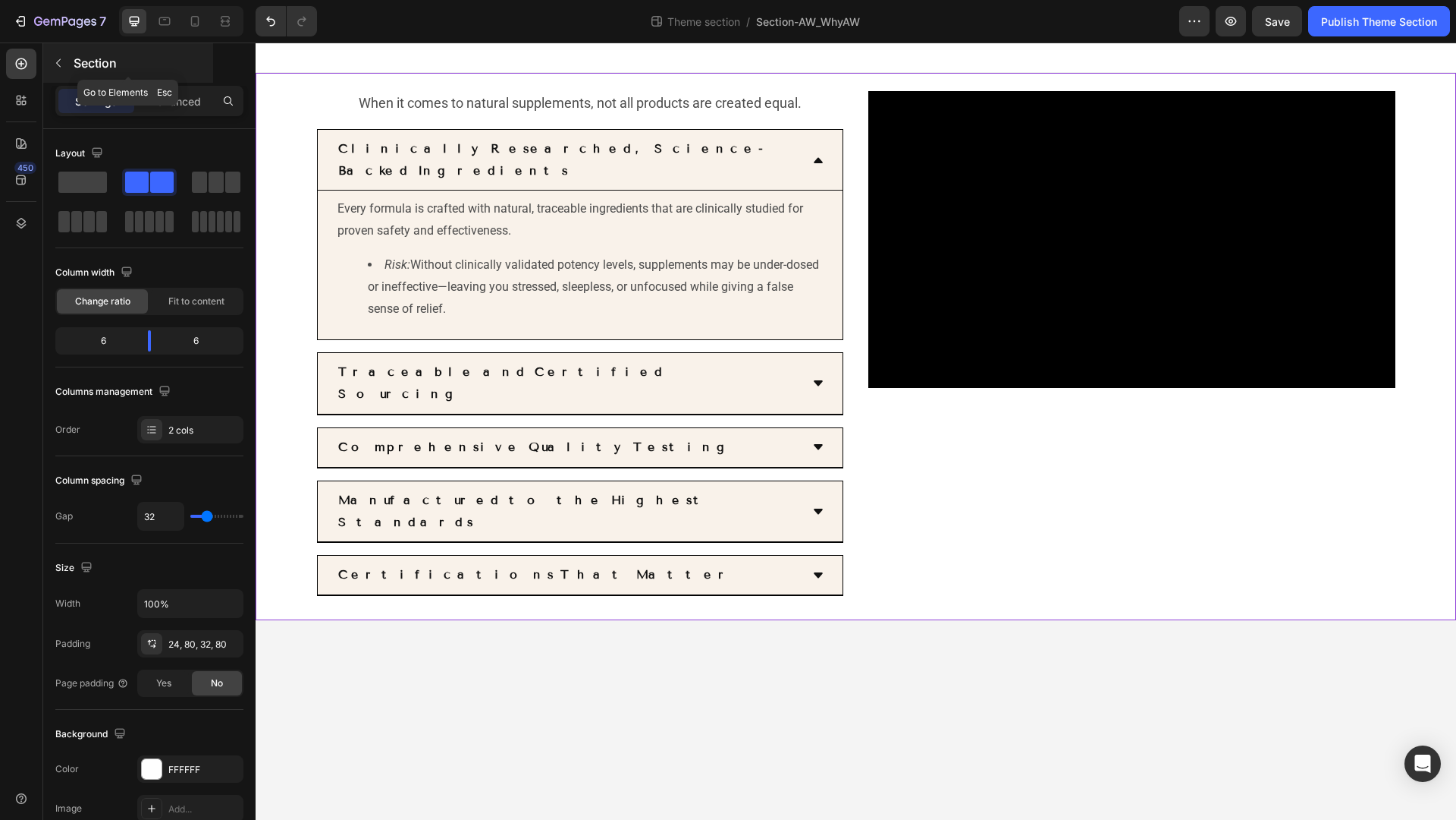
click at [54, 58] on icon "button" at bounding box center [58, 63] width 12 height 12
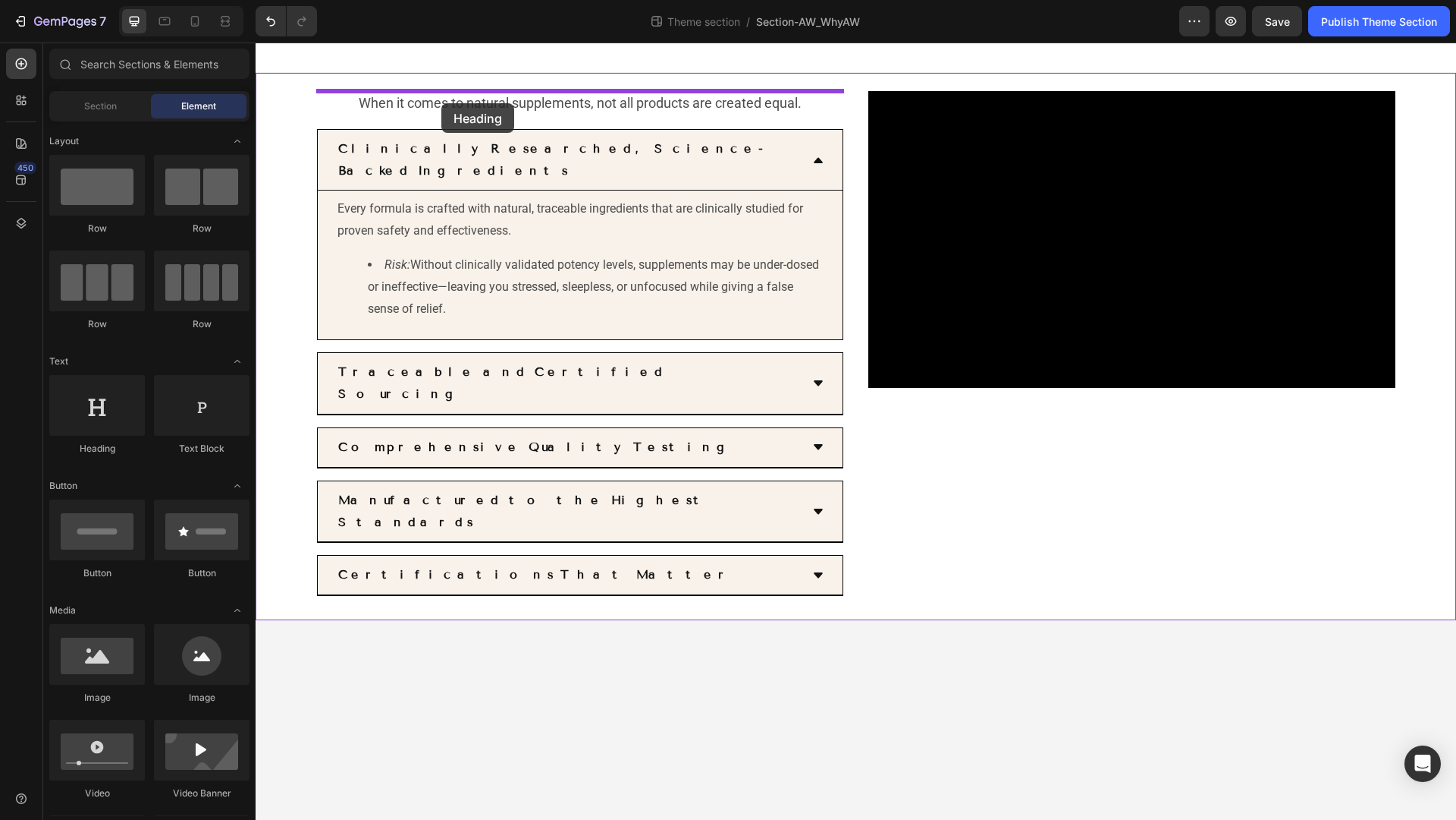
drag, startPoint x: 355, startPoint y: 460, endPoint x: 444, endPoint y: 100, distance: 370.8
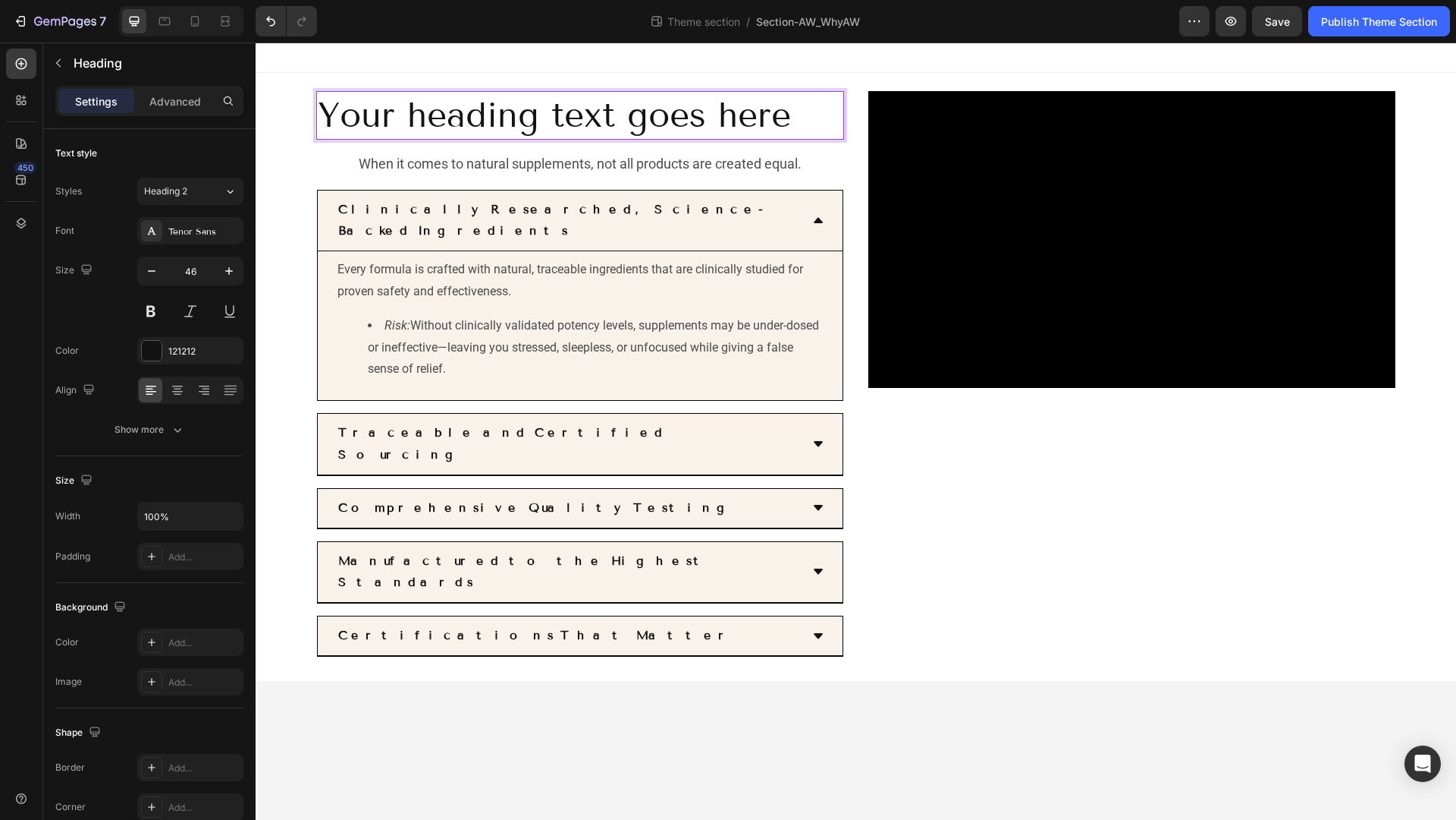
click at [430, 120] on h2 "Your heading text goes here" at bounding box center [580, 115] width 528 height 49
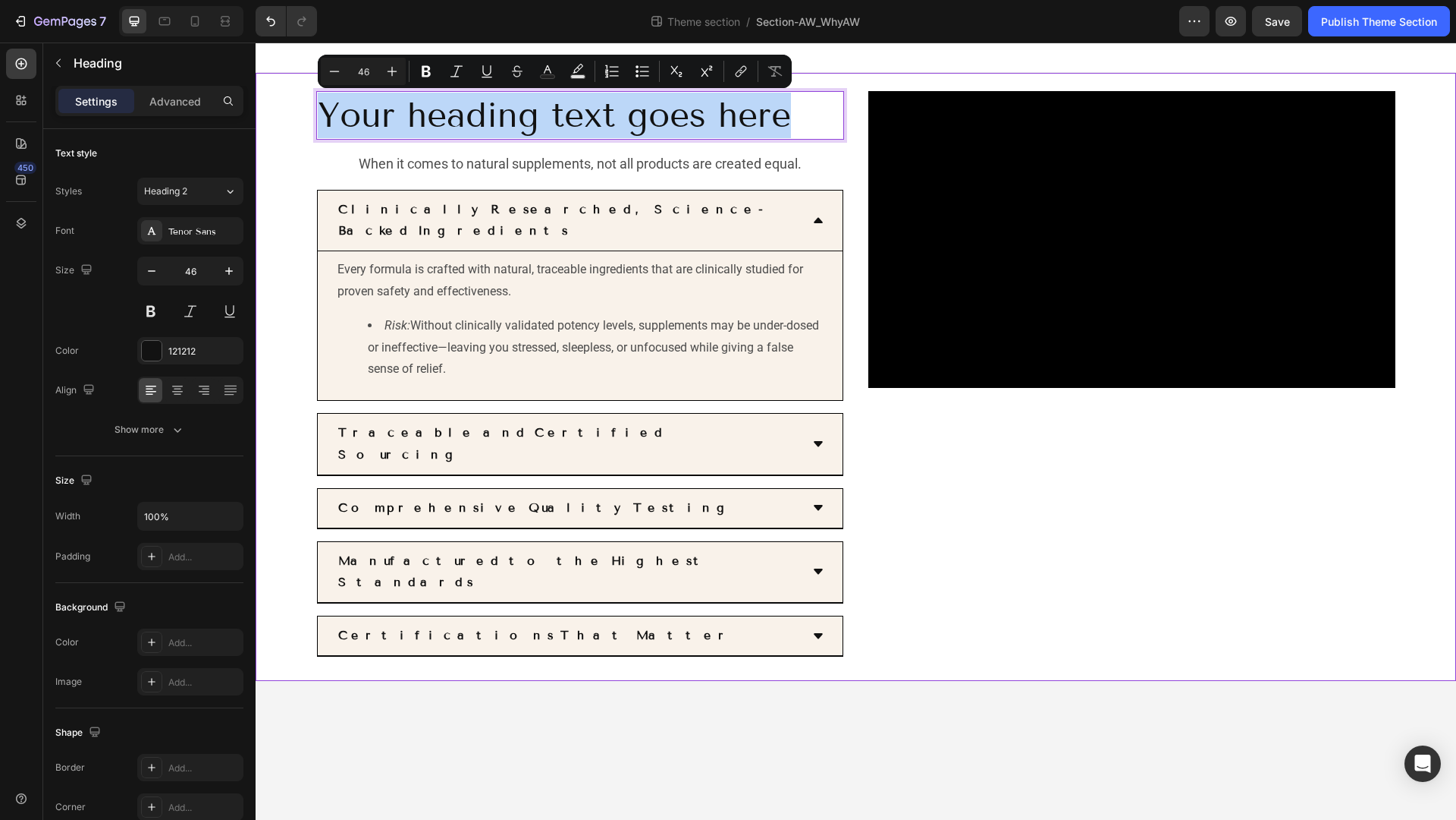
drag, startPoint x: 807, startPoint y: 116, endPoint x: 385, endPoint y: 88, distance: 422.9
click at [385, 88] on div "Your heading text goes here Heading 16 When it comes to natural supplements, no…" at bounding box center [856, 376] width 1200 height 608
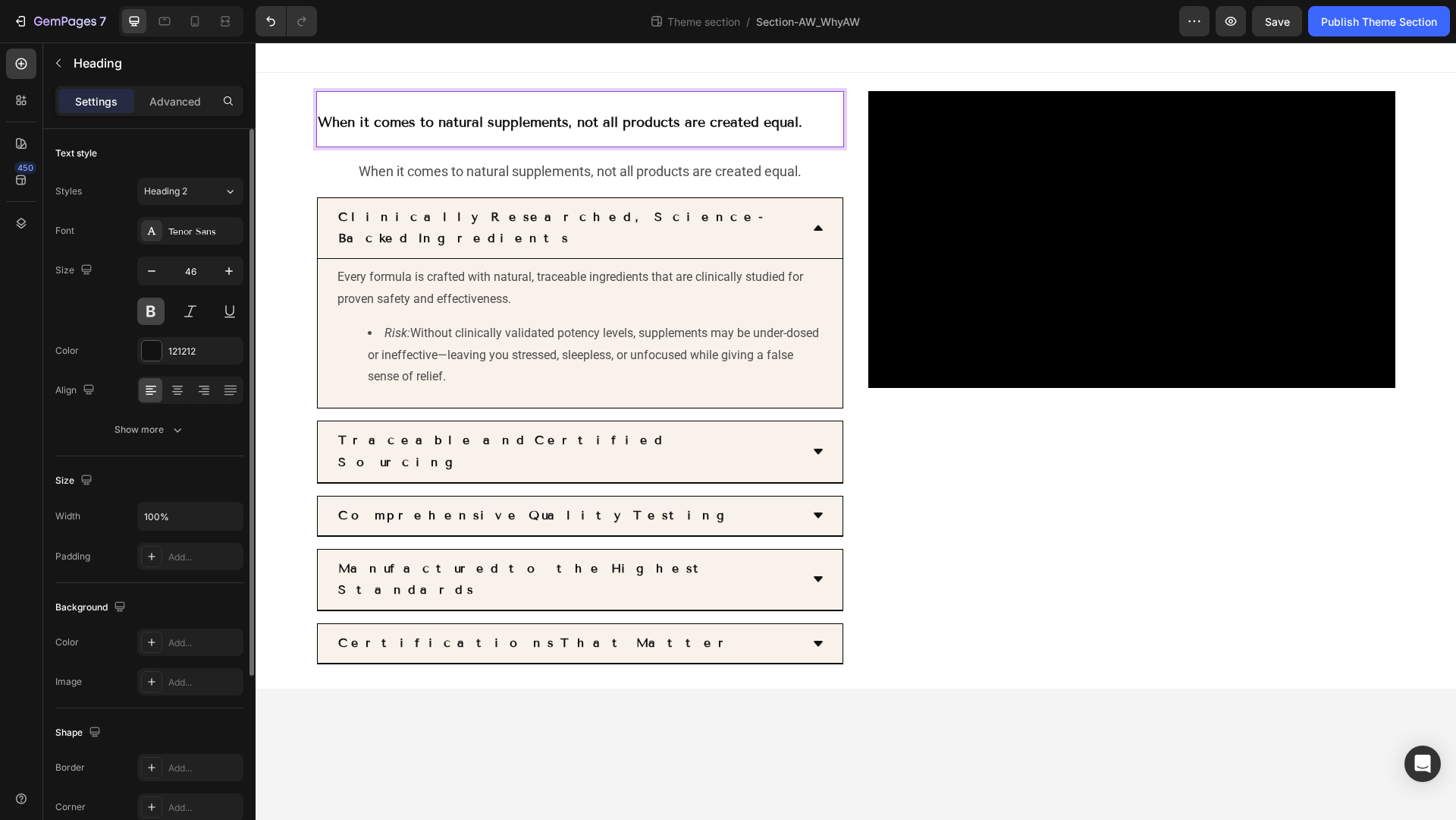
click at [143, 311] on button at bounding box center [151, 311] width 28 height 28
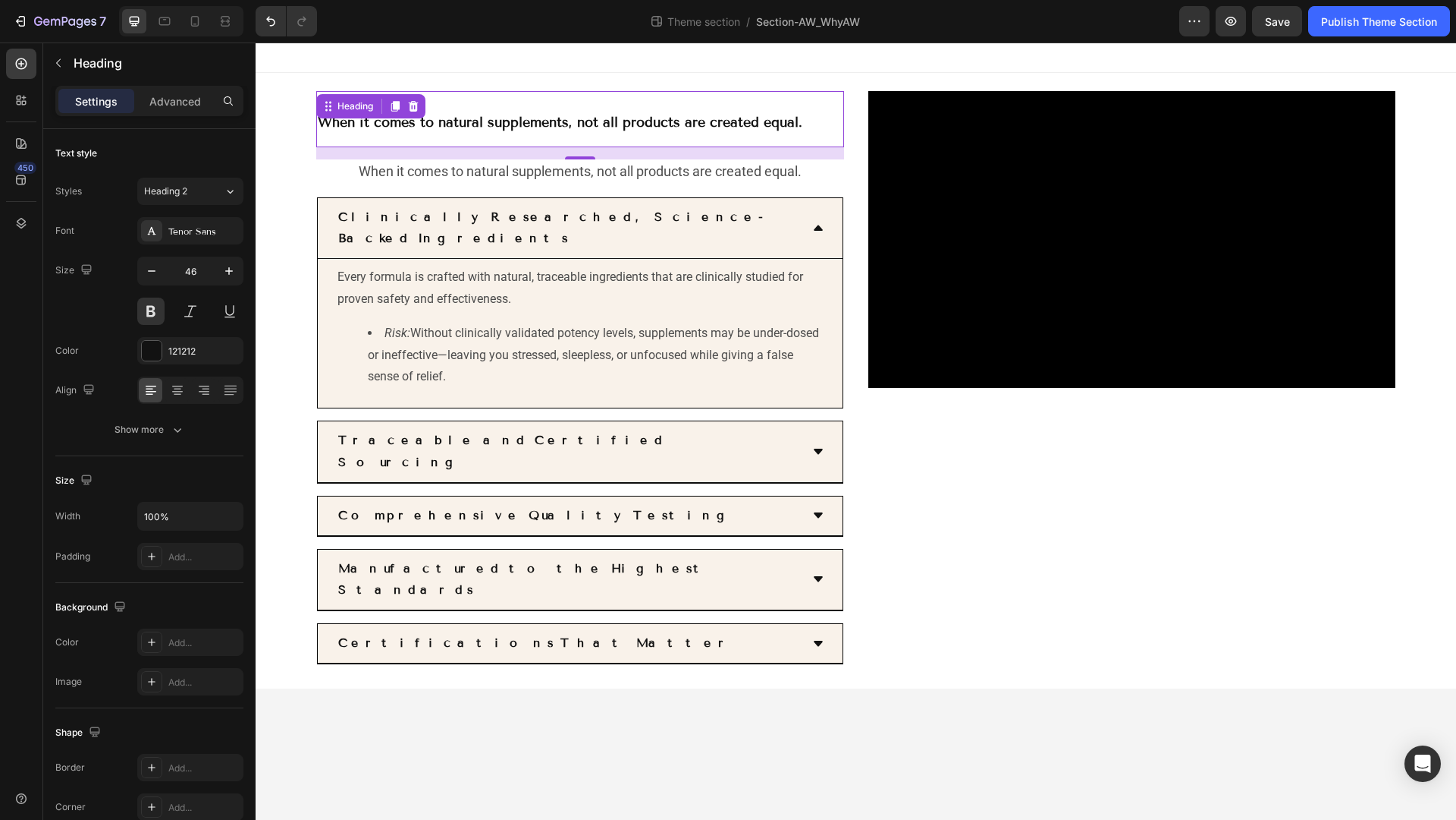
click at [579, 136] on p "When it comes to natural supplements, not all products are created equal." at bounding box center [580, 119] width 525 height 53
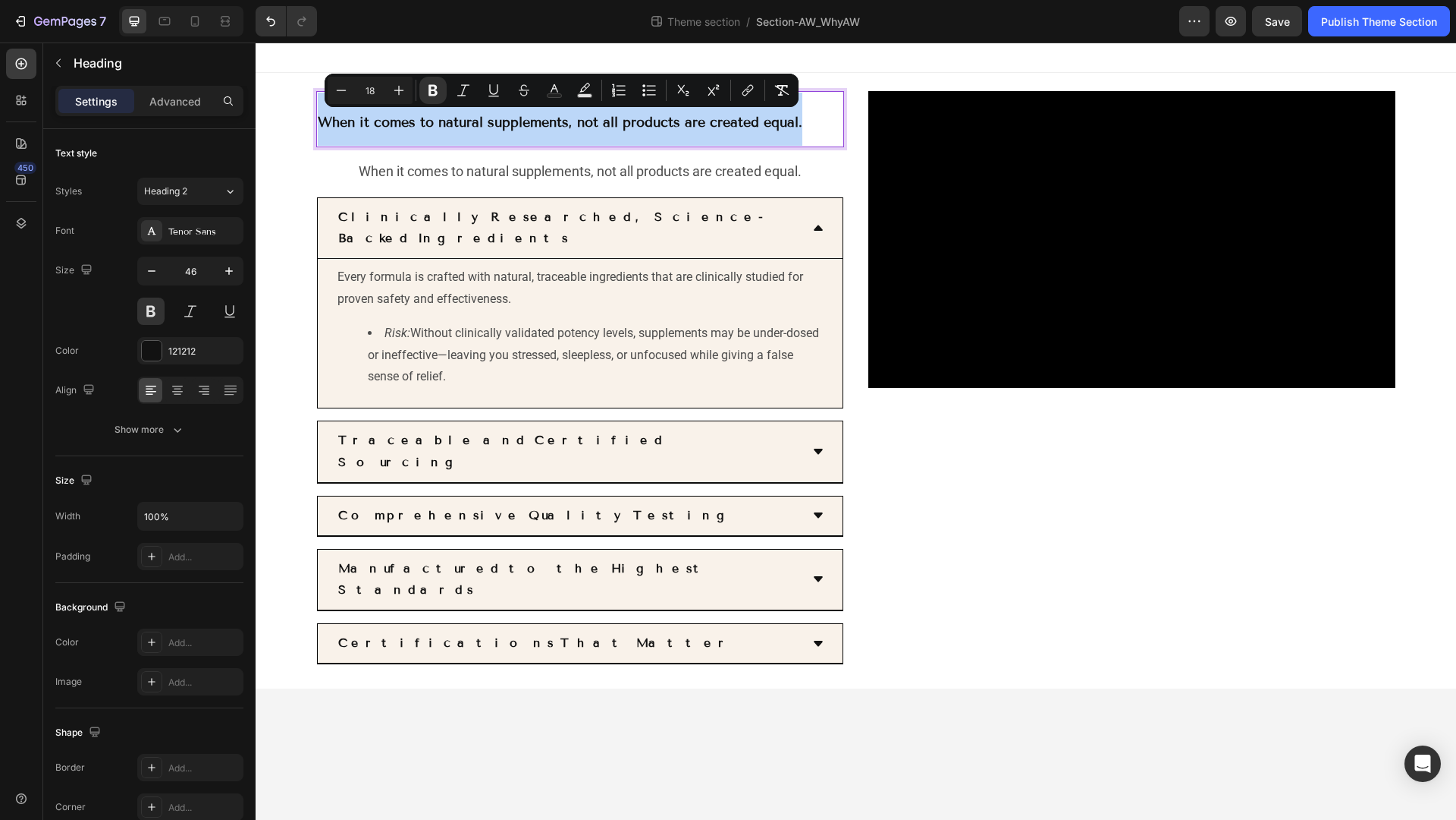
drag, startPoint x: 813, startPoint y: 127, endPoint x: 316, endPoint y: 113, distance: 497.2
click at [317, 113] on h2 "When it comes to natural supplements, not all products are created equal." at bounding box center [580, 118] width 528 height 56
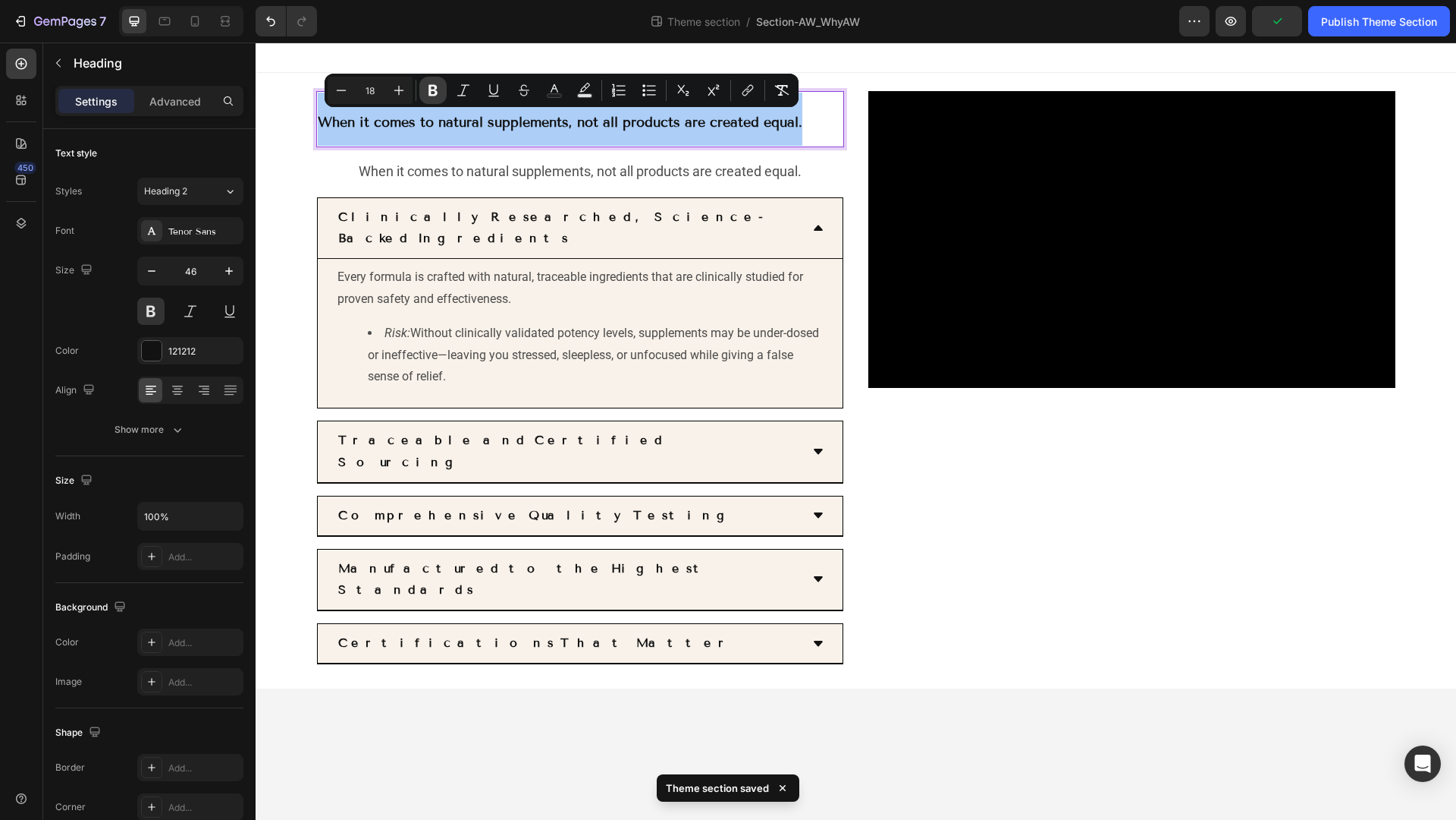
click at [440, 95] on icon "Editor contextual toolbar" at bounding box center [433, 91] width 15 height 15
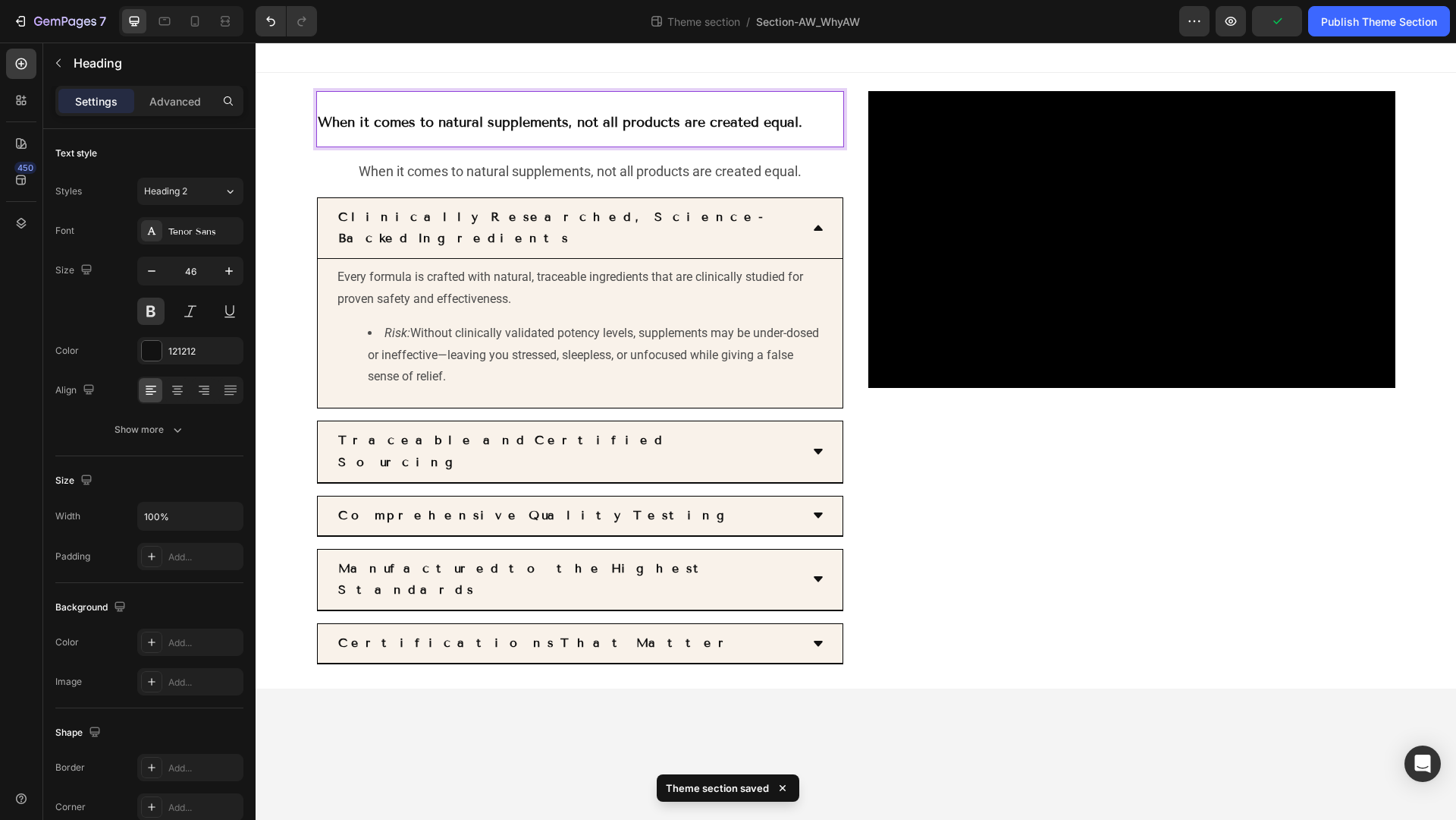
click at [371, 101] on p "When it comes to natural supplements, not all products are created equal." at bounding box center [580, 119] width 525 height 53
click at [357, 102] on p "When it comes to natural supplements, not all products are created equal." at bounding box center [580, 119] width 525 height 53
click at [343, 83] on div "When it comes to natural supplements, not all products are created equal. Headi…" at bounding box center [856, 380] width 1200 height 616
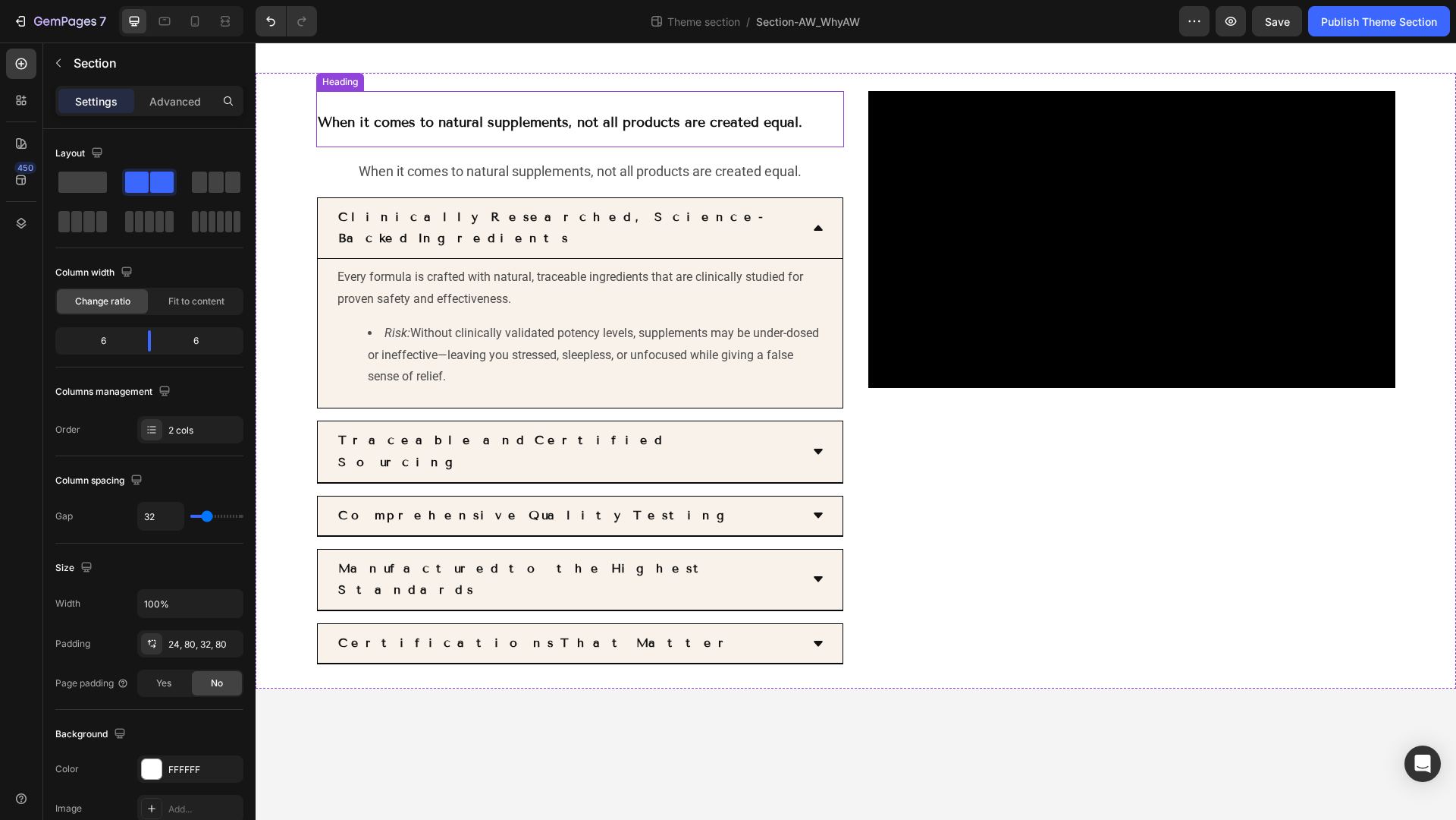
click at [343, 103] on div "⁠⁠⁠⁠⁠⁠⁠ When it comes to natural supplements, not all products are created equa…" at bounding box center [580, 118] width 528 height 56
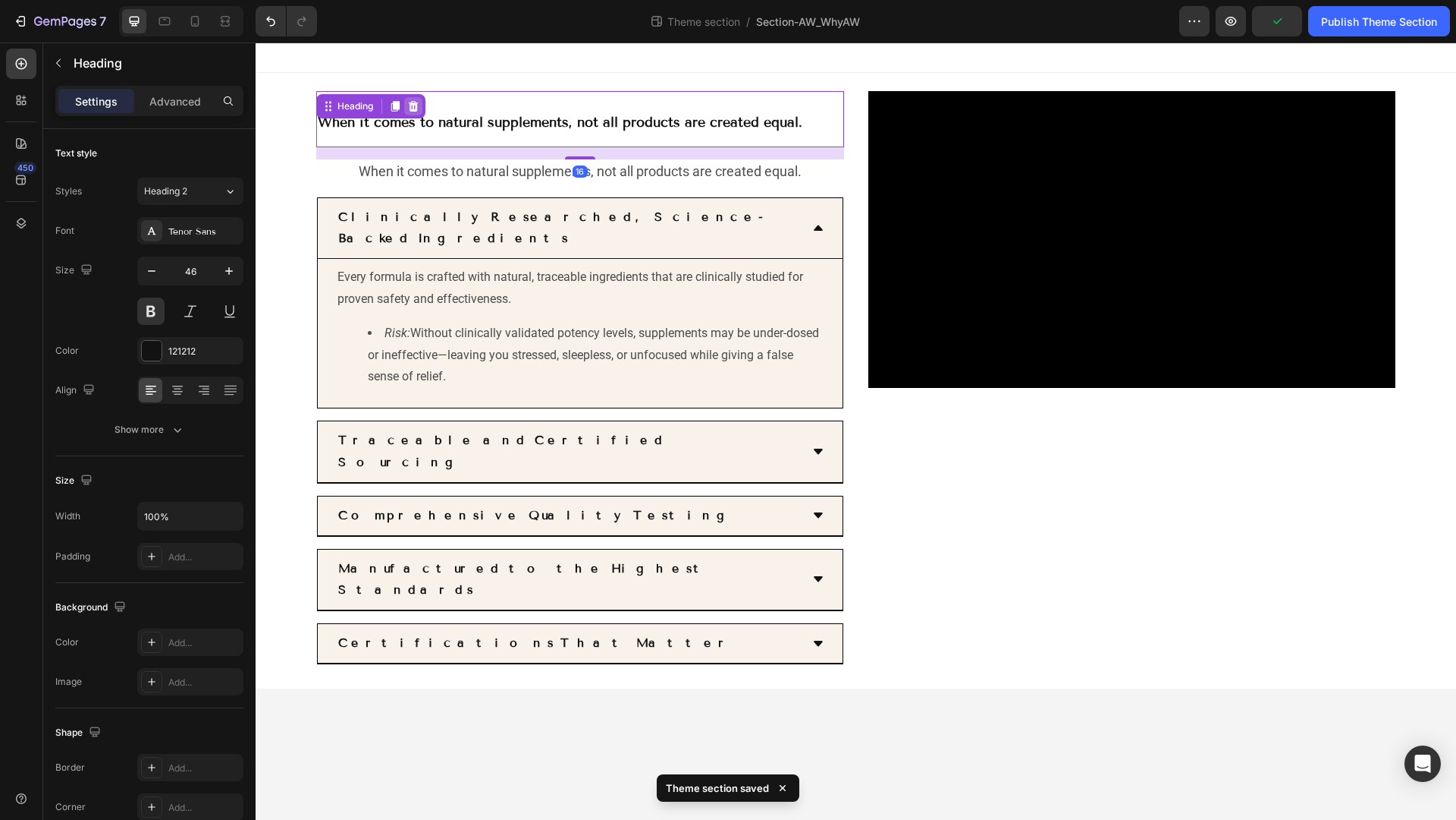
click at [410, 113] on div at bounding box center [413, 106] width 18 height 18
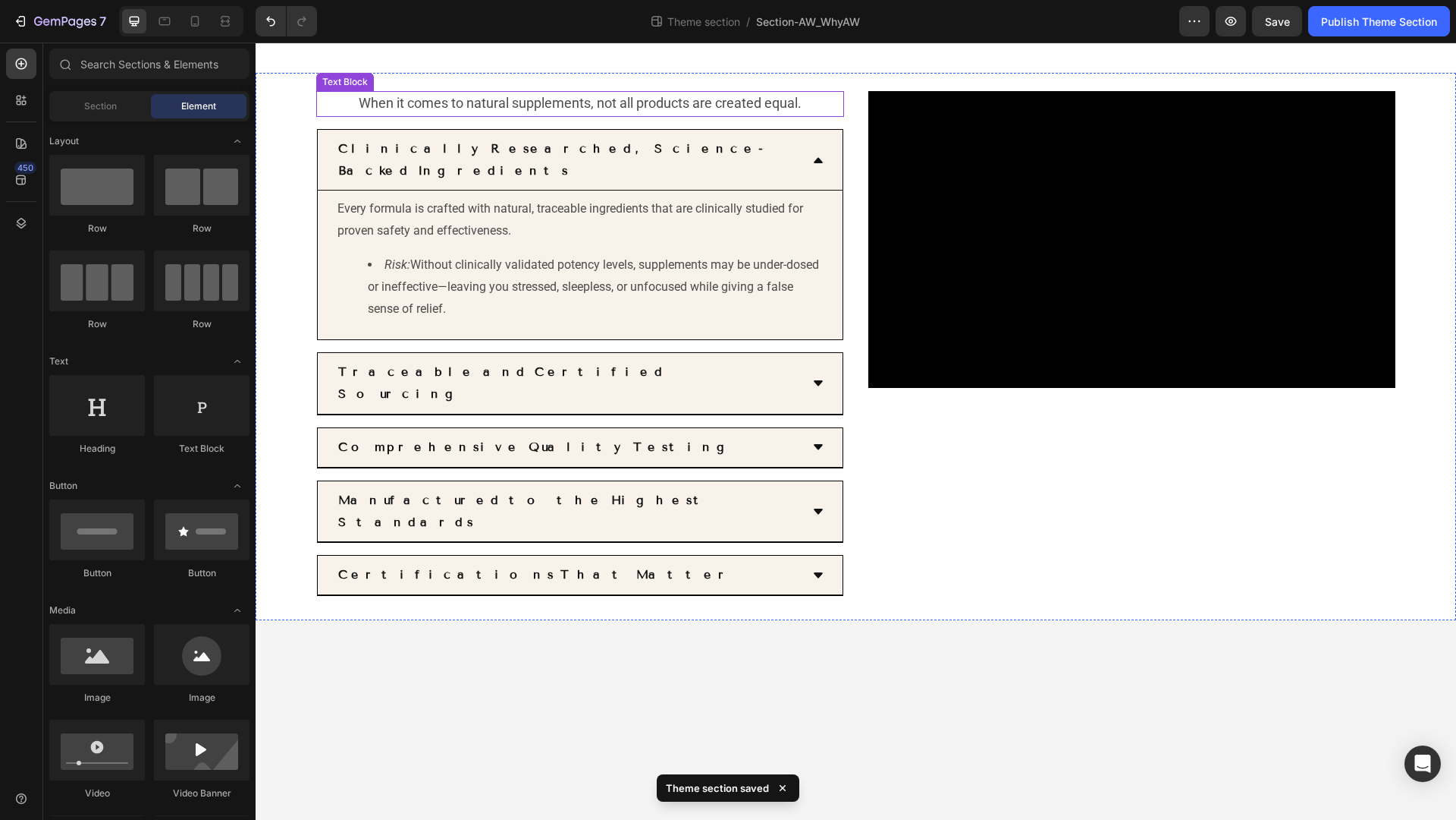
click at [804, 105] on p "When it comes to natural supplements, not all products are created equal." at bounding box center [580, 104] width 525 height 23
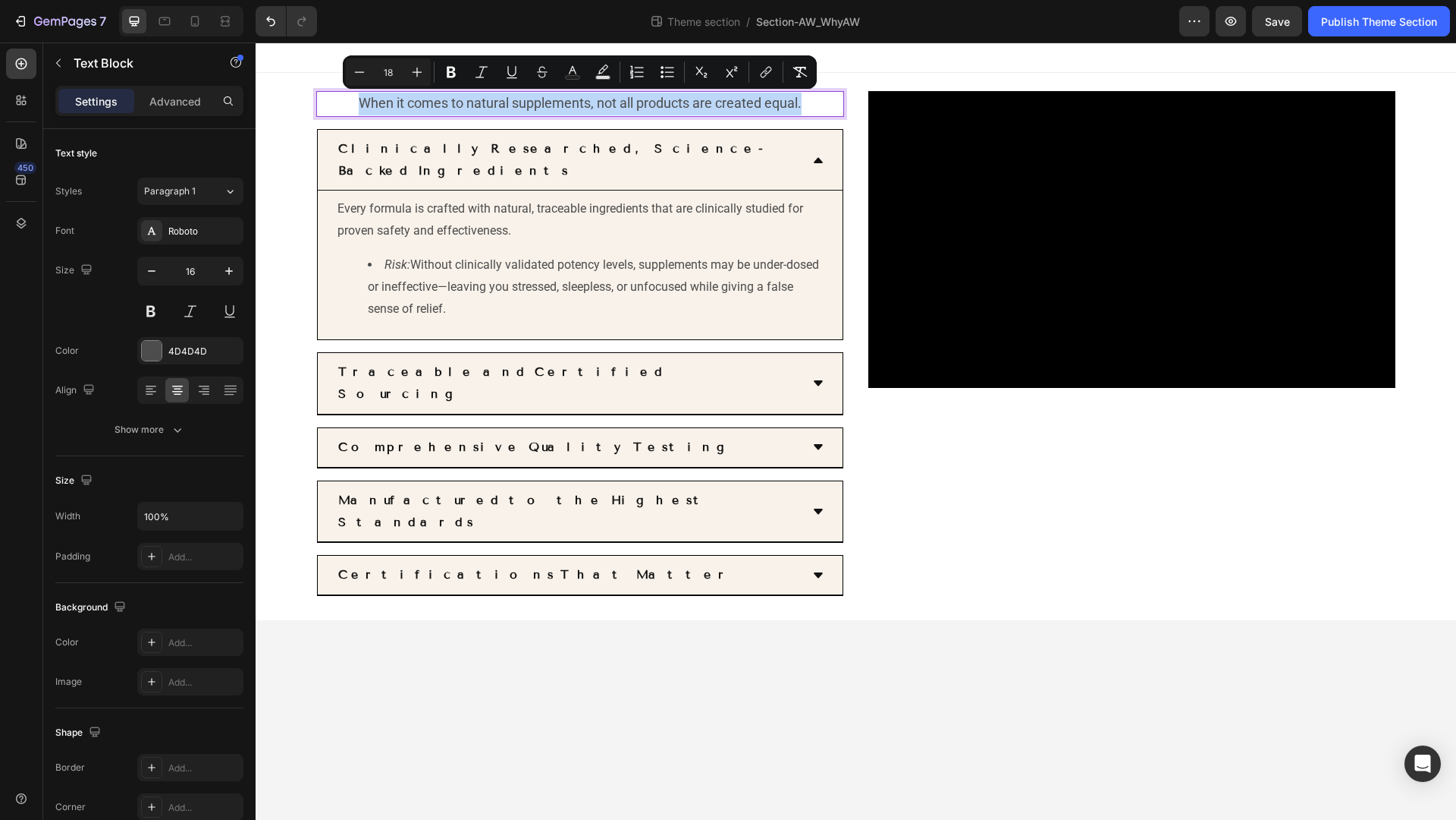
drag, startPoint x: 804, startPoint y: 105, endPoint x: 343, endPoint y: 95, distance: 461.1
click at [343, 95] on p "When it comes to natural supplements, not all products are created equal." at bounding box center [580, 104] width 525 height 23
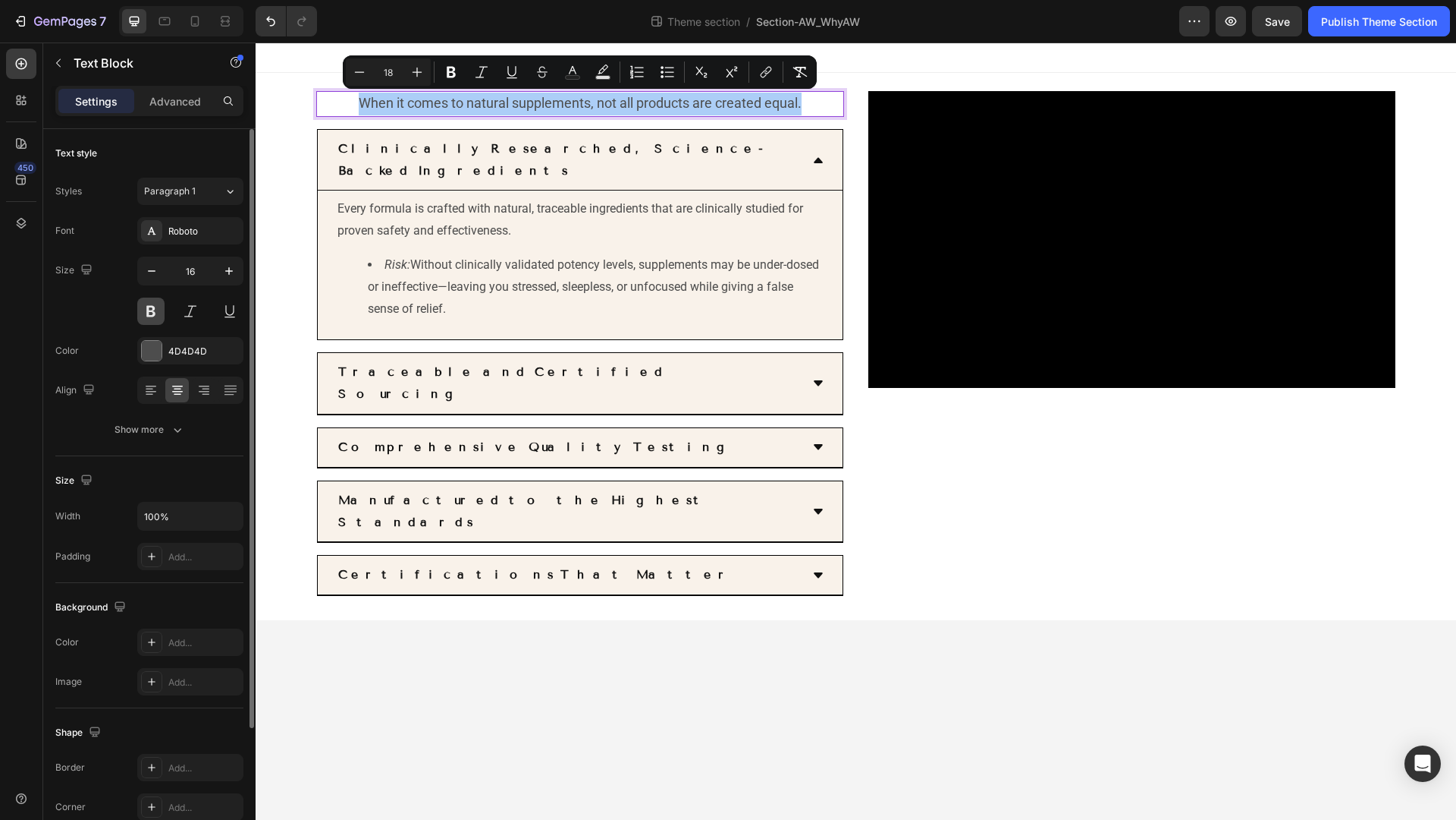
click at [152, 314] on button at bounding box center [151, 311] width 28 height 28
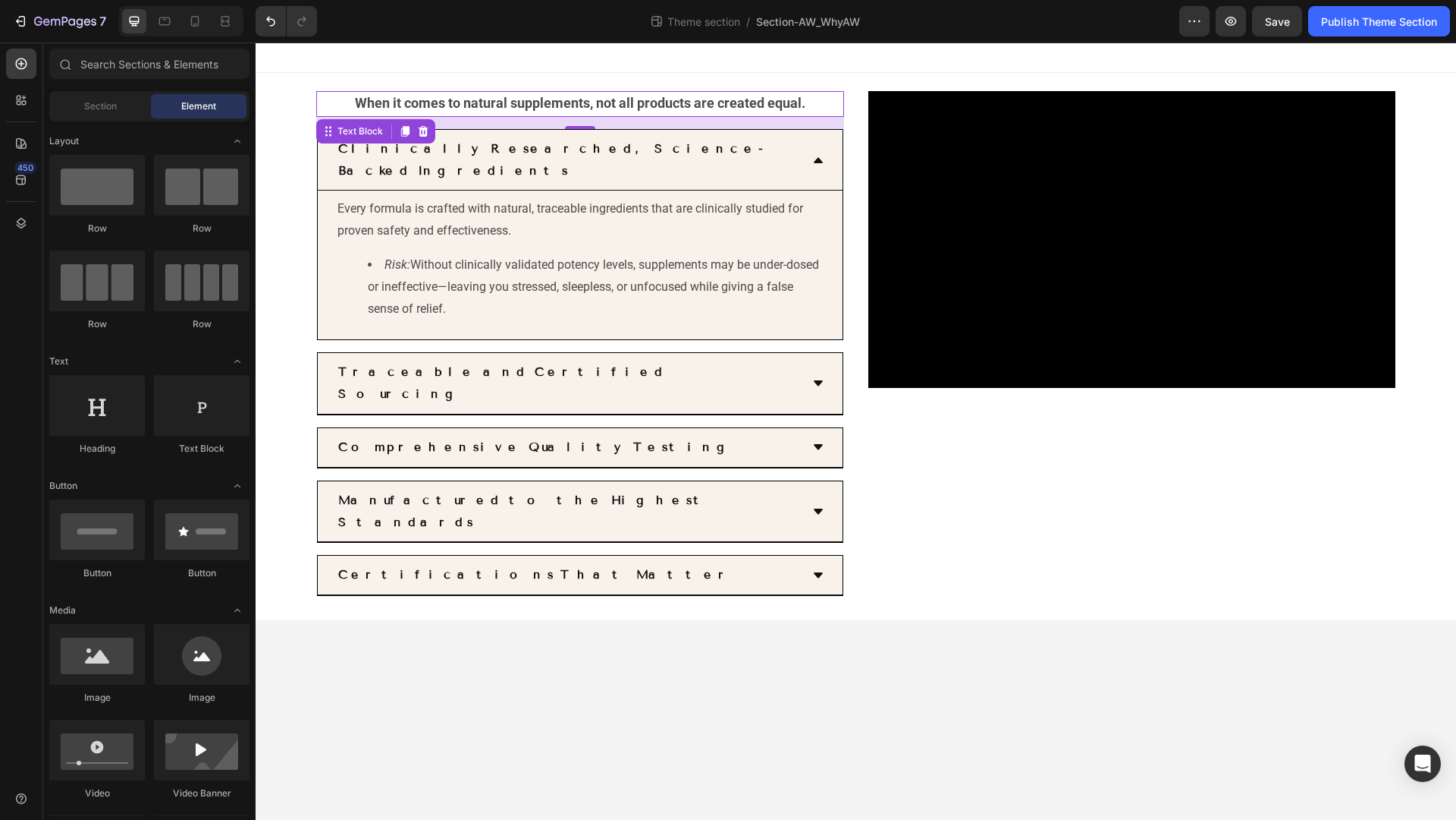
click at [479, 609] on body "When it comes to natural supplements, not all products are created equal. Text …" at bounding box center [856, 431] width 1200 height 777
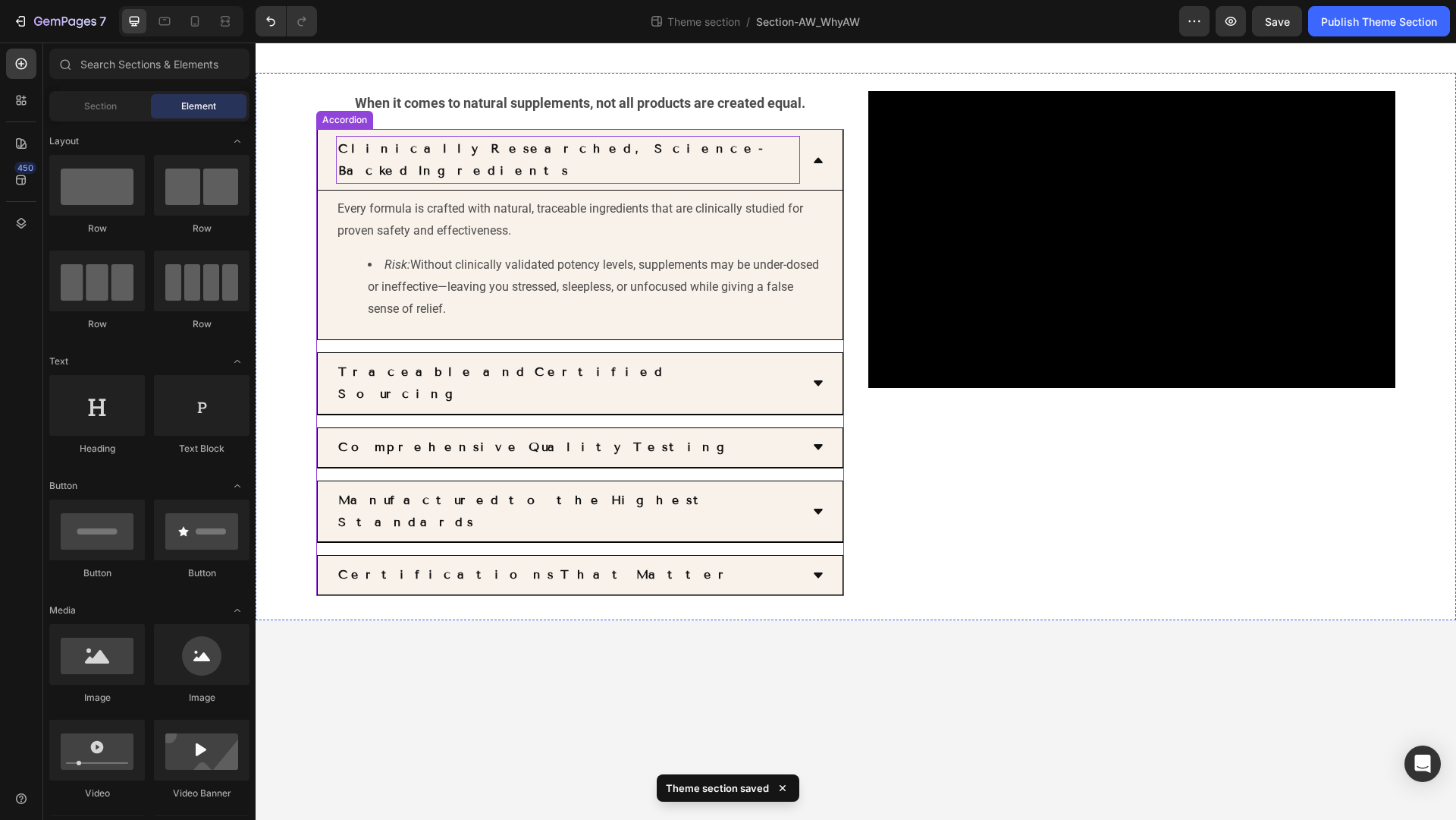
click at [453, 155] on strong "Clinically Researched, Science-Backed Ingredients" at bounding box center [552, 159] width 428 height 36
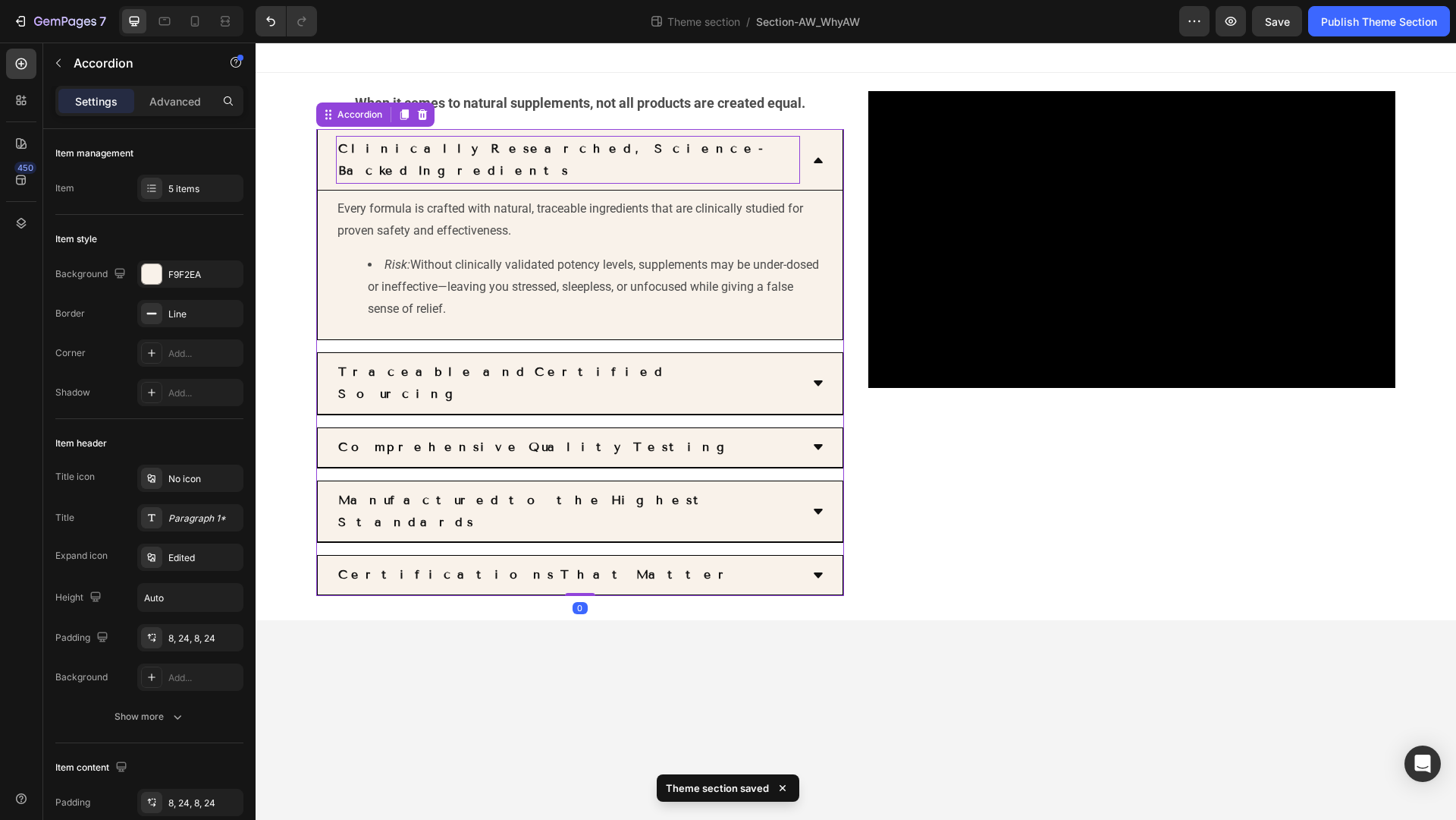
click at [353, 147] on strong "Clinically Researched, Science-Backed Ingredients" at bounding box center [552, 159] width 428 height 36
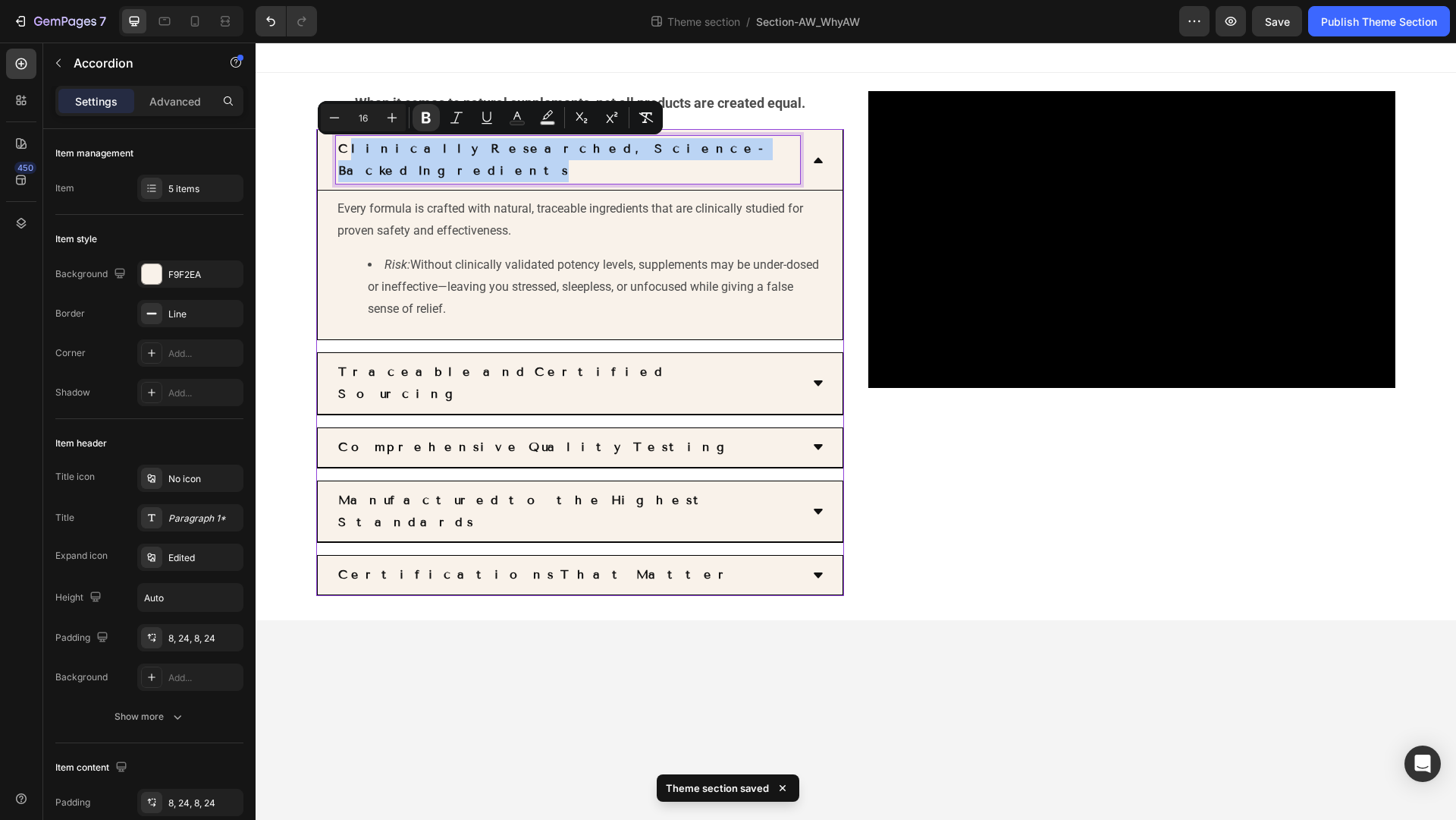
drag, startPoint x: 346, startPoint y: 146, endPoint x: 551, endPoint y: 171, distance: 206.5
click at [551, 171] on div "Clinically Researched, Science-Backed Ingredients Every formula is crafted with…" at bounding box center [580, 235] width 525 height 210
click at [549, 86] on div "When it comes to natural supplements, not all products are created equal. Text …" at bounding box center [856, 346] width 1200 height 547
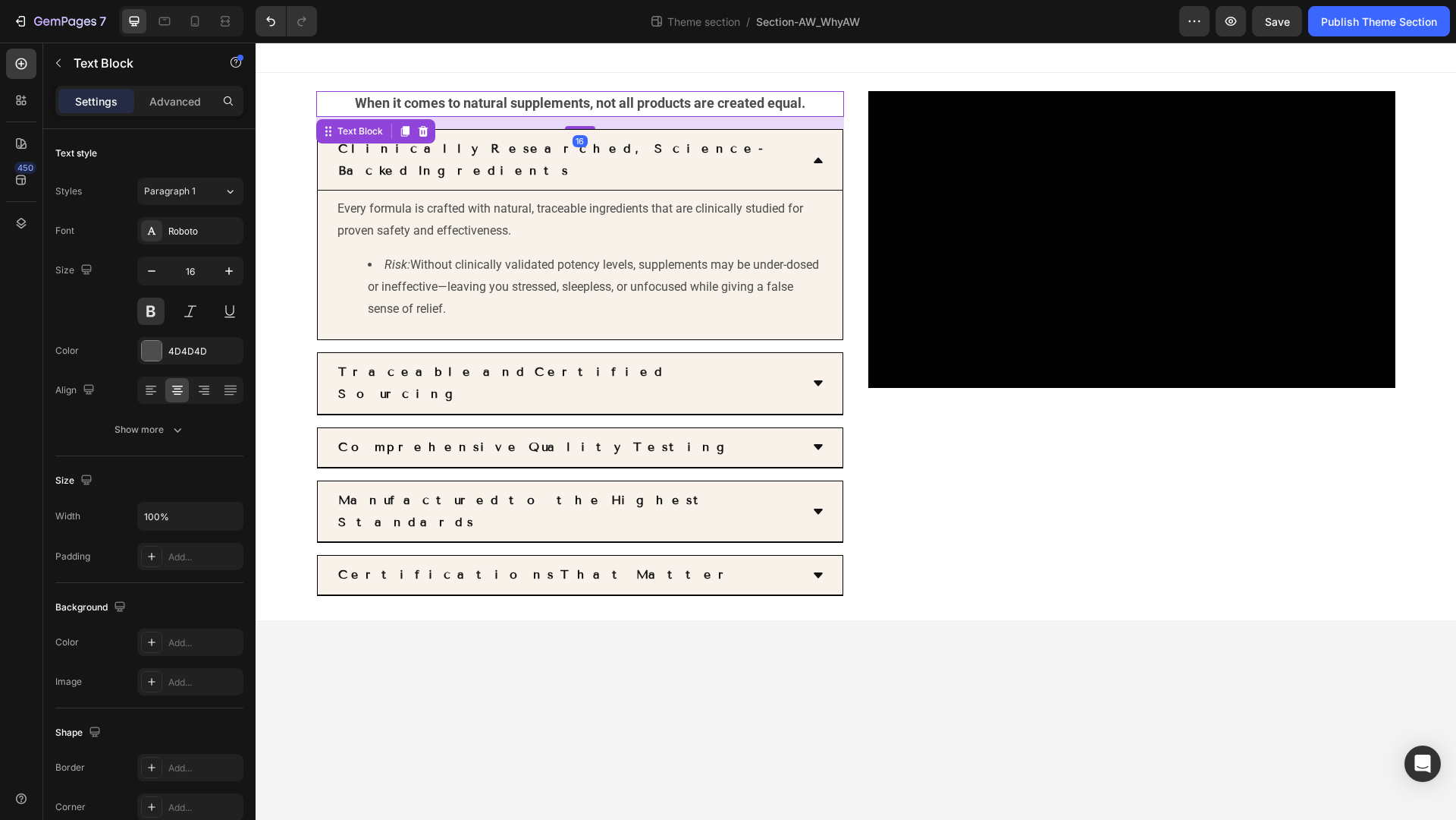
click at [357, 102] on span "When it comes to natural supplements, not all products are created equal." at bounding box center [580, 102] width 450 height 16
click at [357, 150] on strong "Clinically Researched, Science-Backed Ingredients" at bounding box center [552, 159] width 428 height 36
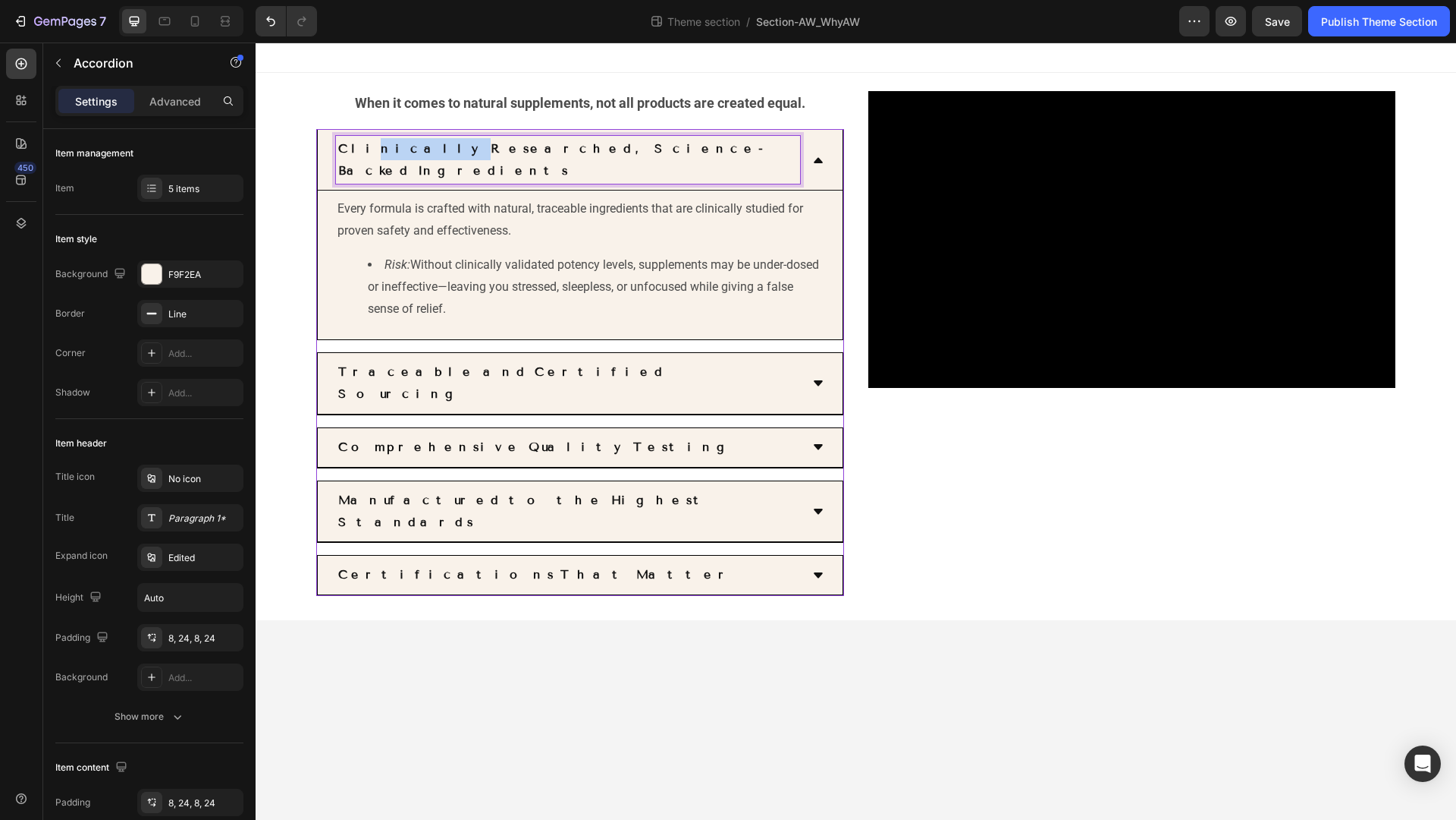
drag, startPoint x: 357, startPoint y: 150, endPoint x: 394, endPoint y: 154, distance: 37.2
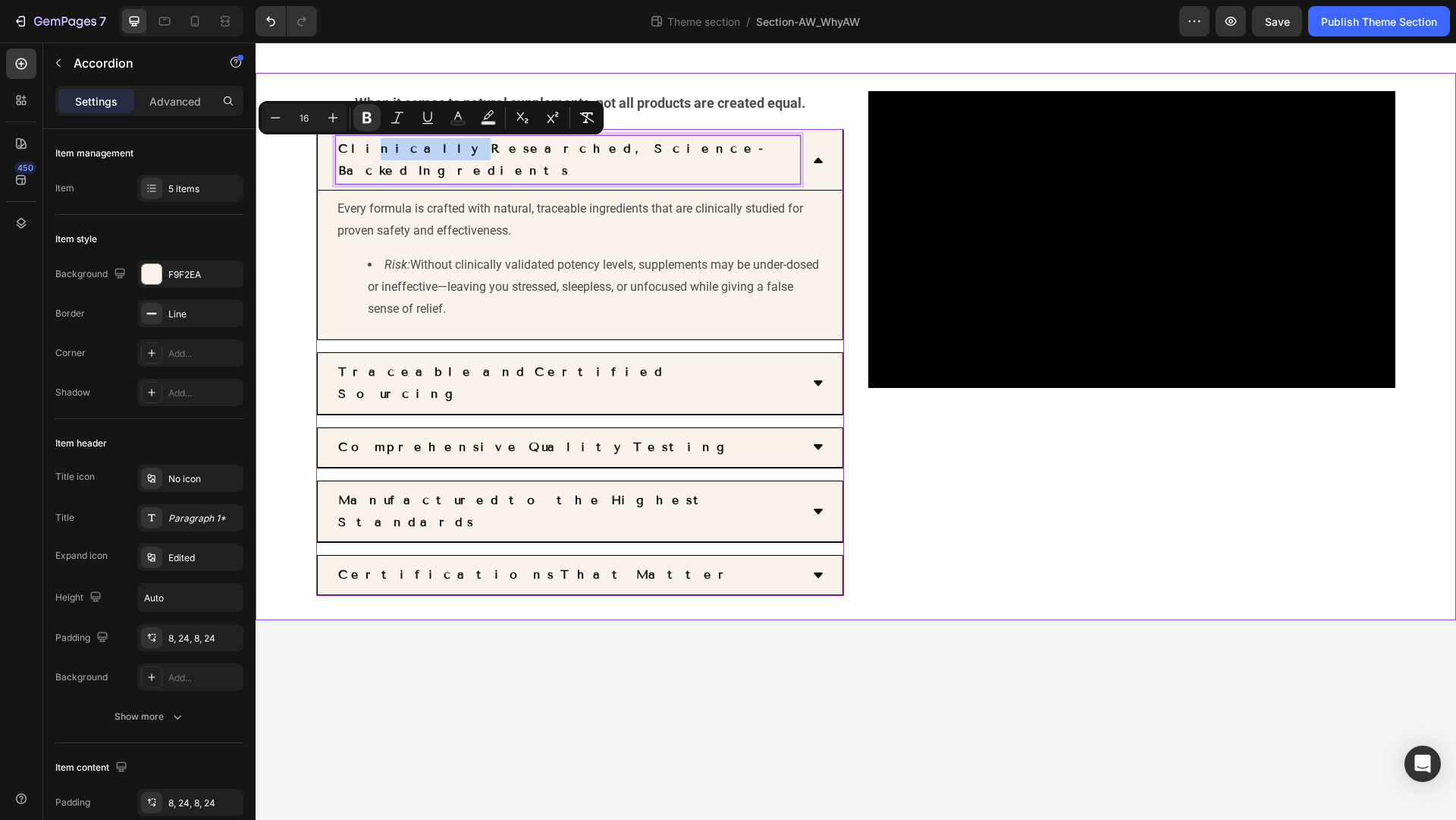
click at [442, 81] on div "When it comes to natural supplements, not all products are created equal. Text …" at bounding box center [856, 346] width 1200 height 547
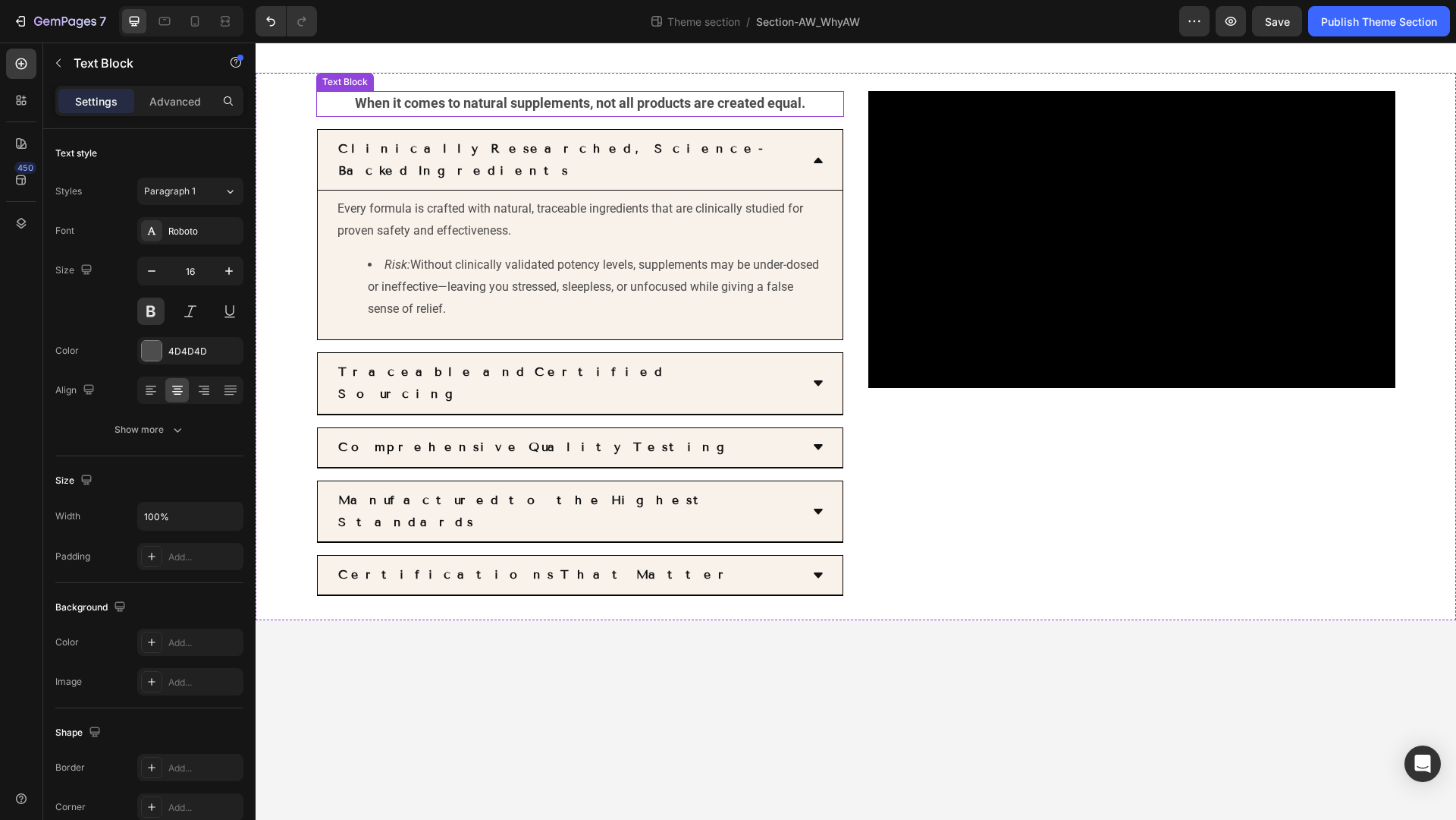
click at [349, 101] on p "When it comes to natural supplements, not all products are created equal." at bounding box center [580, 104] width 525 height 23
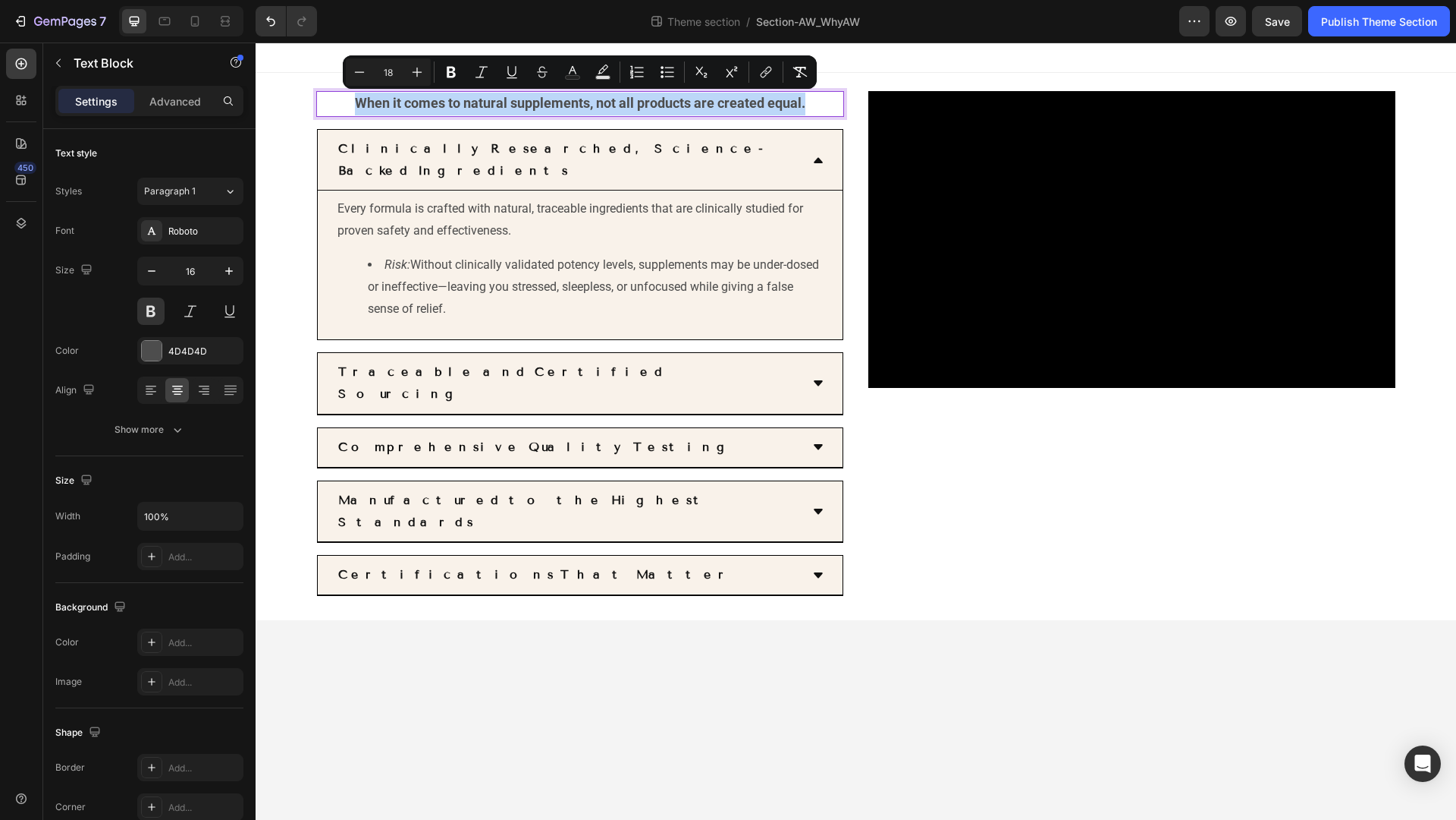
drag, startPoint x: 349, startPoint y: 101, endPoint x: 831, endPoint y: 105, distance: 482.0
click at [831, 105] on p "When it comes to natural supplements, not all products are created equal." at bounding box center [580, 104] width 525 height 23
click at [410, 73] on icon "Editor contextual toolbar" at bounding box center [417, 73] width 15 height 15
click at [360, 72] on icon "Editor contextual toolbar" at bounding box center [360, 72] width 10 height 1
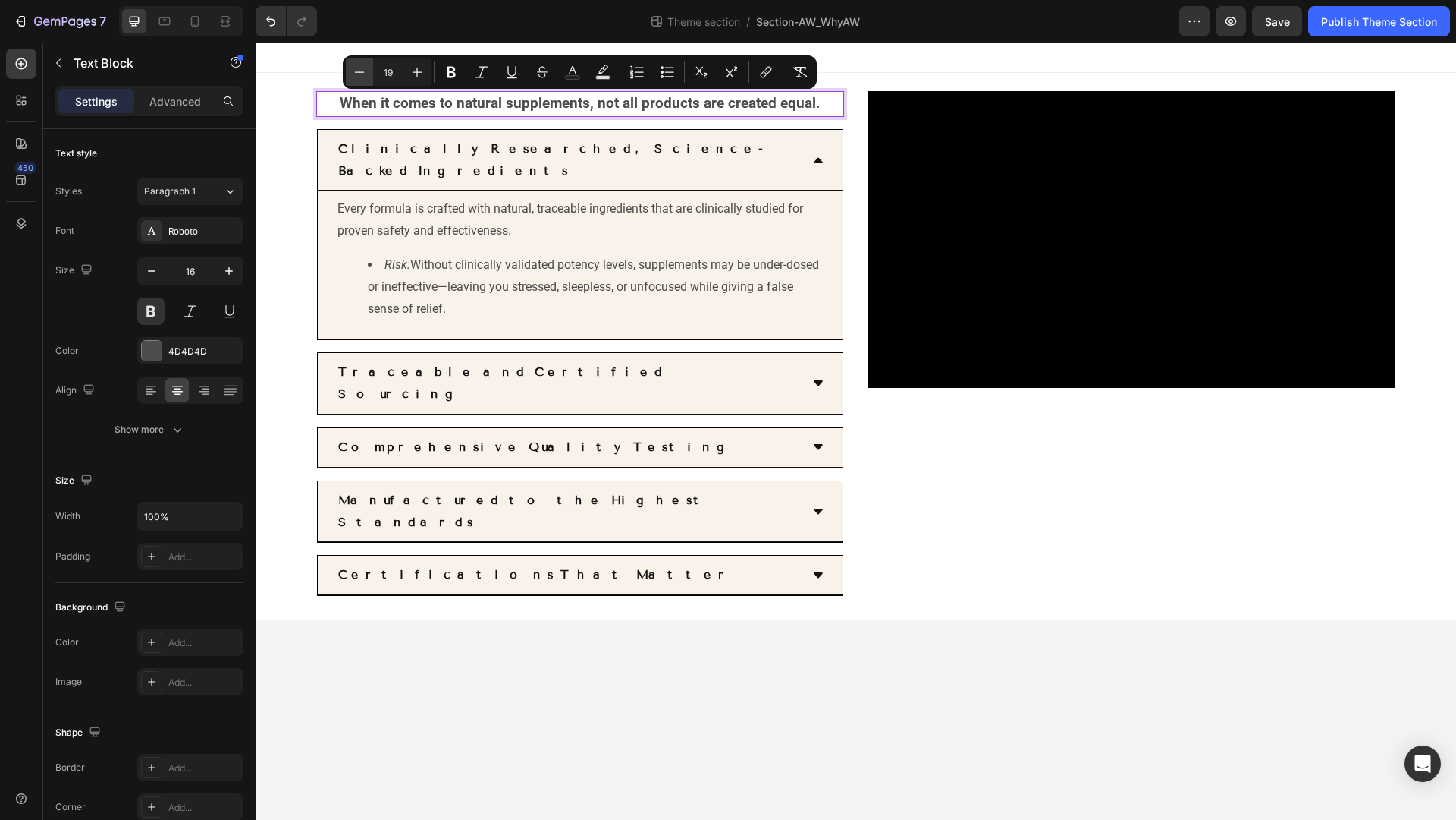
click at [360, 72] on icon "Editor contextual toolbar" at bounding box center [360, 72] width 10 height 1
type input "18"
click at [460, 69] on button "Bold" at bounding box center [451, 72] width 28 height 28
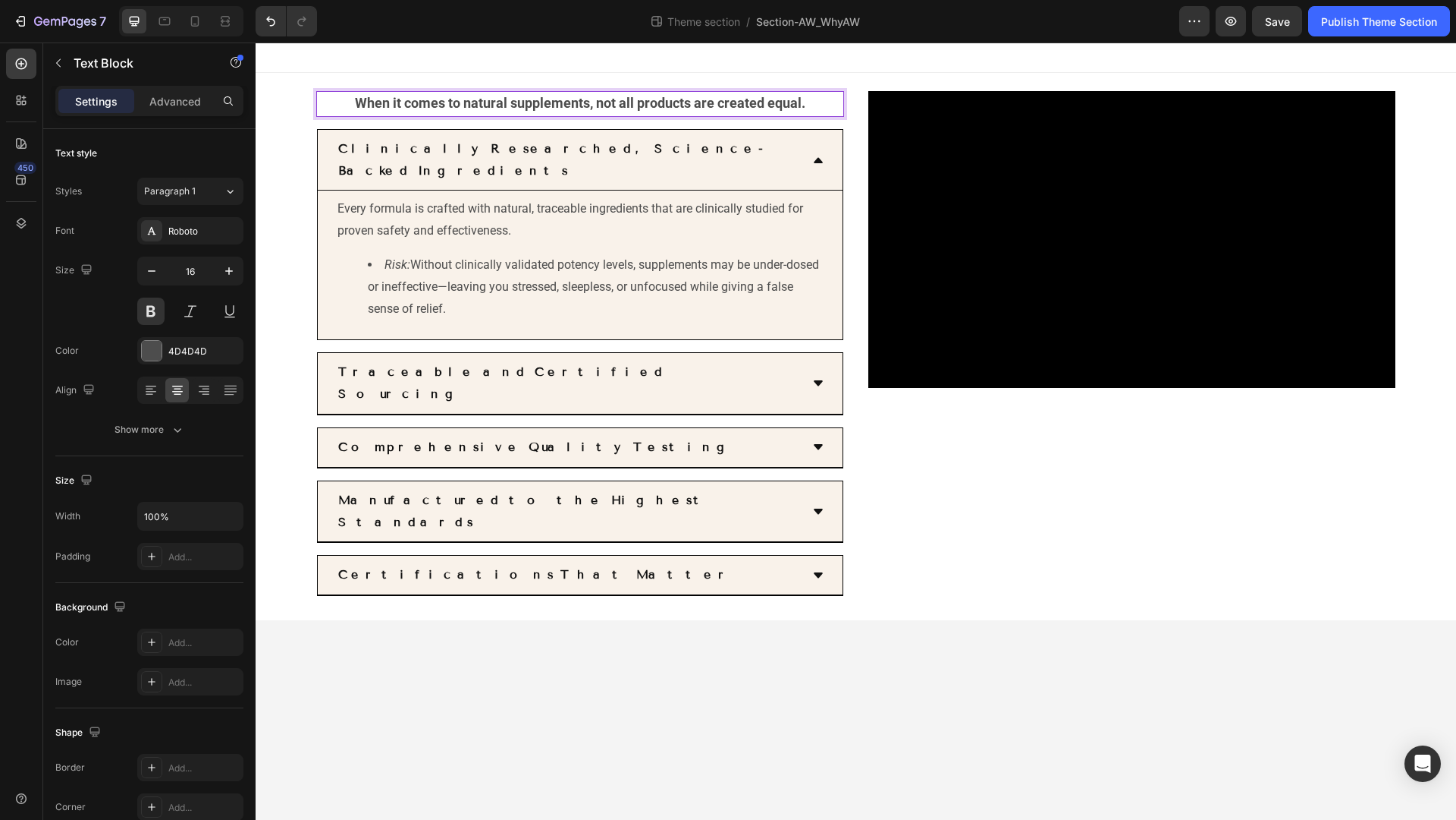
click at [460, 69] on div at bounding box center [856, 58] width 1200 height 31
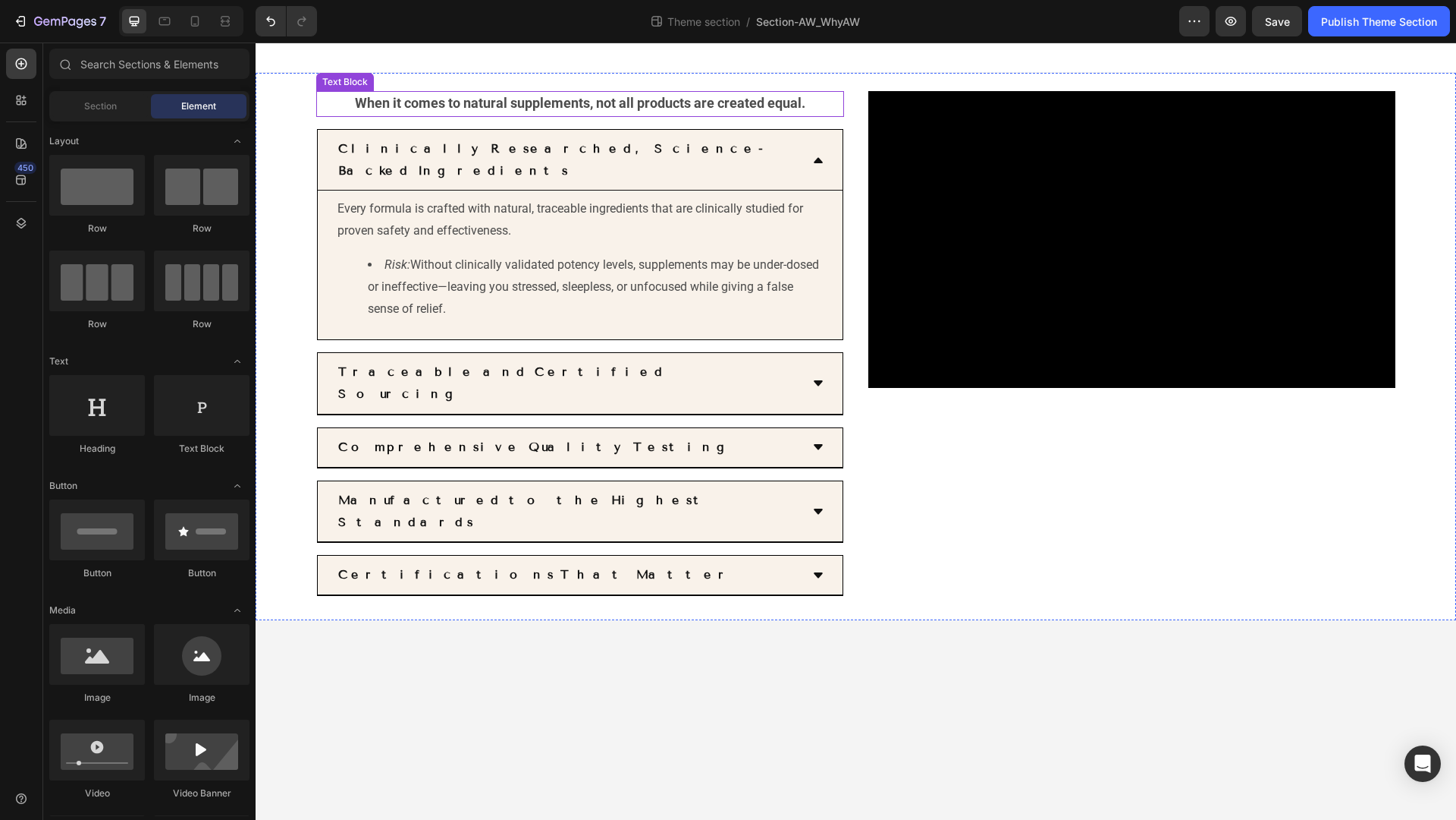
click at [413, 93] on p "When it comes to natural supplements, not all products are created equal." at bounding box center [580, 104] width 525 height 23
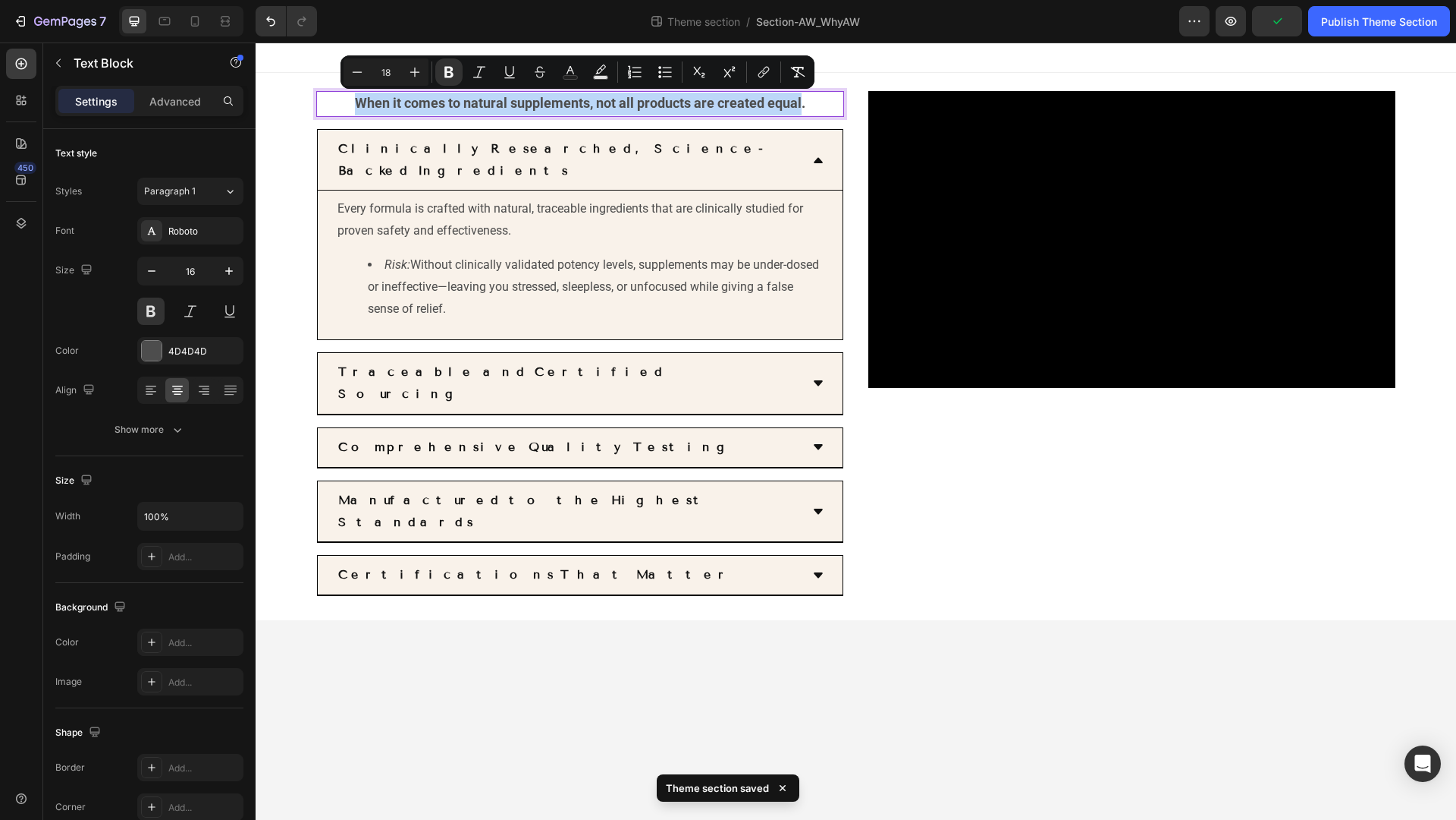
drag, startPoint x: 355, startPoint y: 102, endPoint x: 776, endPoint y: 100, distance: 421.0
click at [776, 100] on strong "When it comes to natural supplements, not all products are created equal." at bounding box center [580, 102] width 450 height 16
click at [444, 76] on icon "Editor contextual toolbar" at bounding box center [449, 73] width 15 height 15
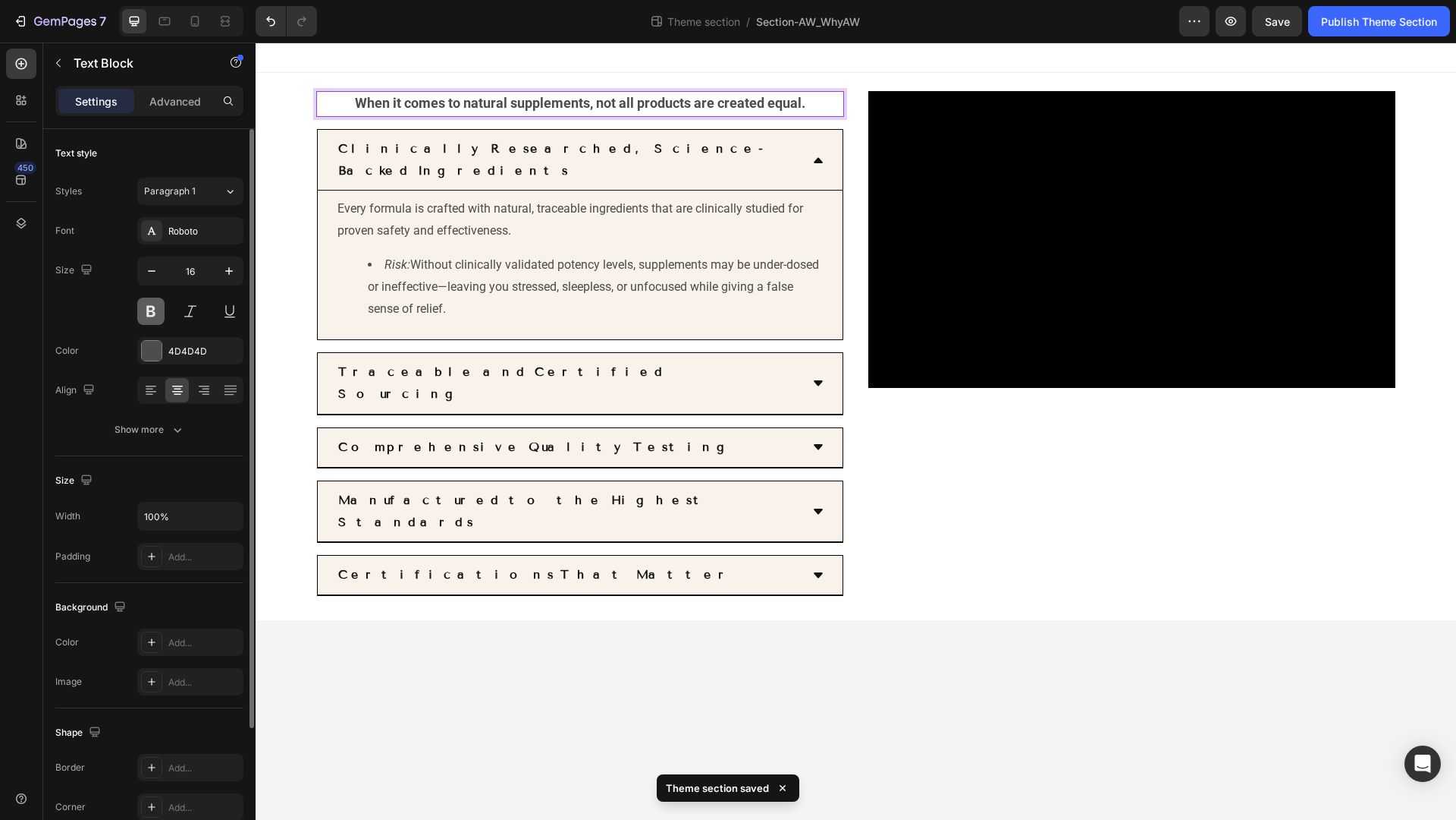
click at [156, 309] on button at bounding box center [151, 311] width 28 height 28
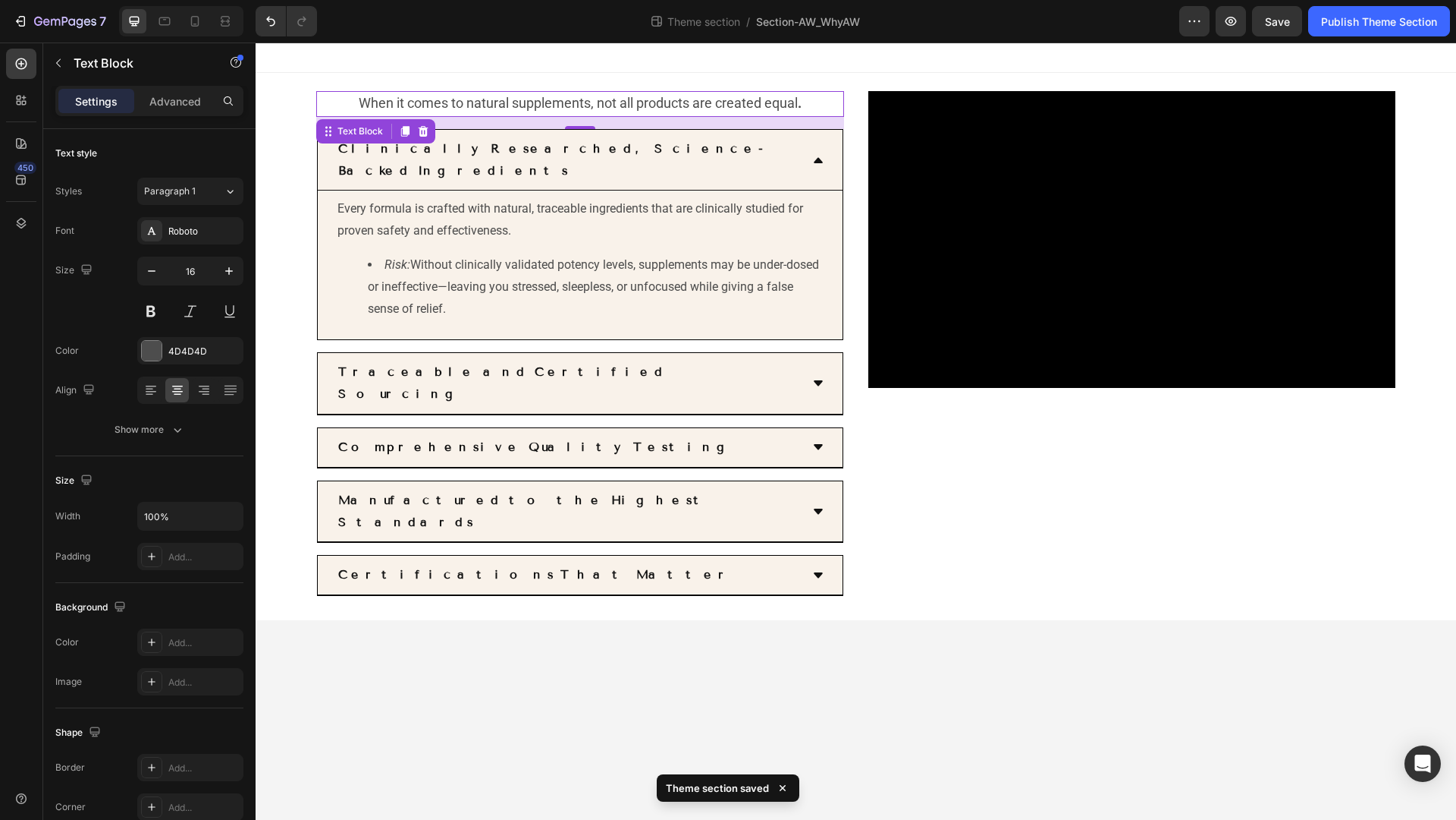
click at [482, 72] on div at bounding box center [856, 58] width 1200 height 31
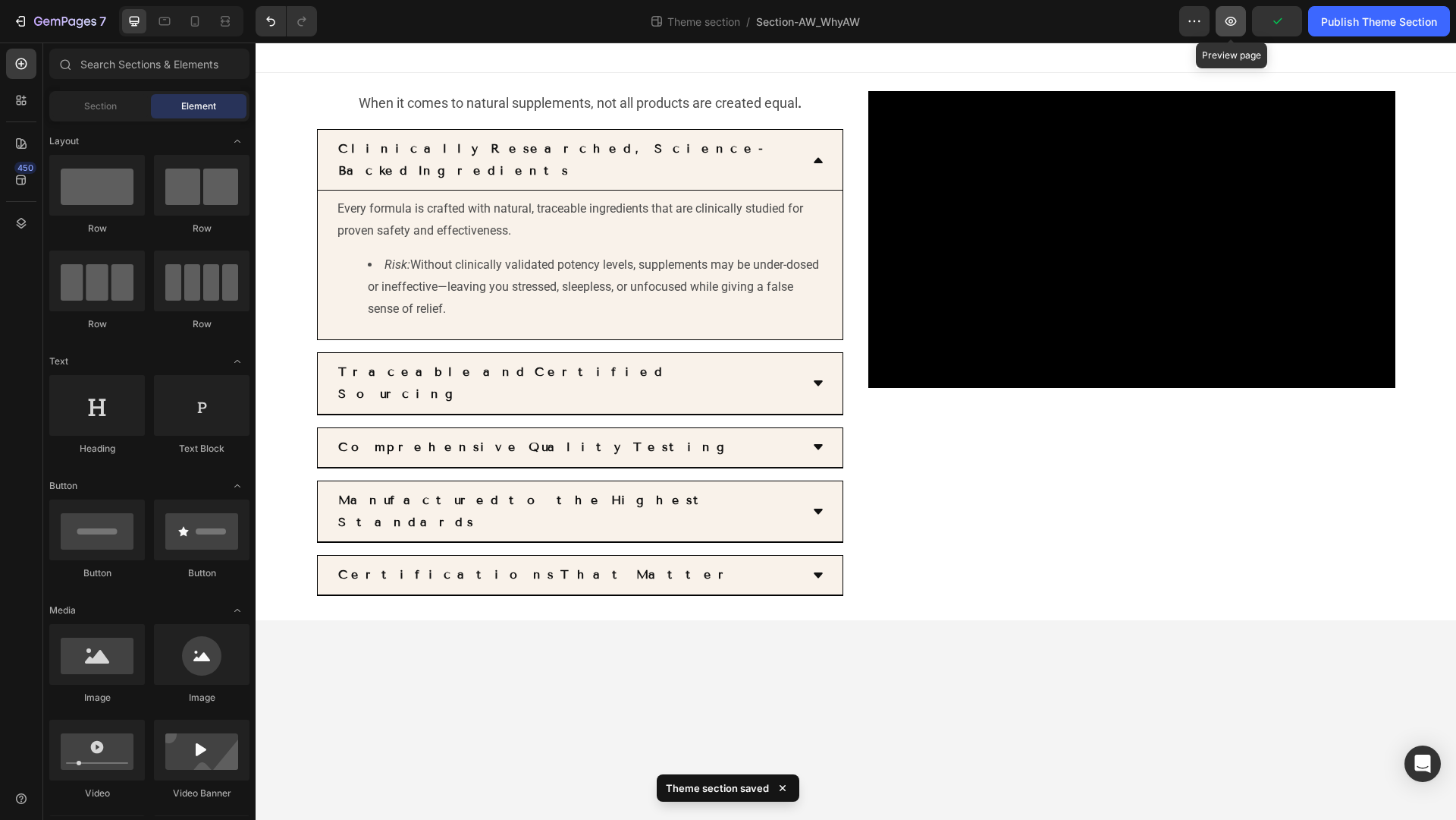
click at [1233, 24] on icon "button" at bounding box center [1231, 21] width 15 height 15
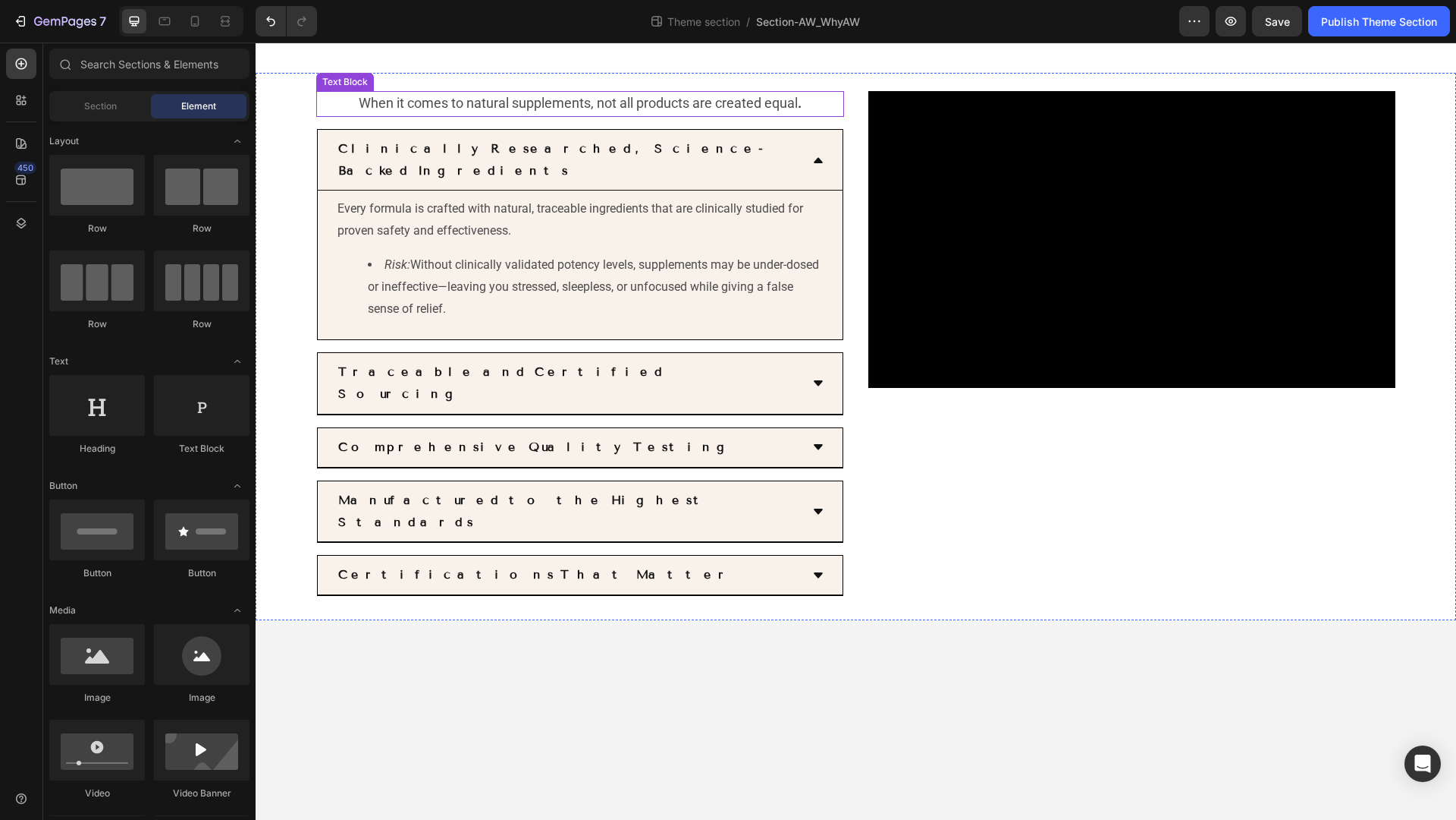
click at [435, 106] on span "When it comes to natural supplements, not all products are created equal ." at bounding box center [580, 102] width 443 height 16
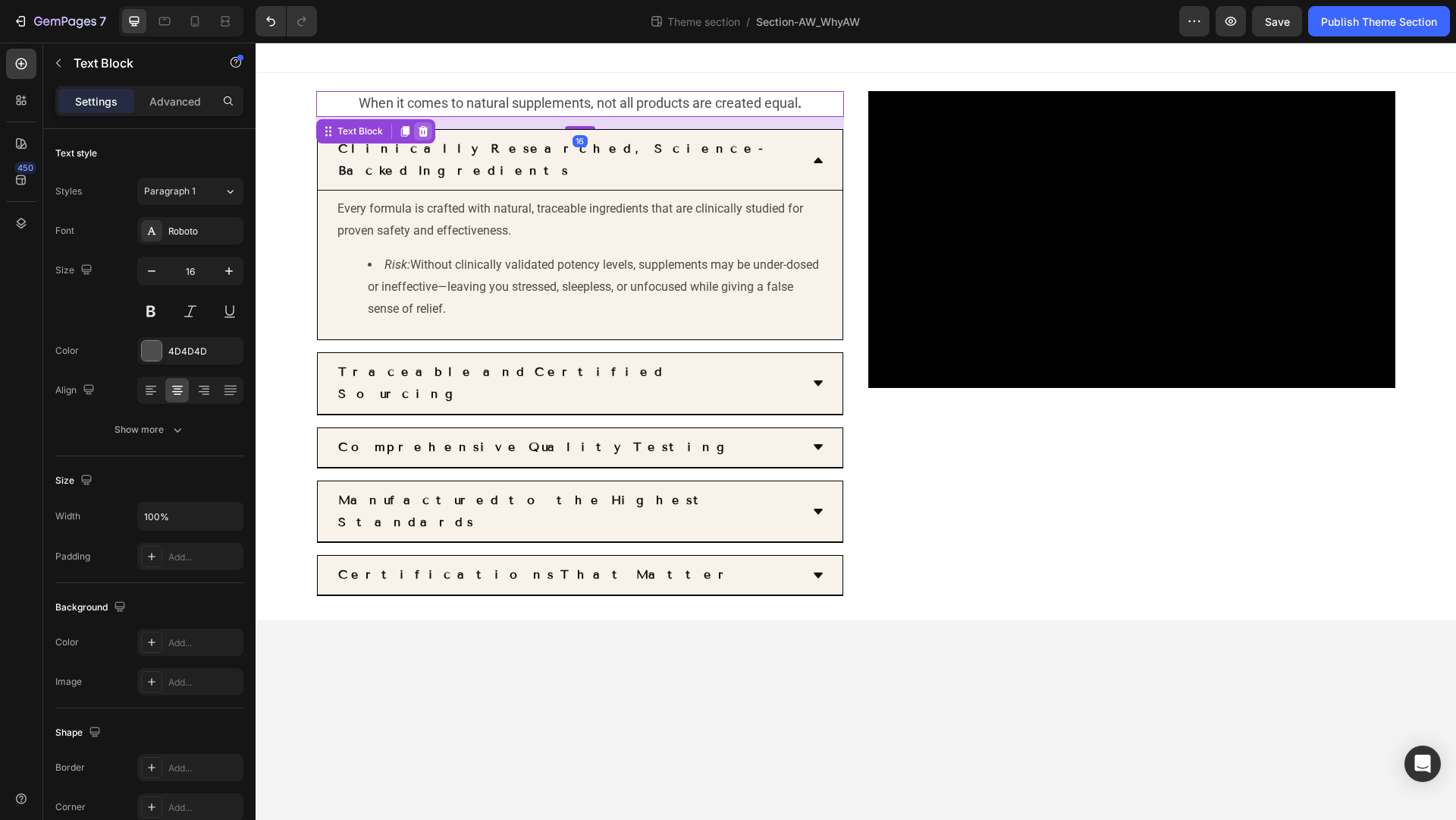
click at [422, 136] on icon at bounding box center [424, 131] width 10 height 11
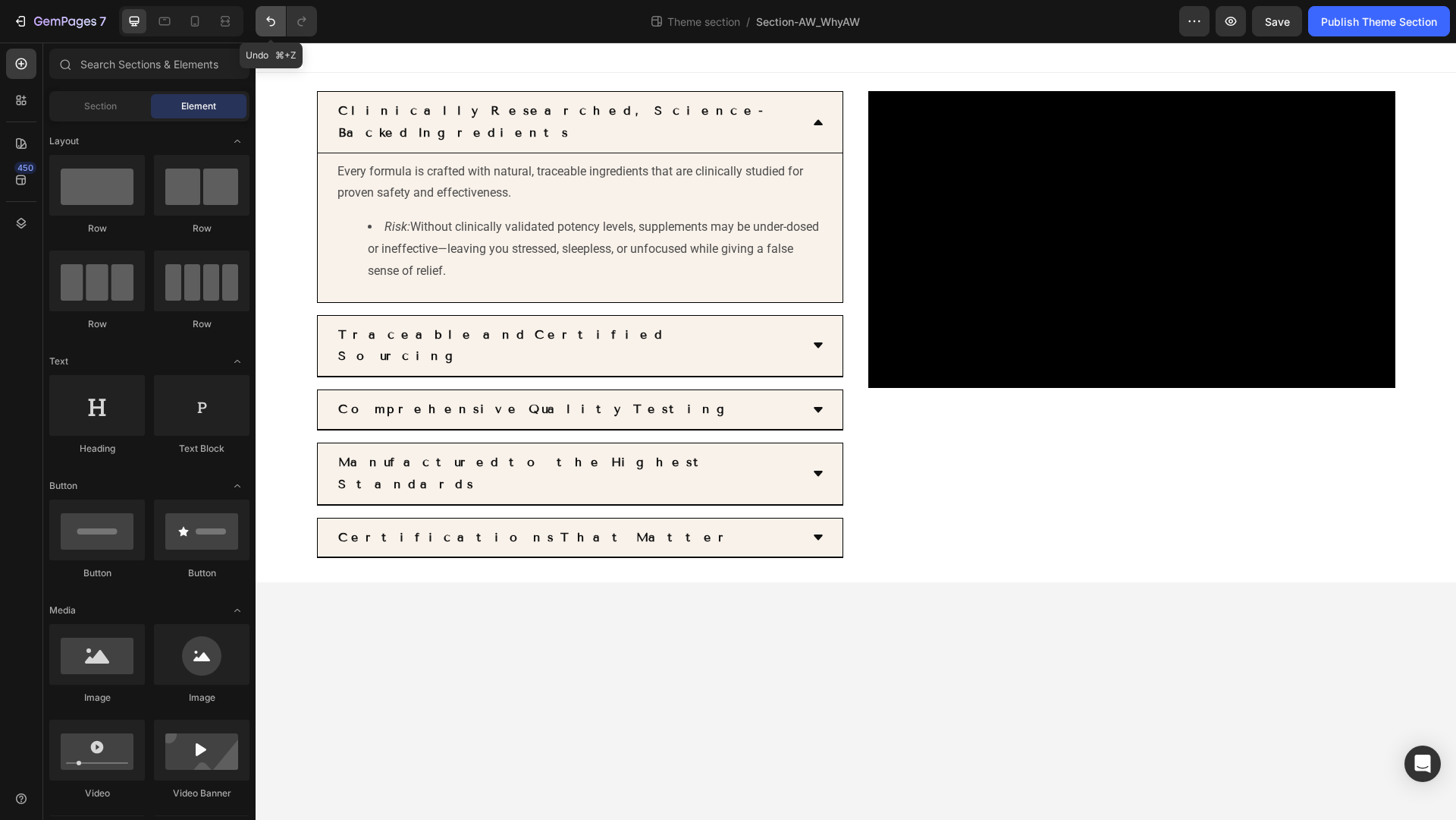
click at [263, 23] on icon "Undo/Redo" at bounding box center [271, 21] width 15 height 15
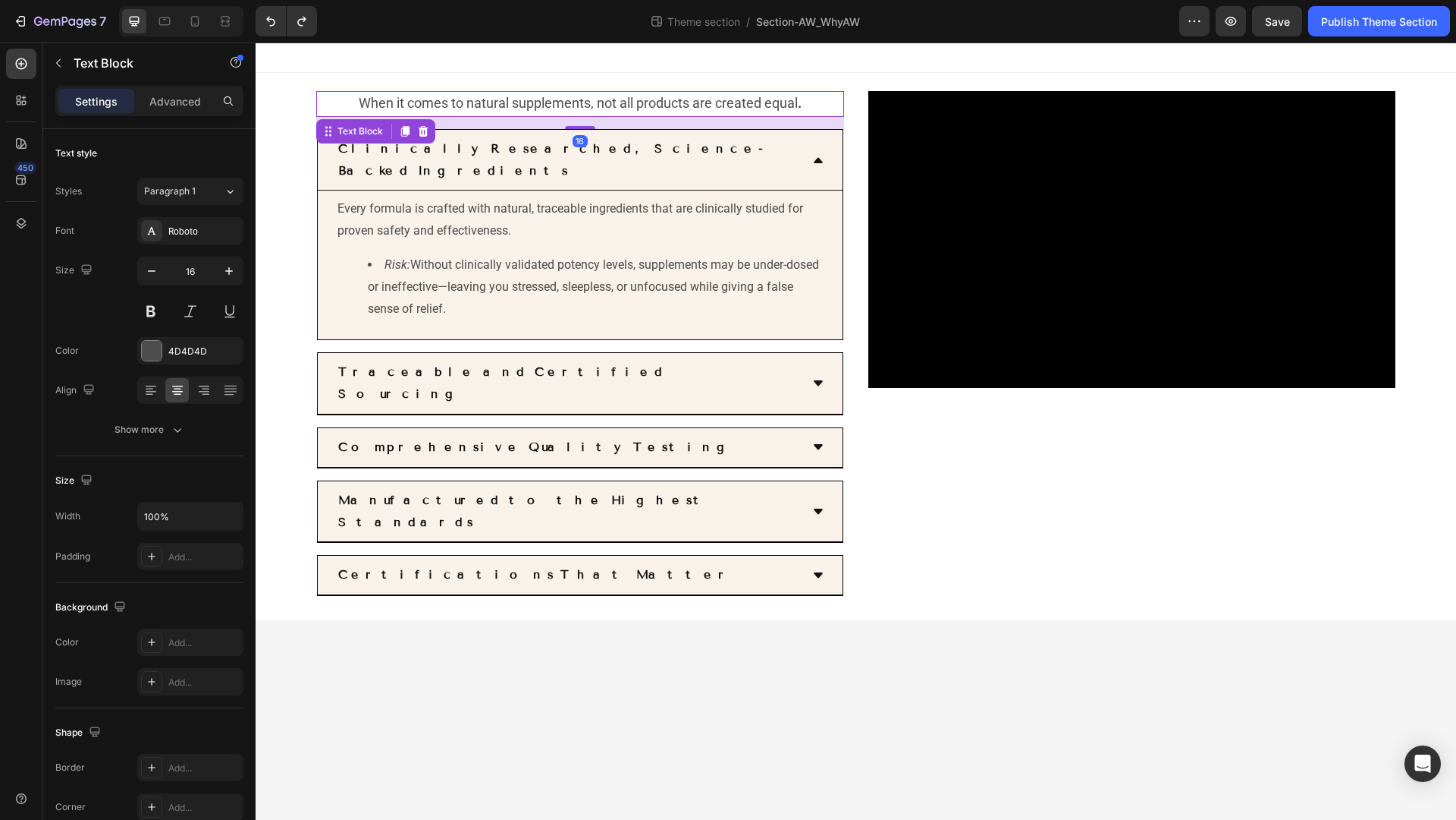
click at [361, 101] on span "When it comes to natural supplements, not all products are created equal ." at bounding box center [580, 102] width 443 height 16
click at [359, 101] on span "When it comes to natural supplements, not all products are created equal ." at bounding box center [580, 102] width 443 height 16
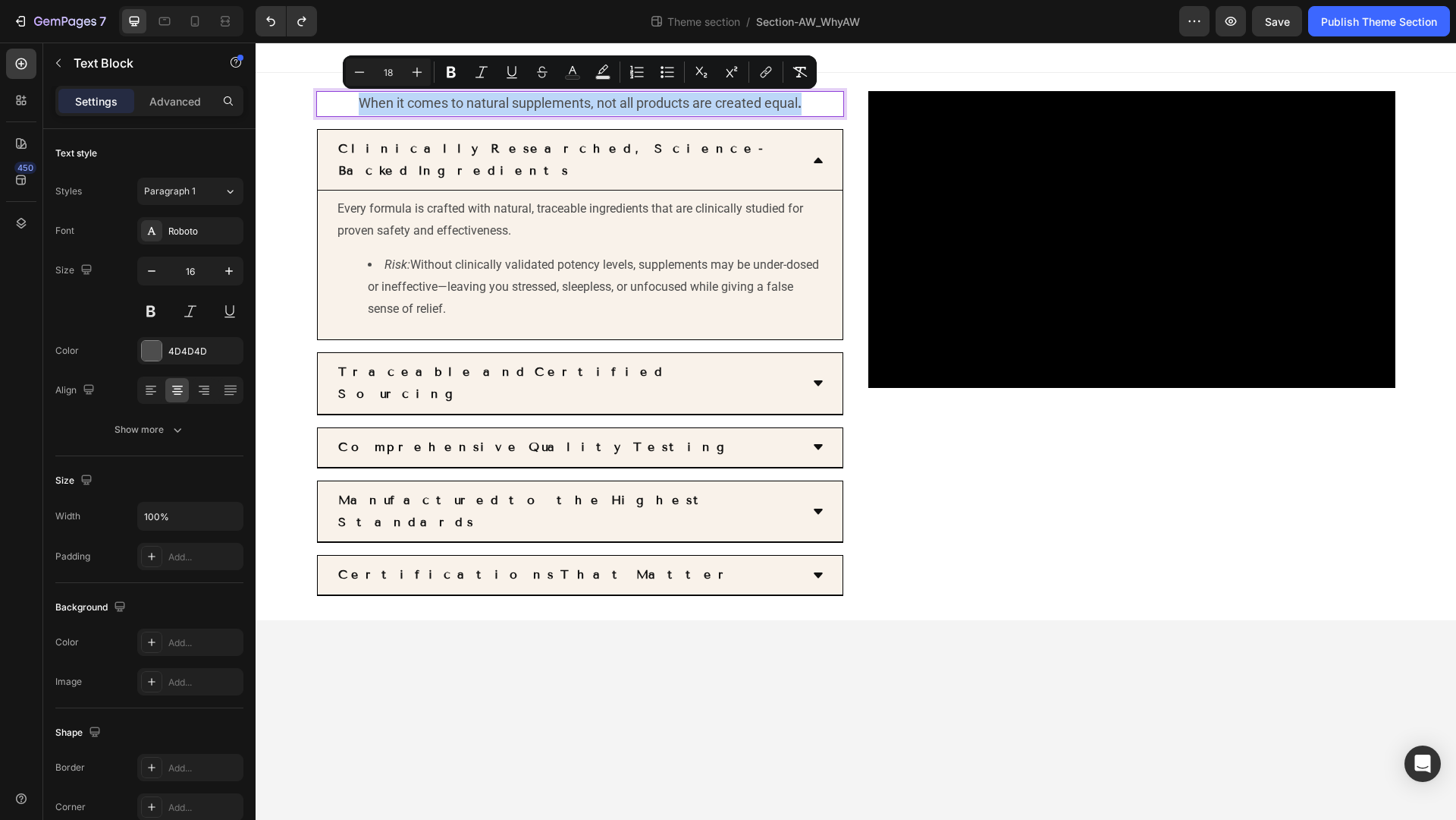
drag, startPoint x: 361, startPoint y: 102, endPoint x: 814, endPoint y: 96, distance: 453.0
click at [814, 96] on p "When it comes to natural supplements, not all products are created equal ." at bounding box center [580, 104] width 525 height 23
copy span "When it comes to natural supplements, not all products are created equal ."
click at [61, 65] on icon "button" at bounding box center [58, 63] width 12 height 12
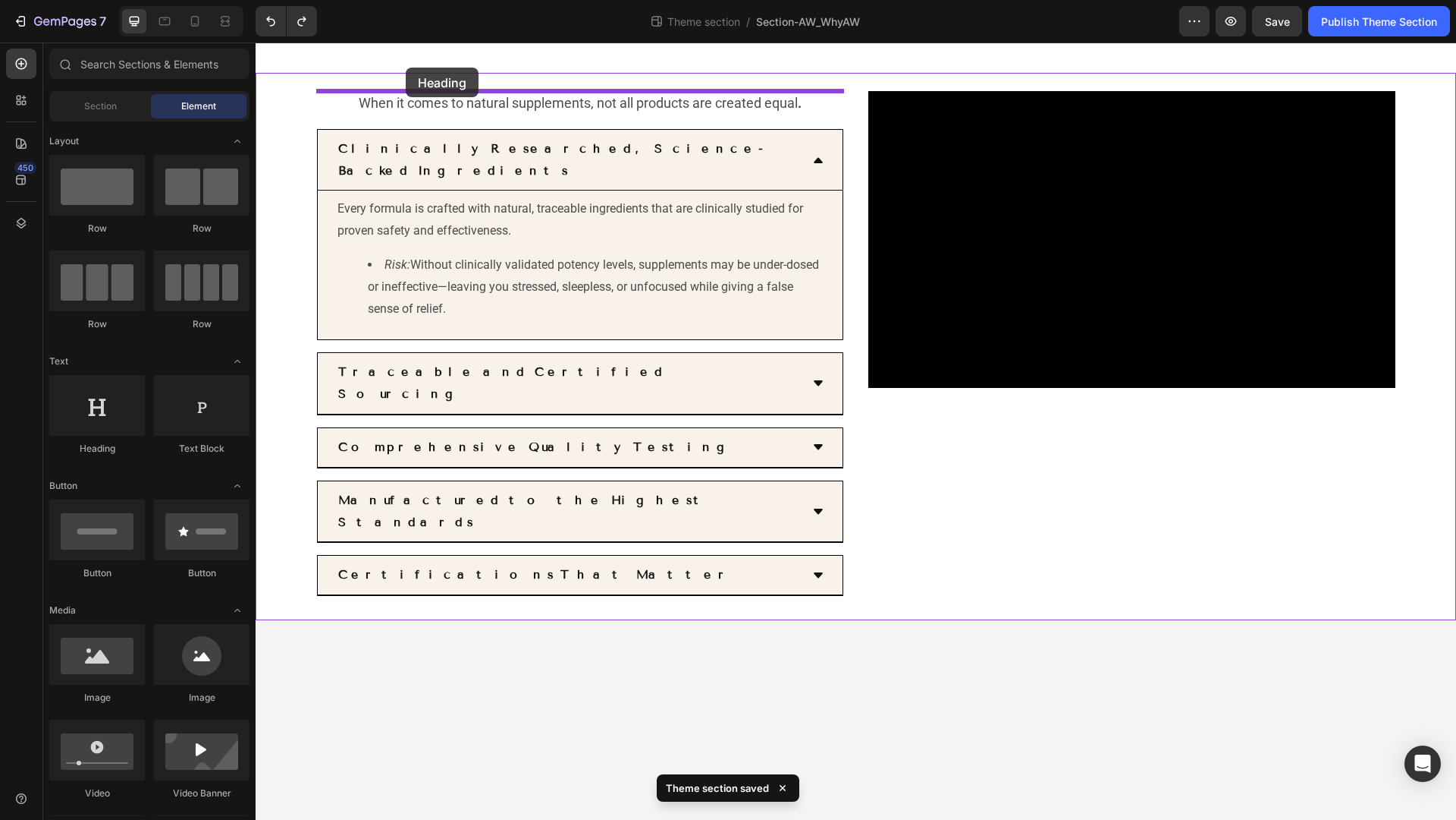
drag, startPoint x: 364, startPoint y: 442, endPoint x: 406, endPoint y: 68, distance: 376.4
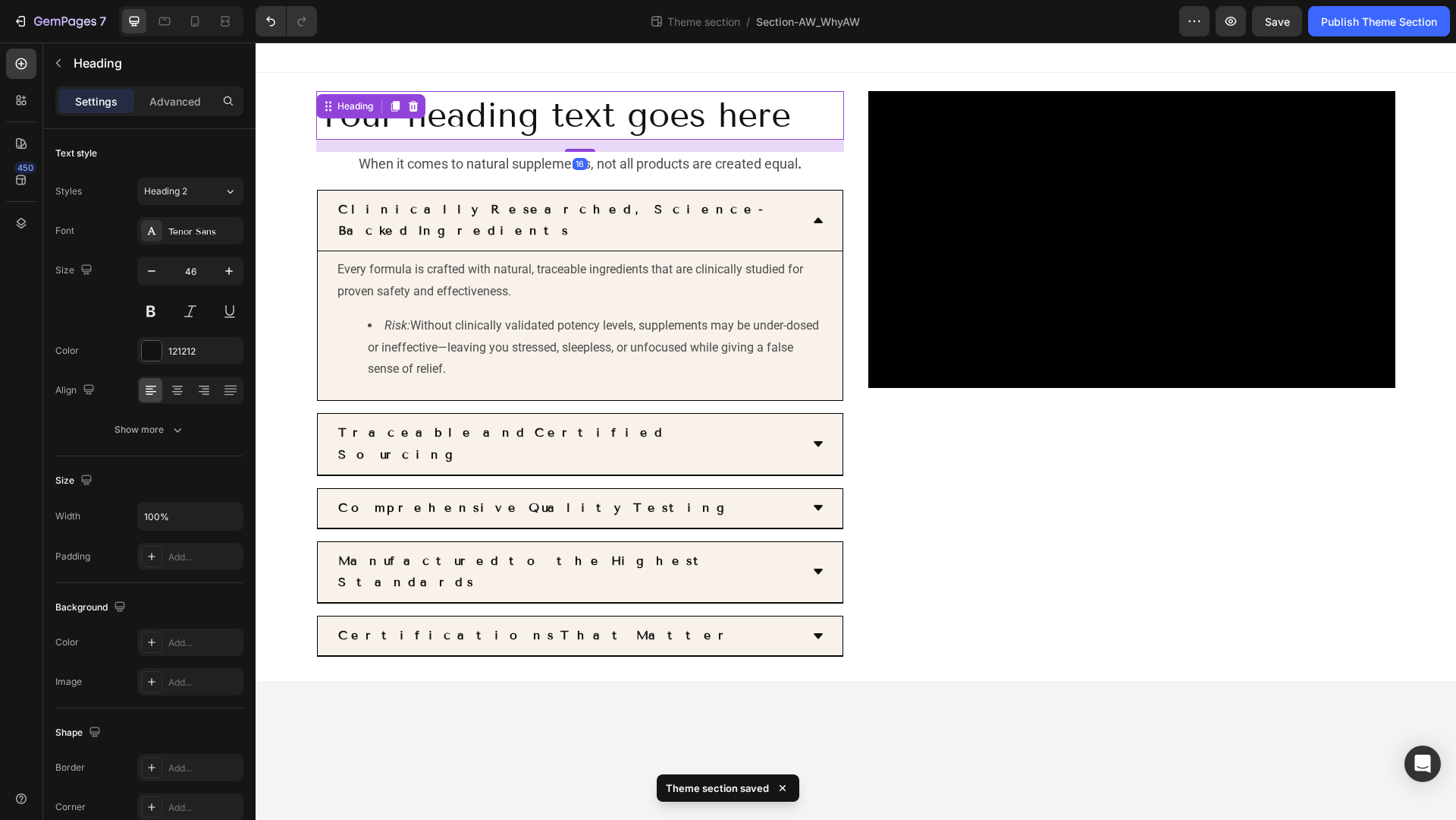
click at [773, 116] on h2 "Your heading text goes here" at bounding box center [580, 115] width 528 height 49
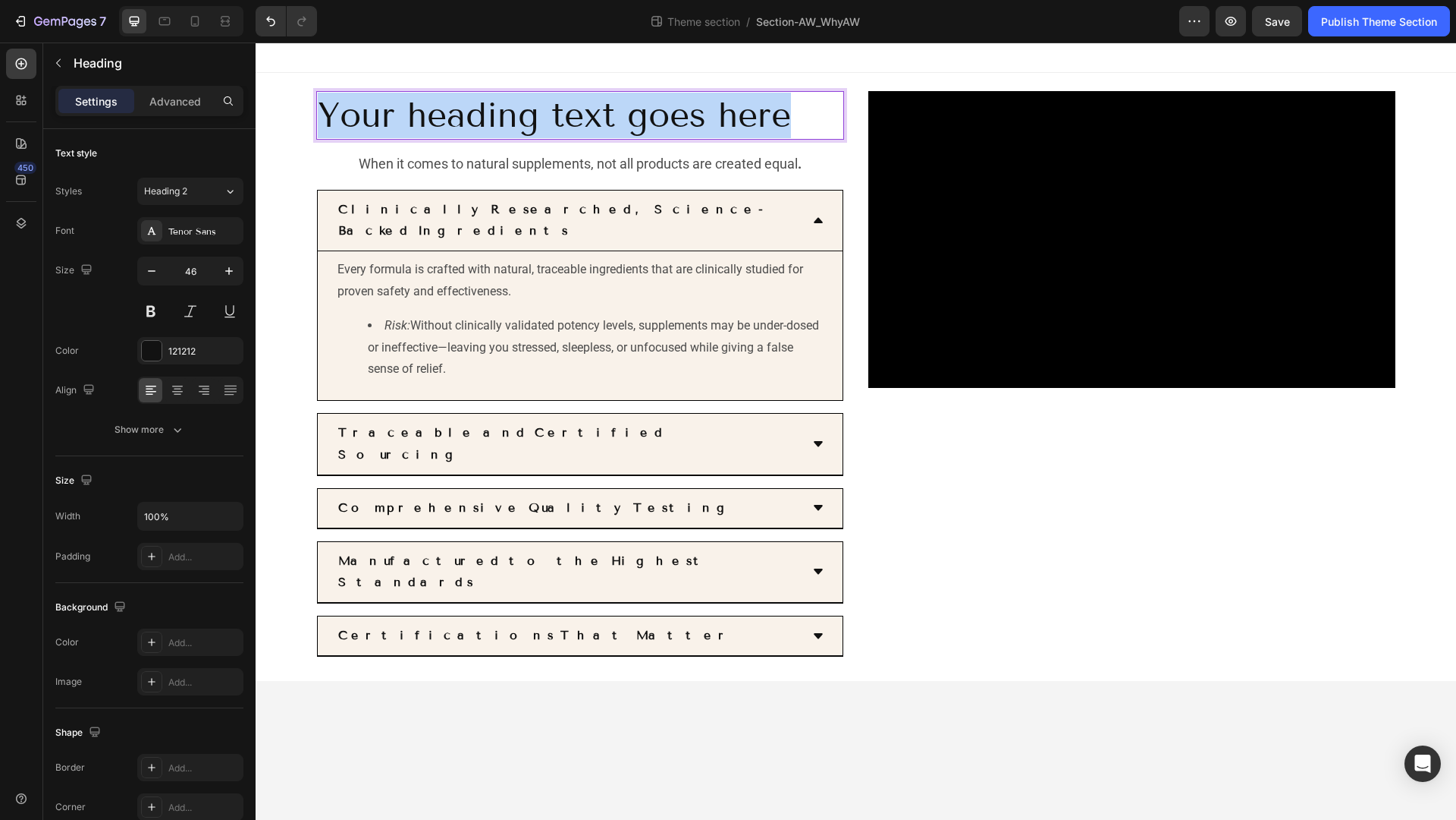
drag, startPoint x: 801, startPoint y: 121, endPoint x: 319, endPoint y: 120, distance: 482.0
click at [322, 120] on p "Your heading text goes here" at bounding box center [580, 116] width 525 height 46
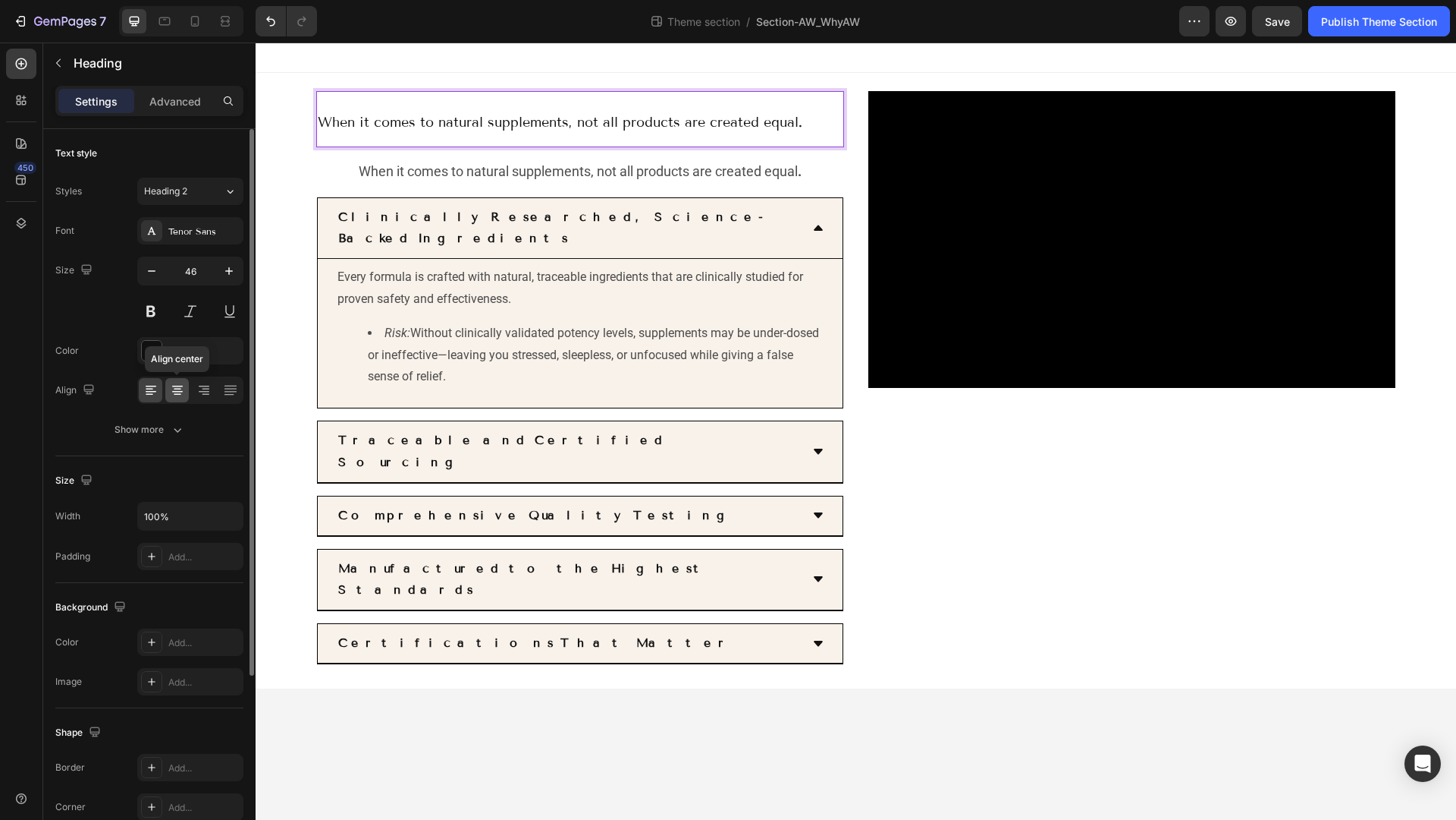
click at [171, 400] on div at bounding box center [177, 389] width 24 height 24
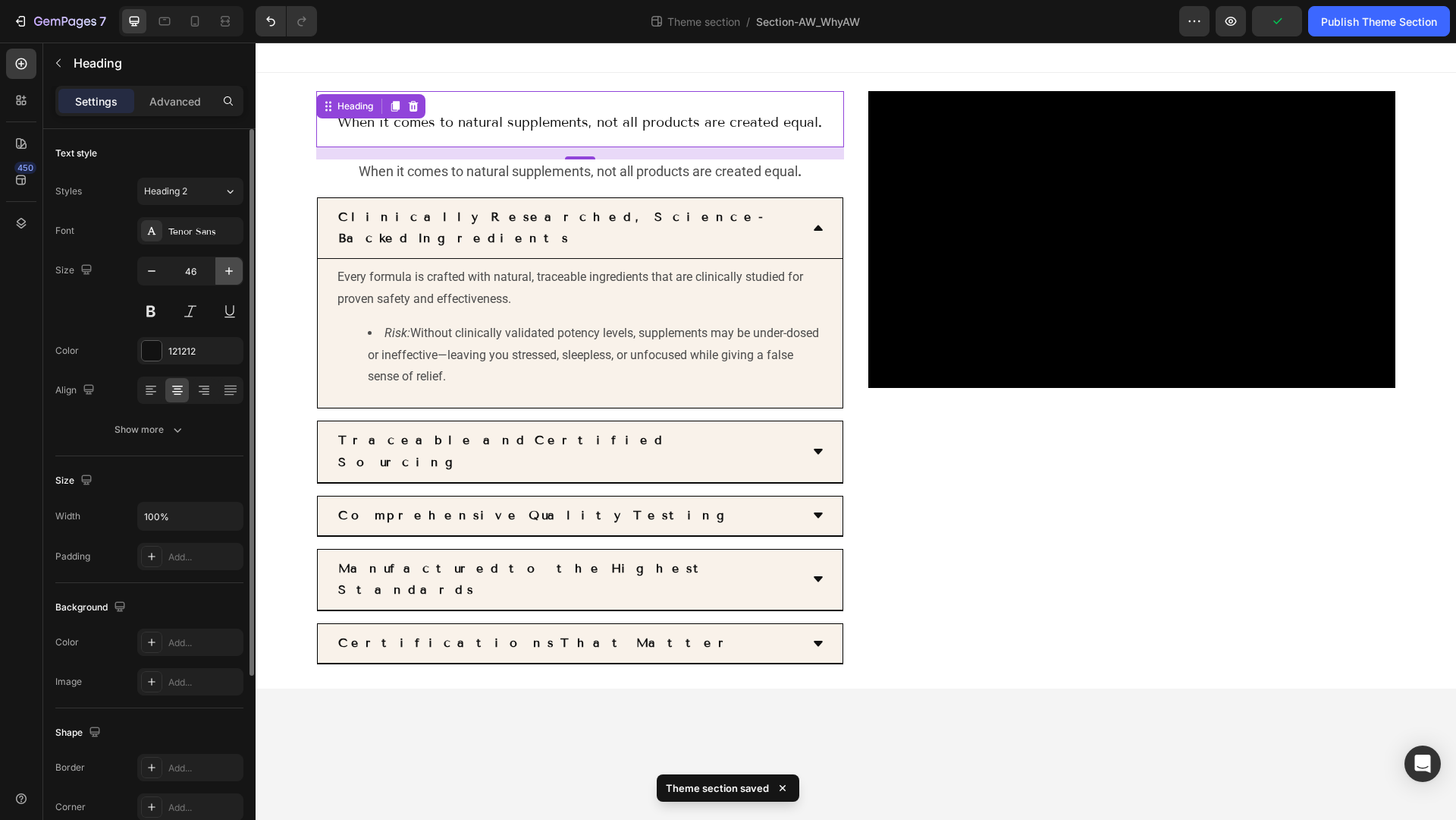
click at [230, 275] on icon "button" at bounding box center [229, 271] width 15 height 15
click at [154, 273] on icon "button" at bounding box center [152, 271] width 15 height 15
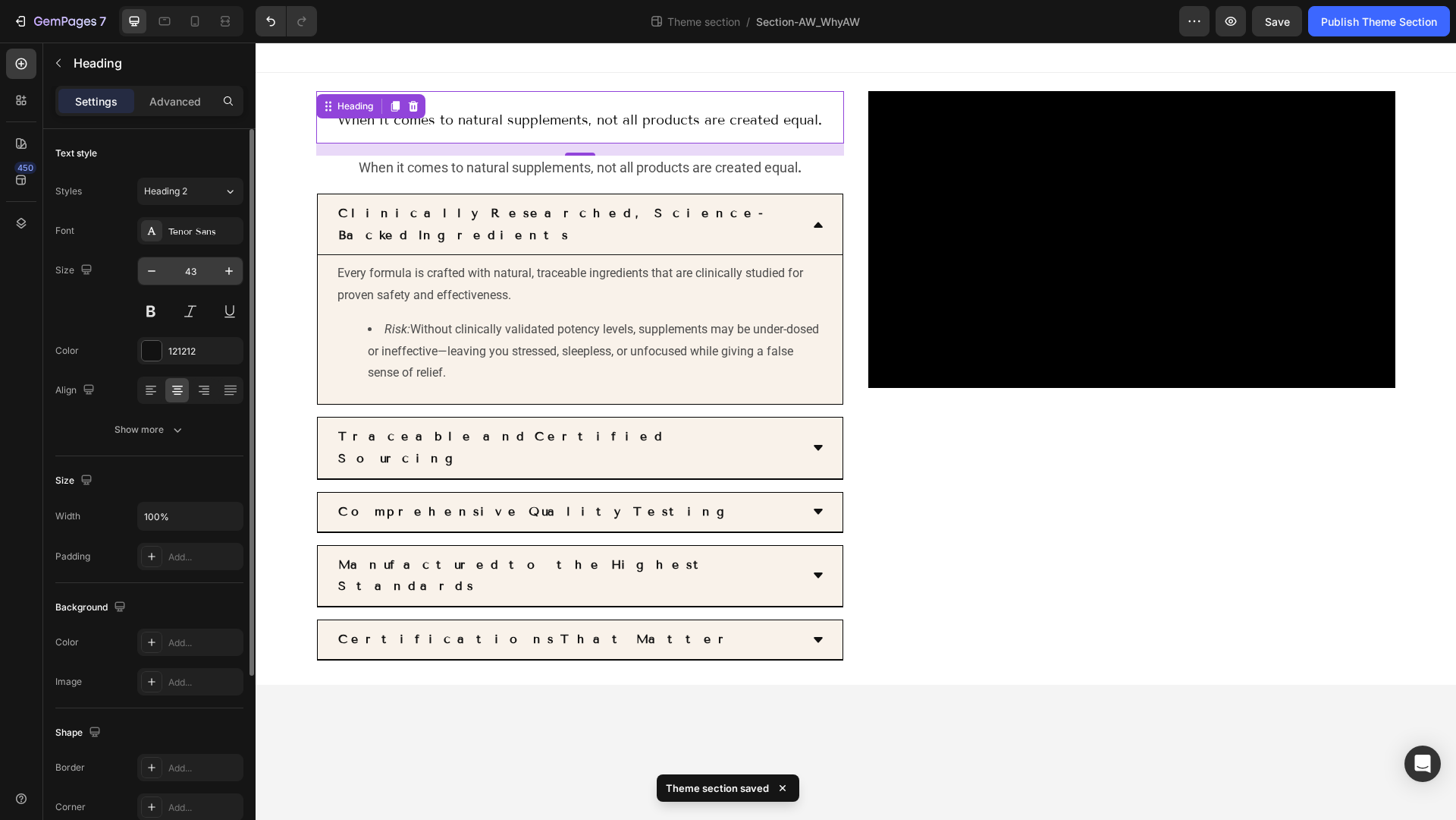
click at [185, 272] on input "43" at bounding box center [190, 270] width 50 height 28
type input "18"
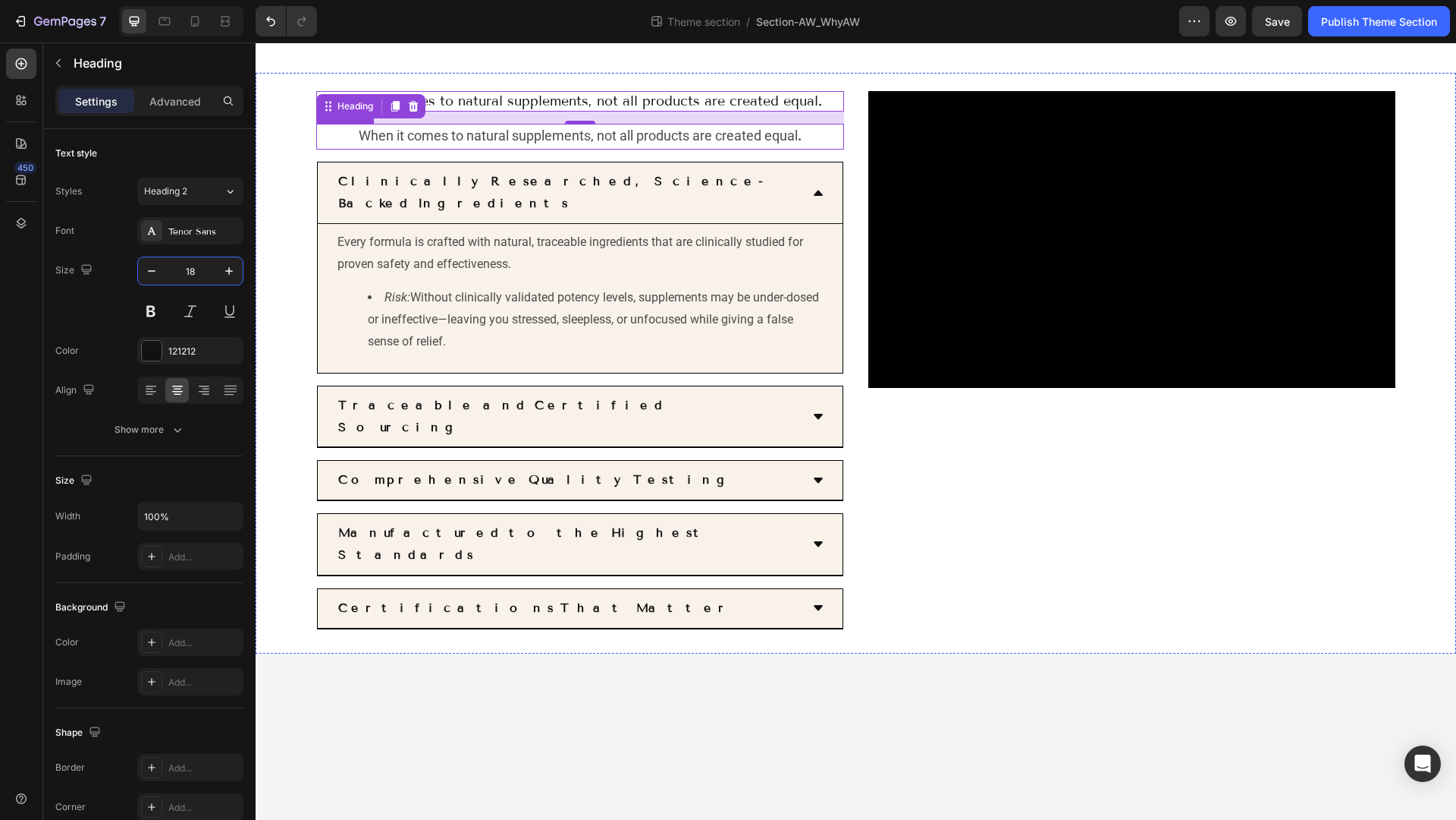
click at [426, 139] on span "When it comes to natural supplements, not all products are created equal ." at bounding box center [580, 136] width 443 height 16
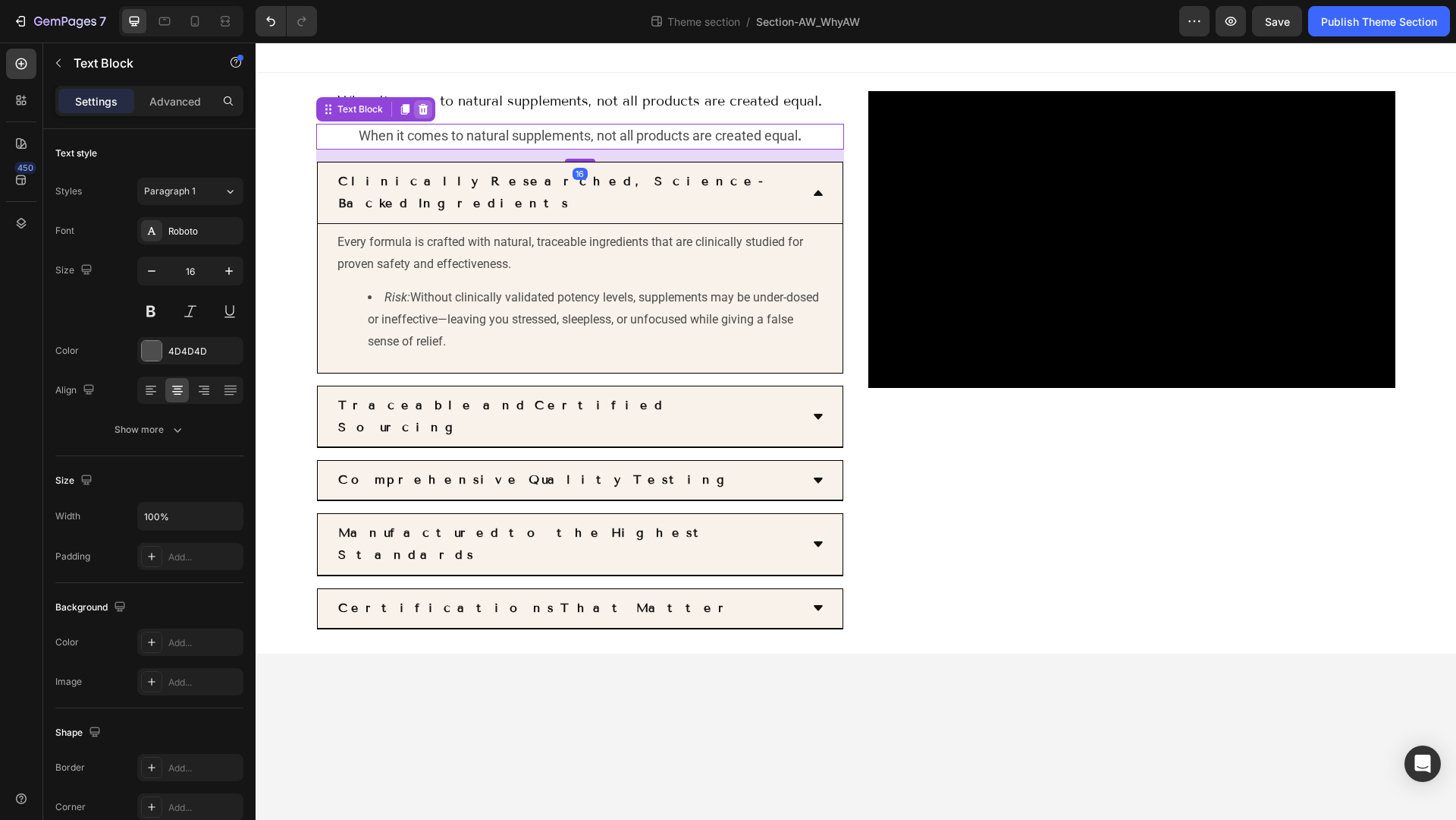
click at [425, 111] on icon at bounding box center [424, 109] width 10 height 11
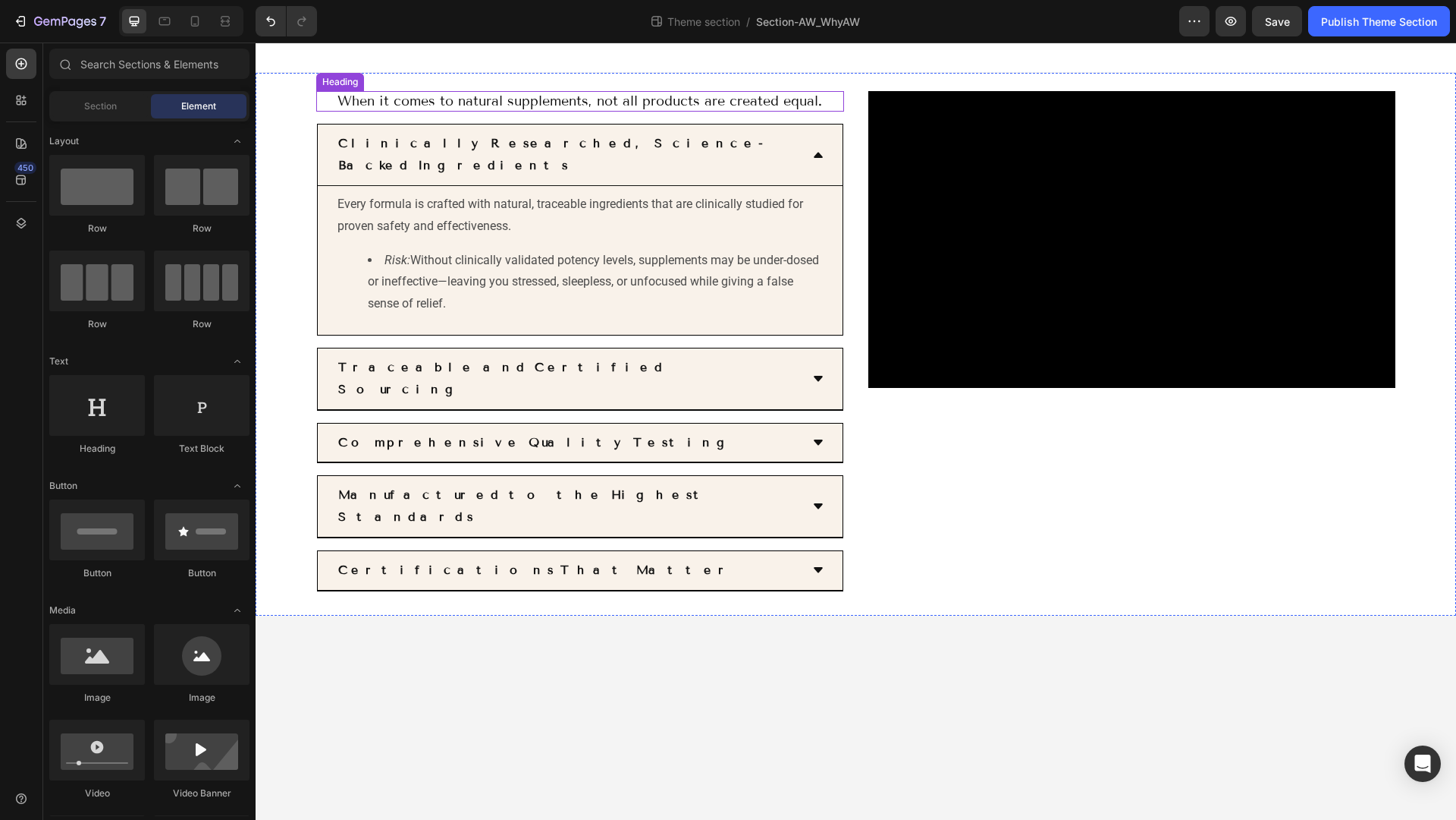
click at [425, 102] on span "When it comes to natural supplements, not all products are created equal ." at bounding box center [580, 100] width 485 height 16
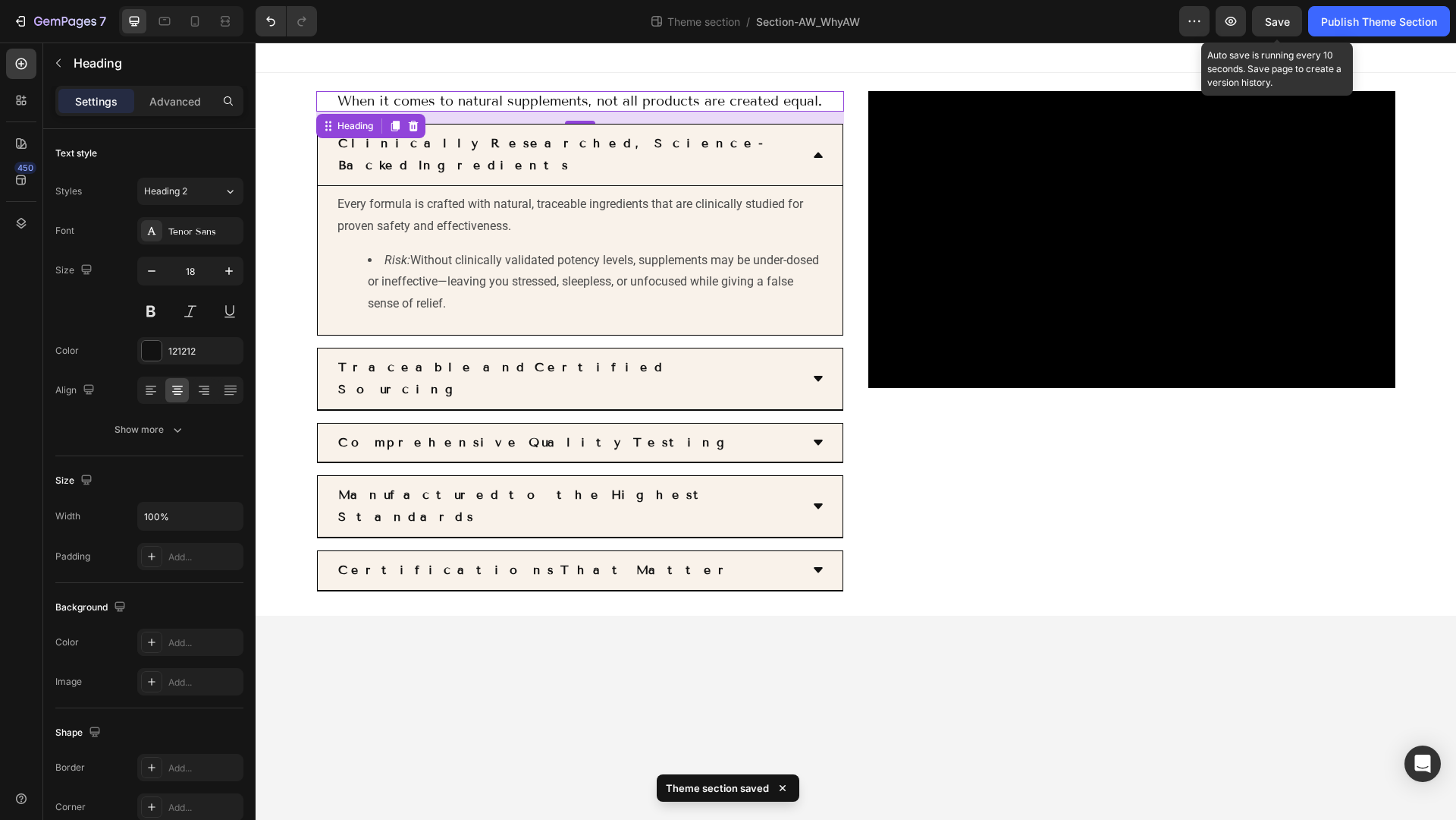
drag, startPoint x: 1275, startPoint y: 16, endPoint x: 1275, endPoint y: 736, distance: 720.0
click at [1275, 16] on span "Save" at bounding box center [1278, 22] width 25 height 13
drag, startPoint x: 1361, startPoint y: 16, endPoint x: 1105, endPoint y: 694, distance: 724.7
click at [1361, 16] on div "Publish Theme Section" at bounding box center [1380, 21] width 116 height 16
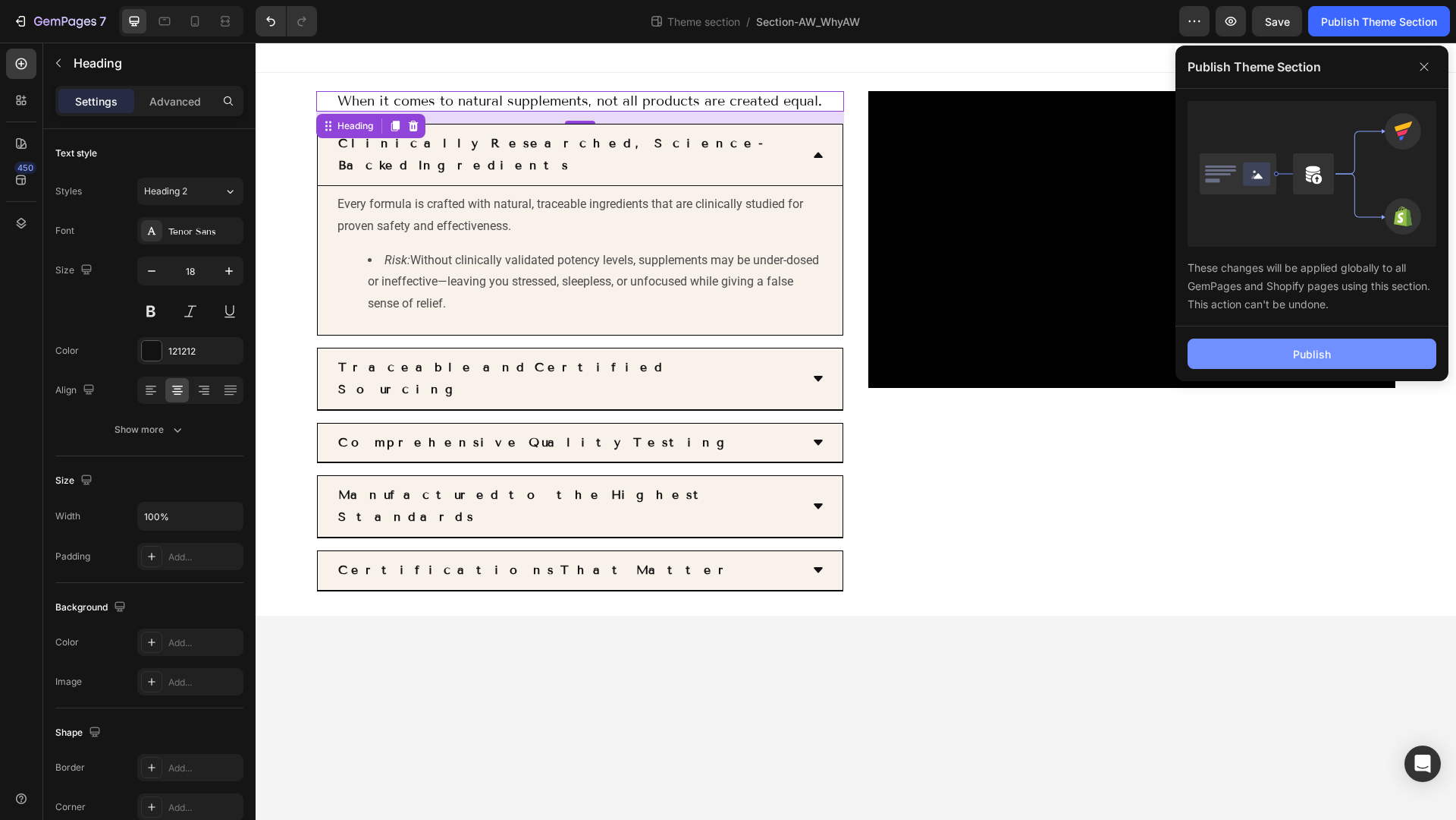
click at [1298, 349] on div "Publish" at bounding box center [1312, 354] width 38 height 16
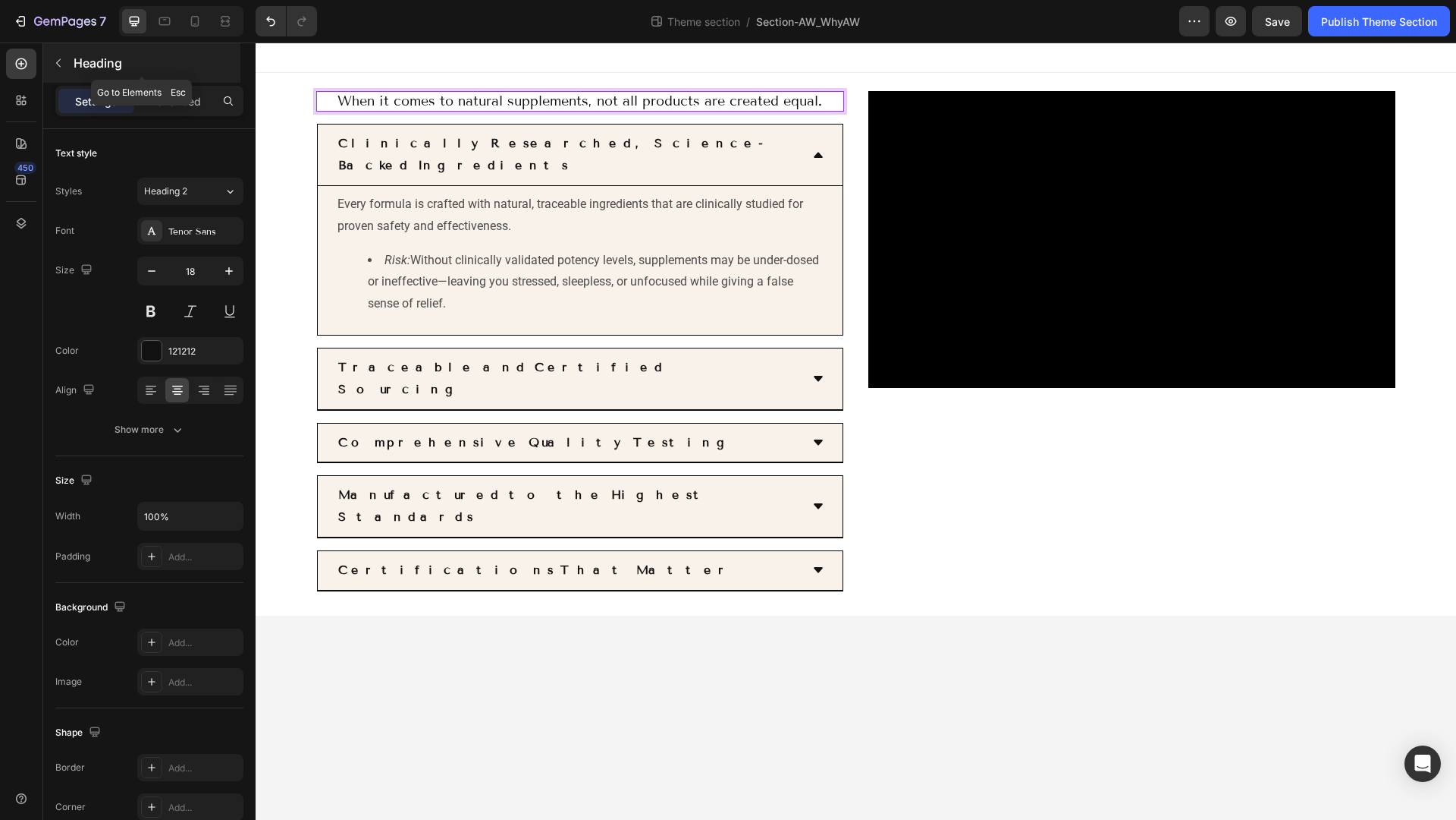
click at [57, 64] on icon "button" at bounding box center [58, 63] width 5 height 9
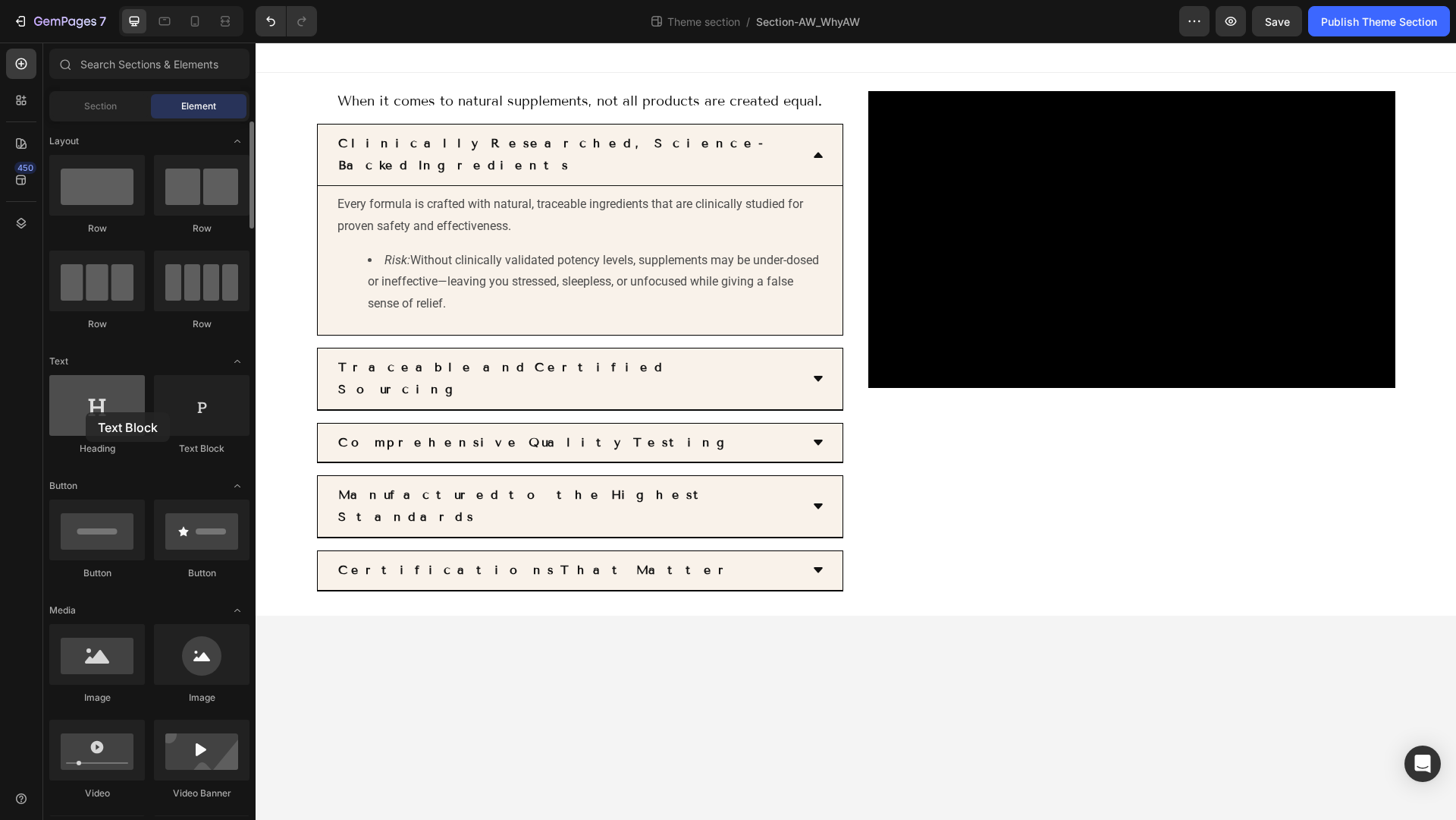
drag, startPoint x: 195, startPoint y: 402, endPoint x: 86, endPoint y: 412, distance: 109.5
click at [86, 412] on div "Heading Text Block" at bounding box center [150, 422] width 200 height 95
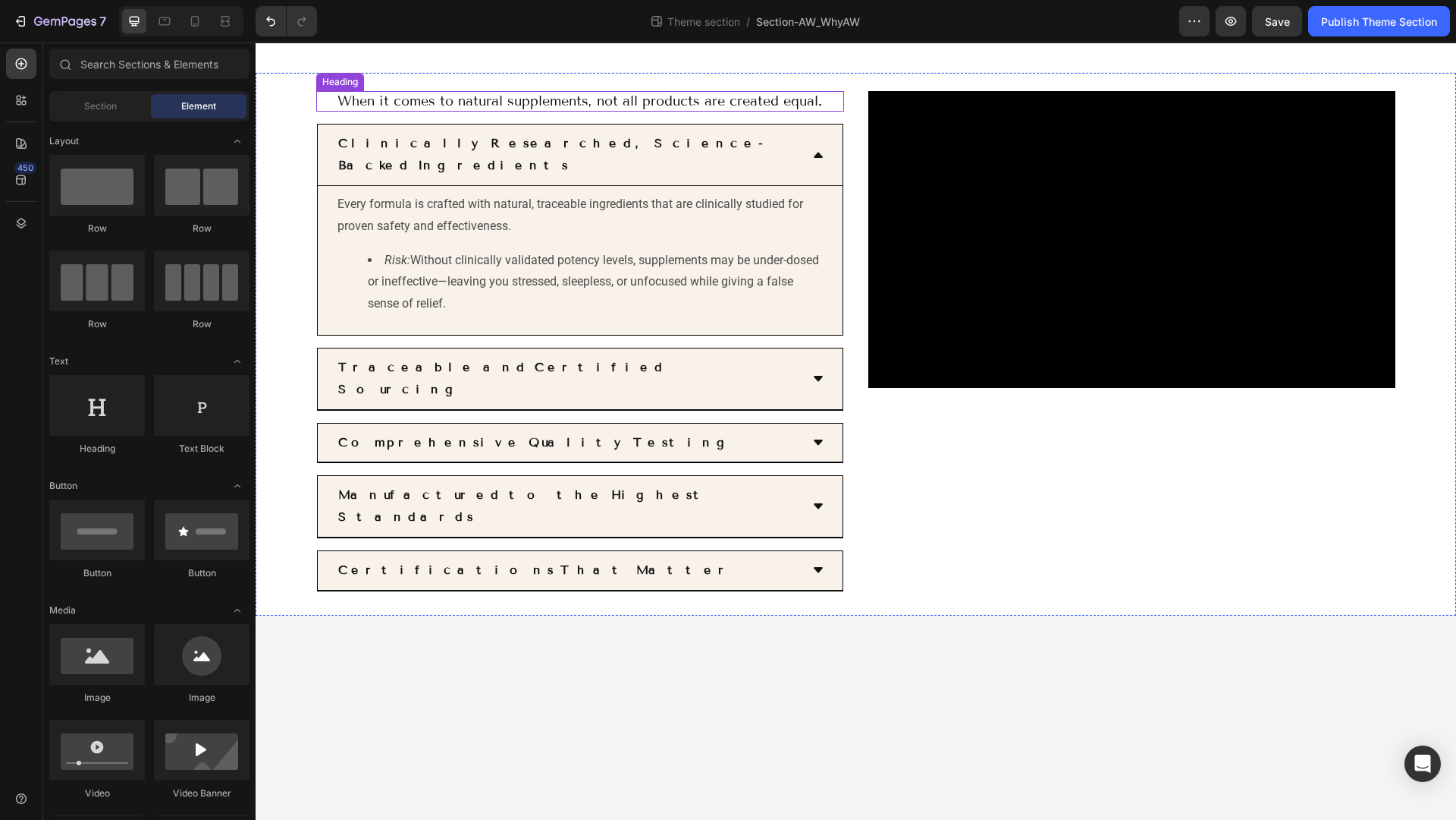
click at [338, 105] on span "When it comes to natural supplements, not all products are created equal ." at bounding box center [580, 100] width 485 height 16
